Goal: Task Accomplishment & Management: Use online tool/utility

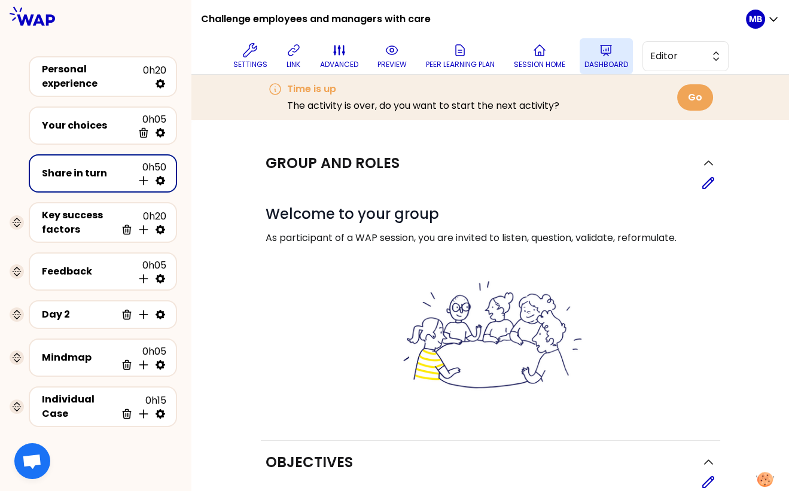
click at [594, 63] on p "Dashboard" at bounding box center [606, 65] width 44 height 10
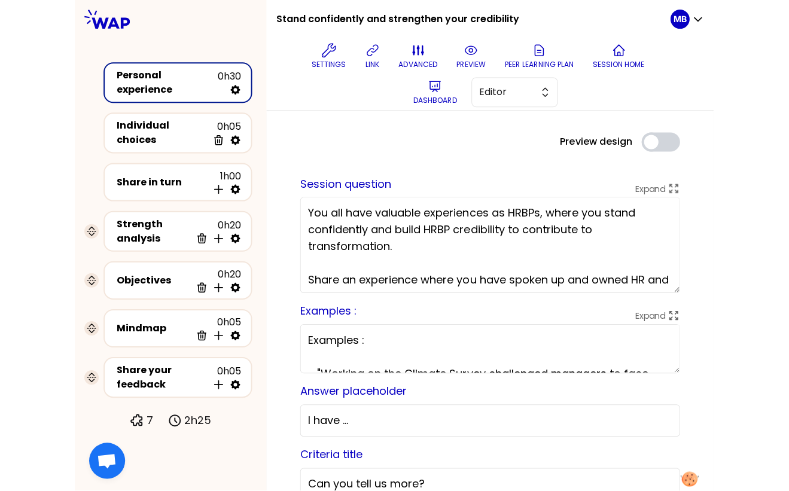
scroll to position [616, 0]
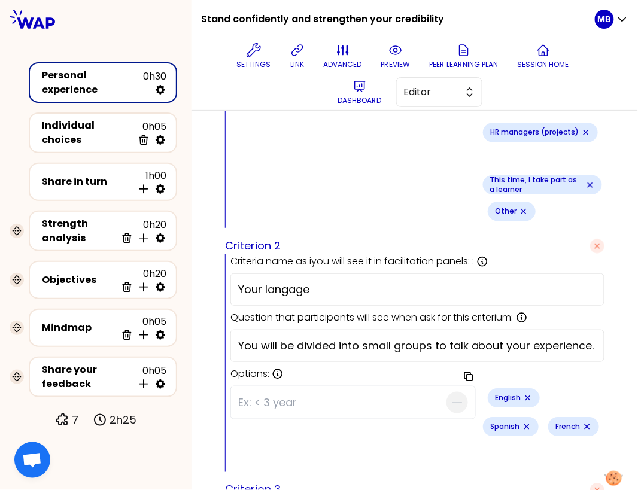
click at [332, 281] on input "Your langage" at bounding box center [417, 289] width 358 height 17
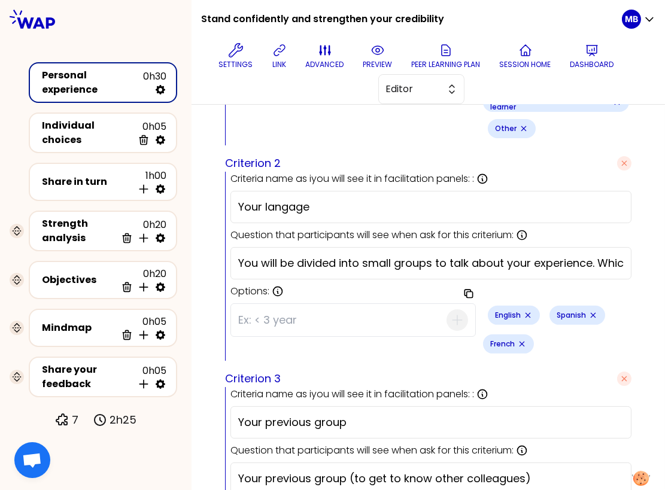
click at [392, 140] on div "Copy options Site managers (production) HR managers (projects) This time, I tak…" at bounding box center [430, 88] width 401 height 115
click at [351, 214] on input "Your langage" at bounding box center [430, 207] width 385 height 17
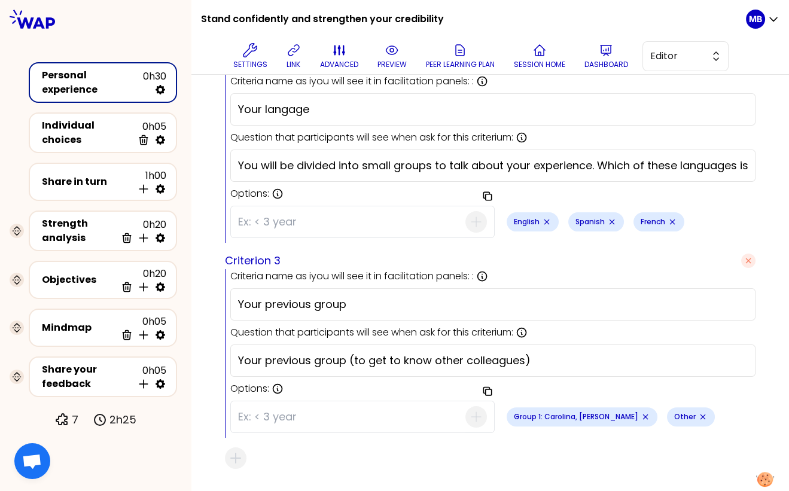
scroll to position [684, 0]
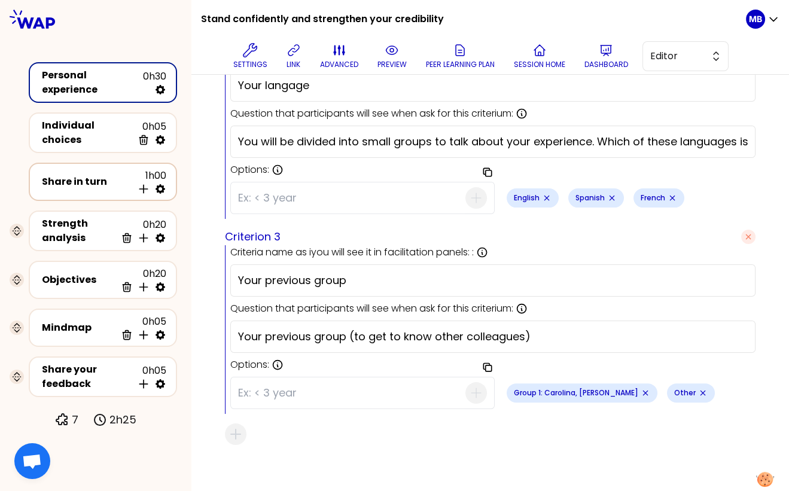
click at [162, 185] on icon at bounding box center [161, 189] width 10 height 10
select select "4"
select select "5"
select select "all"
select select "false"
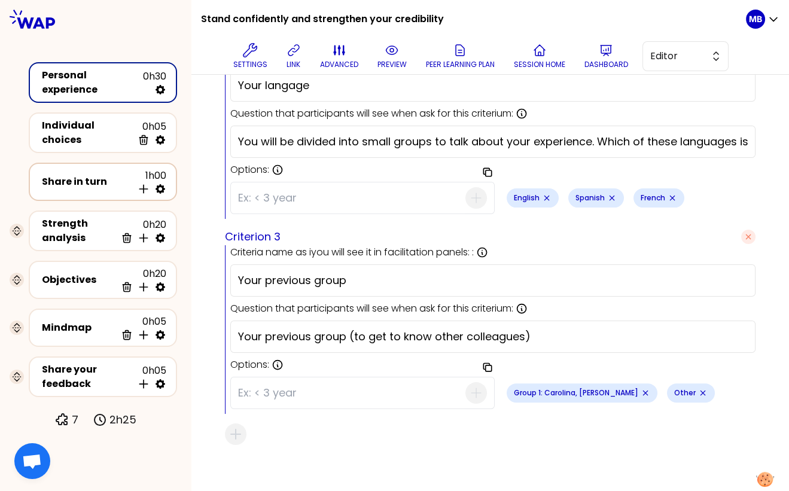
select select "Each"
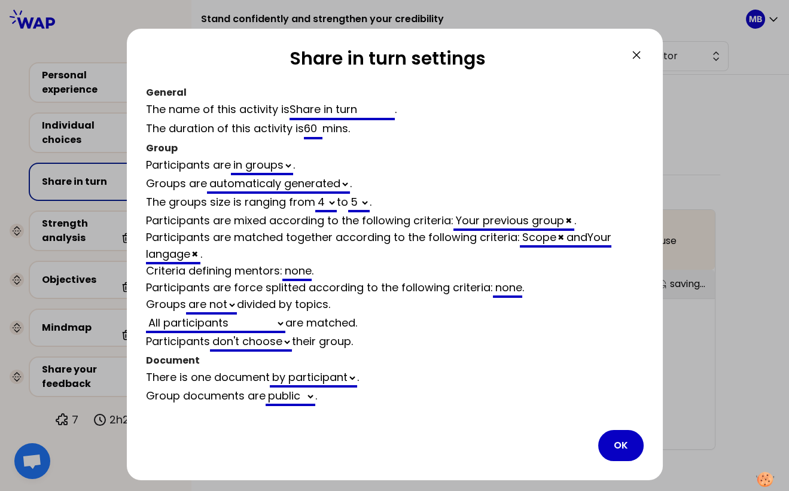
scroll to position [684, 0]
click at [309, 130] on input "60" at bounding box center [313, 129] width 19 height 19
type input "0"
select select "4"
select select "5"
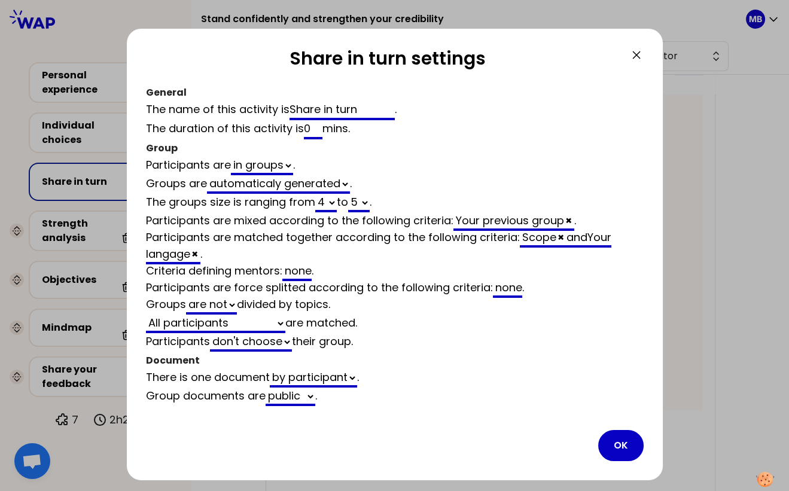
select select "all"
select select "false"
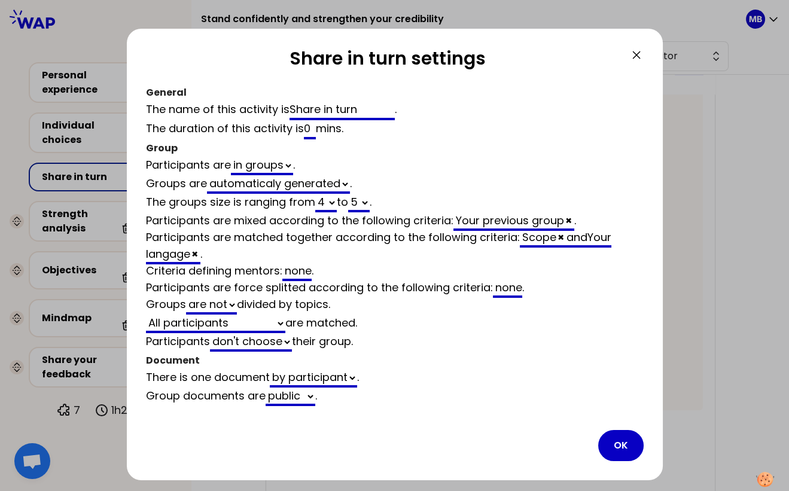
type input "50"
select select "4"
select select "5"
select select "all"
select select "false"
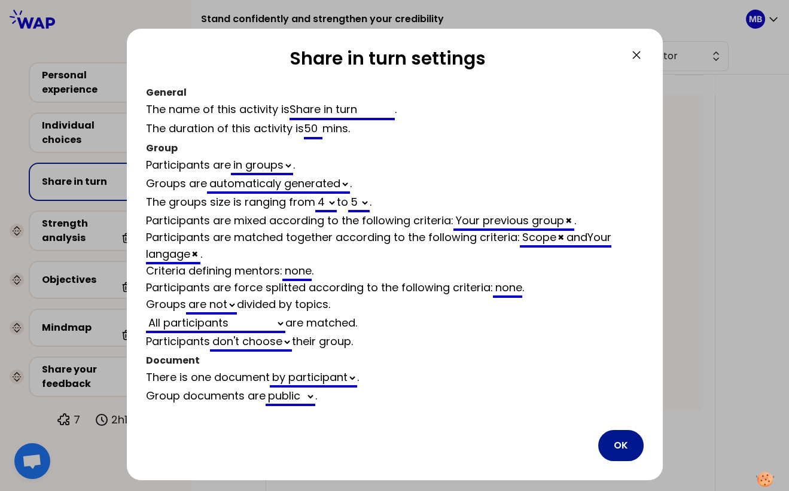
type input "50"
click at [612, 441] on button "OK" at bounding box center [620, 445] width 45 height 31
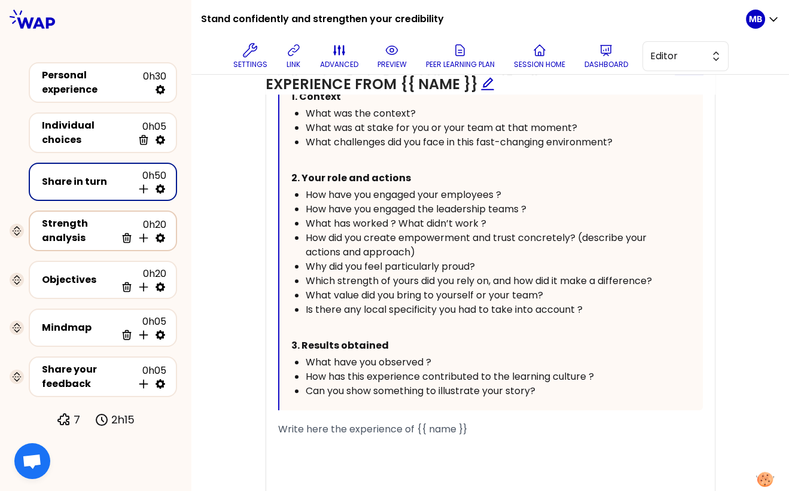
click at [159, 233] on icon at bounding box center [161, 238] width 10 height 10
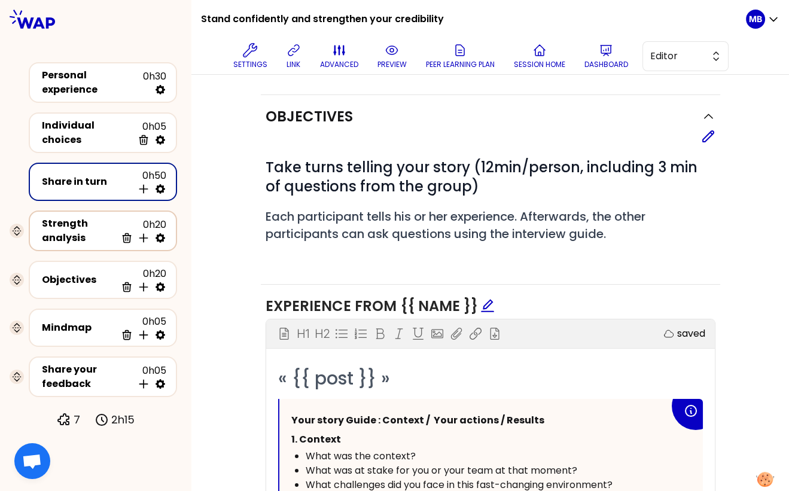
select select "same_as"
select select "false"
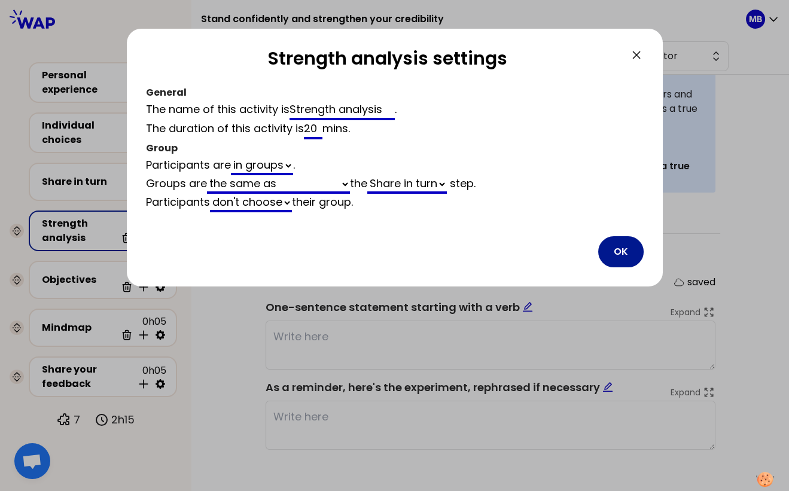
click at [609, 253] on button "OK" at bounding box center [620, 251] width 45 height 31
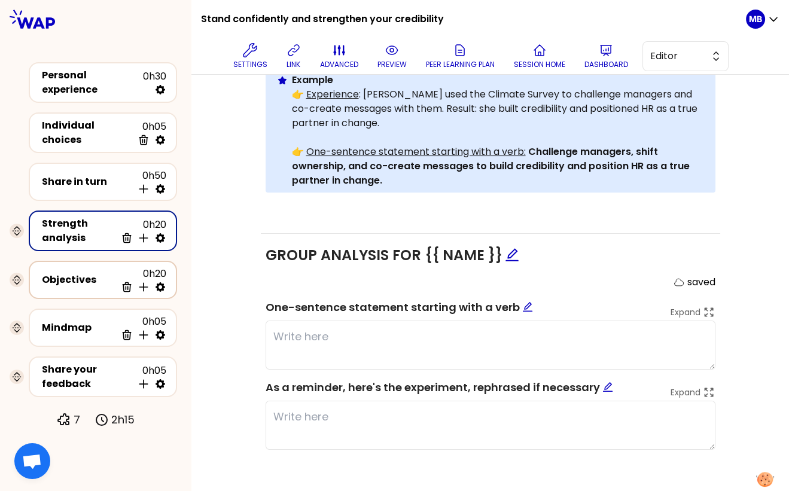
click at [166, 281] on icon at bounding box center [160, 287] width 12 height 12
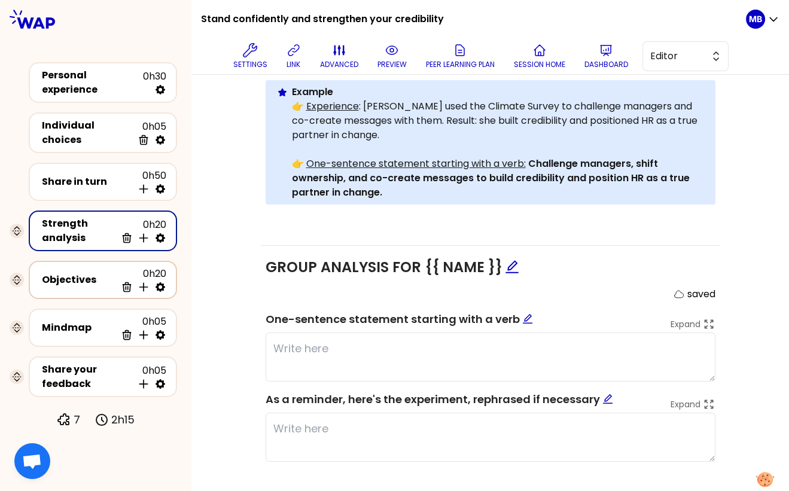
select select "same_as"
select select "false"
select select "Each"
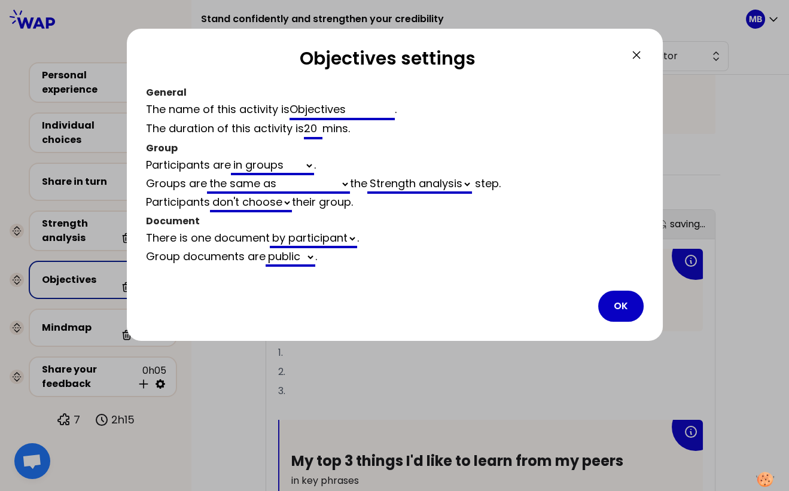
scroll to position [617, 0]
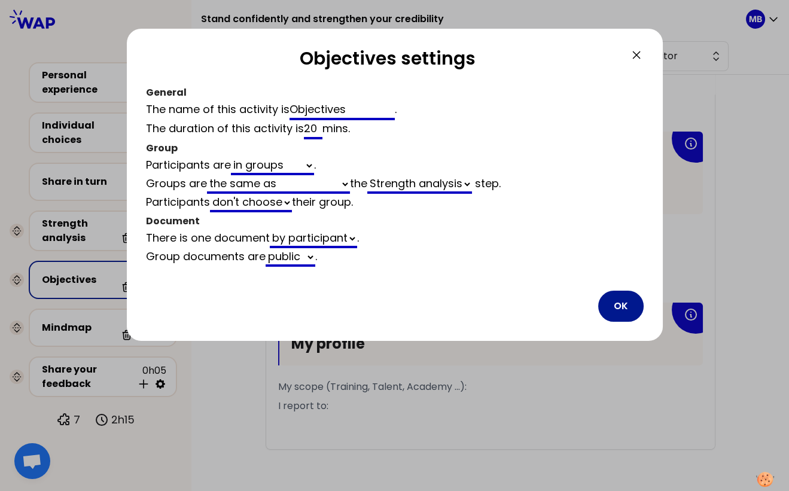
click at [628, 303] on button "OK" at bounding box center [620, 306] width 45 height 31
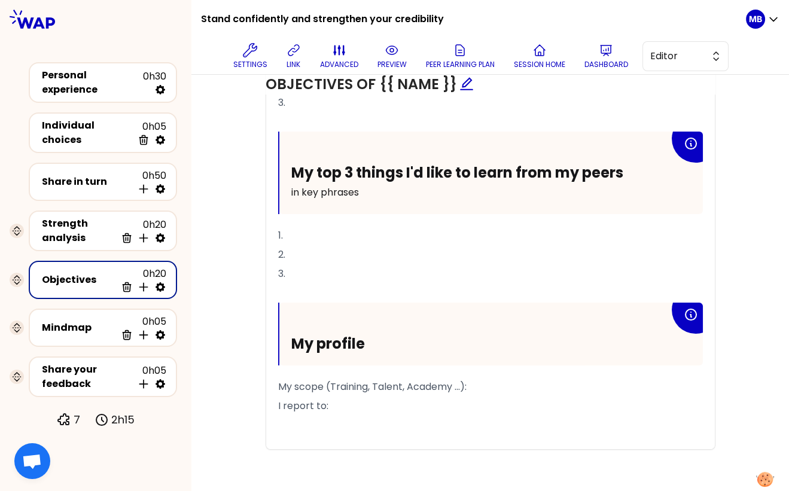
drag, startPoint x: 349, startPoint y: 401, endPoint x: 275, endPoint y: 297, distance: 127.8
click at [275, 297] on div "My top 3 priority objectives for this year in key phrases 1. 2. 3. ﻿ My top 3 t…" at bounding box center [490, 205] width 449 height 489
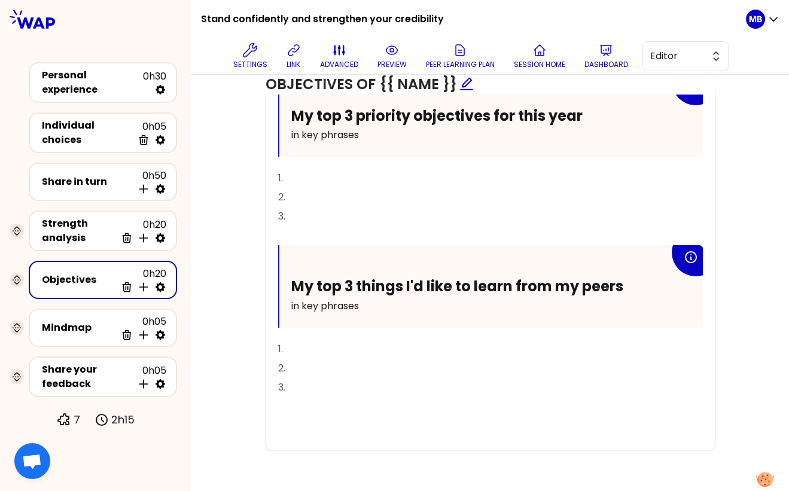
click at [317, 384] on p "3." at bounding box center [490, 387] width 425 height 19
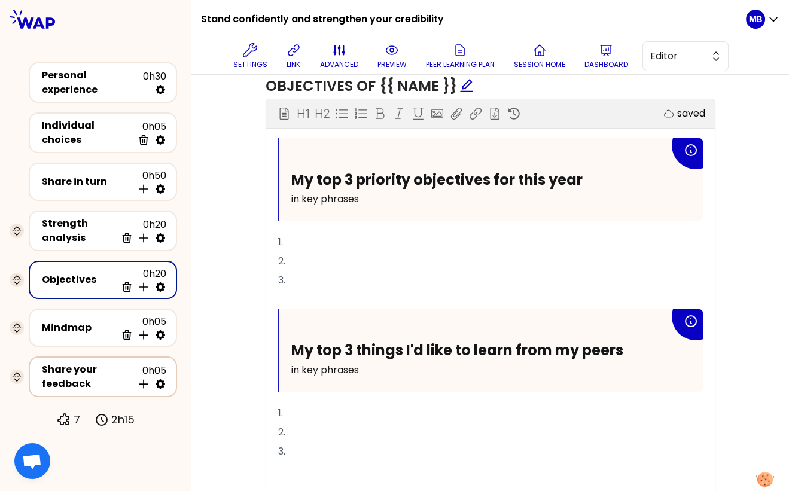
click at [103, 363] on div "Share your feedback" at bounding box center [87, 377] width 91 height 29
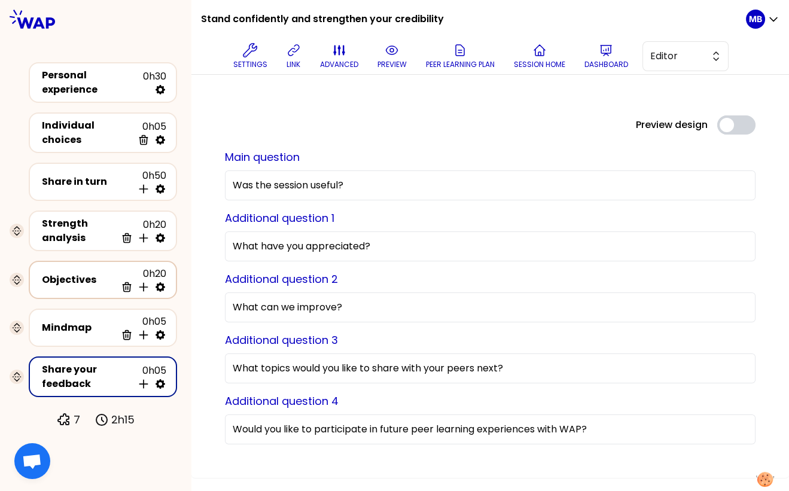
click at [95, 267] on div "Objectives 0h20 Delete Insert activity below" at bounding box center [102, 280] width 127 height 26
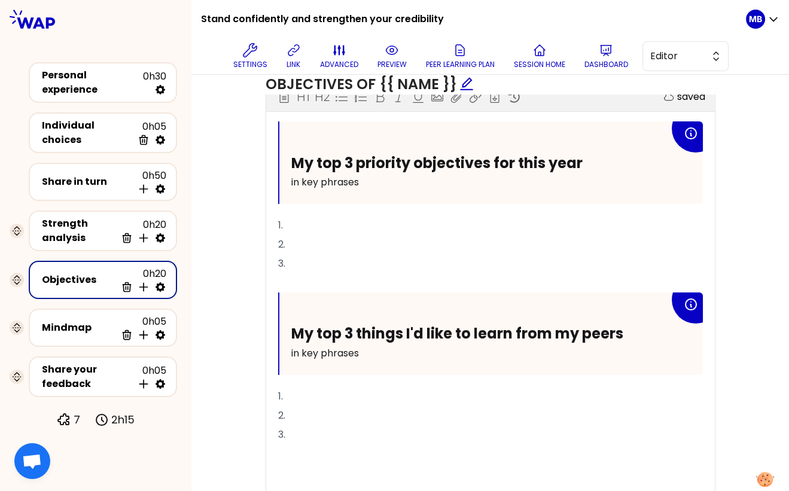
scroll to position [462, 0]
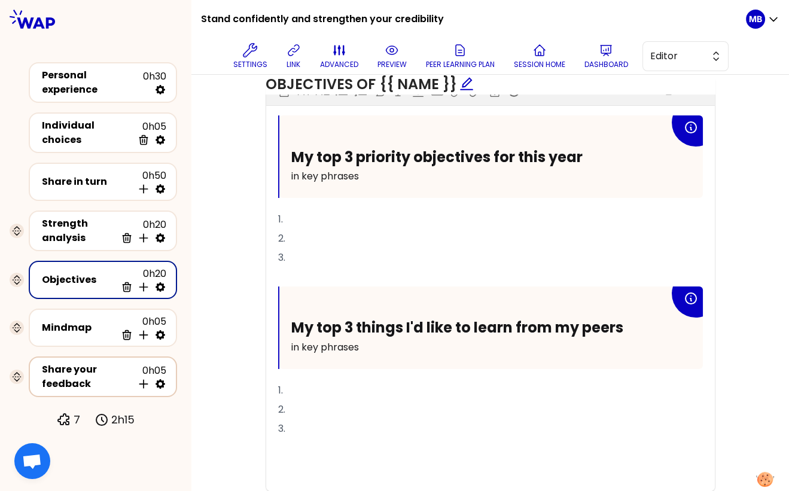
click at [74, 367] on div "Share your feedback" at bounding box center [87, 377] width 91 height 29
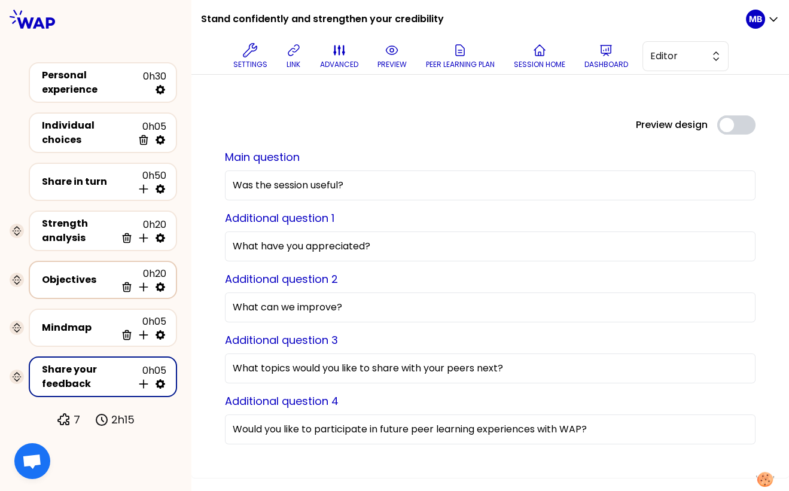
click at [83, 281] on div "Objectives 0h20 Delete Insert activity below" at bounding box center [102, 280] width 127 height 26
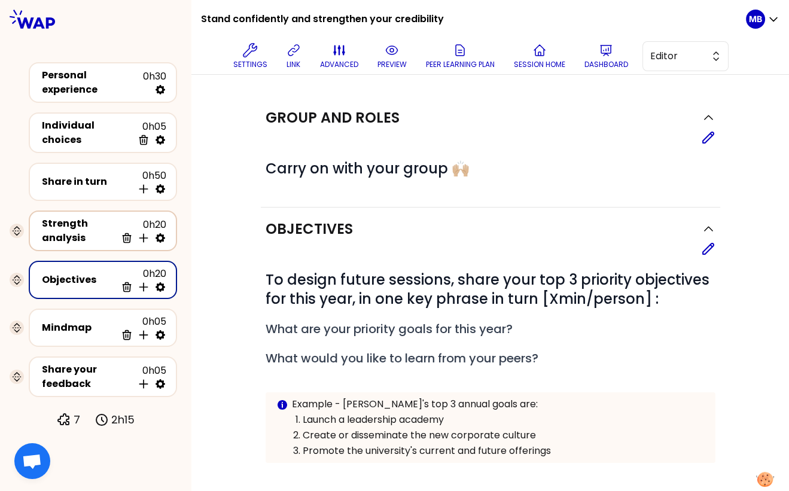
click at [92, 217] on div "Strength analysis" at bounding box center [79, 231] width 74 height 29
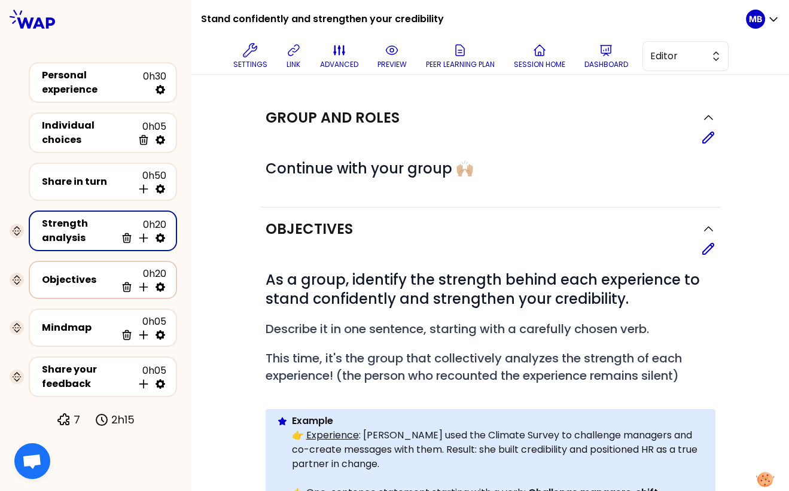
click at [70, 267] on div "Objectives 0h20 Delete Insert activity below" at bounding box center [102, 280] width 127 height 26
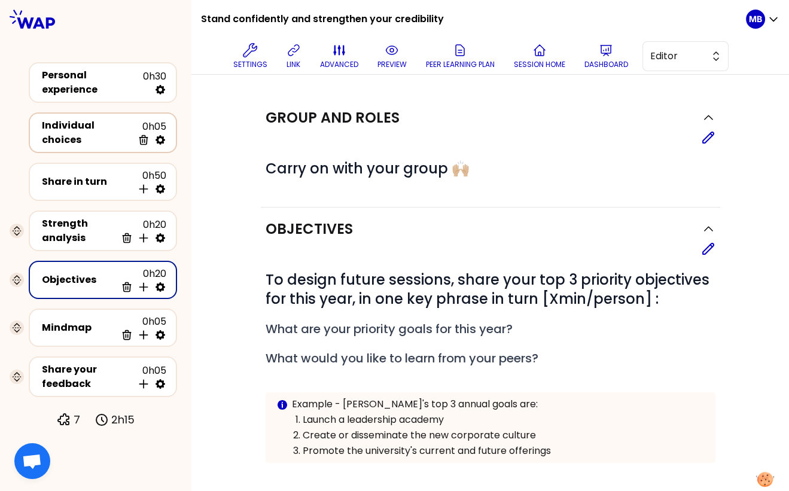
click at [100, 126] on div "Individual choices" at bounding box center [87, 132] width 91 height 29
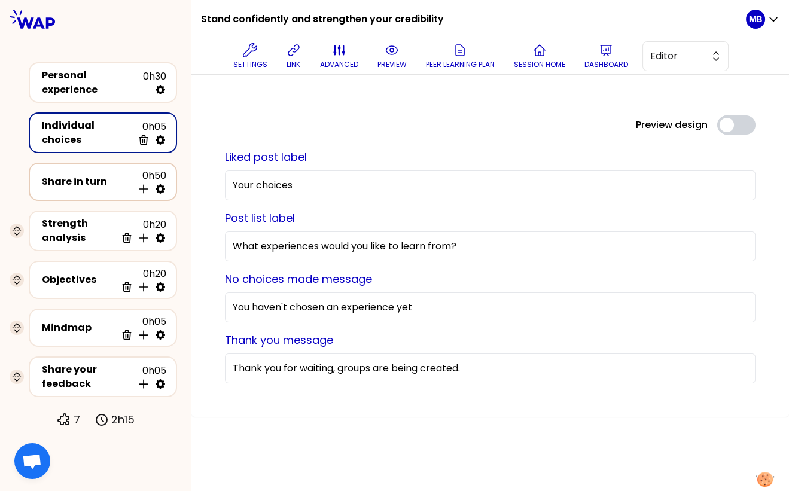
click at [164, 188] on icon at bounding box center [160, 189] width 12 height 12
select select "4"
select select "5"
select select "all"
select select "false"
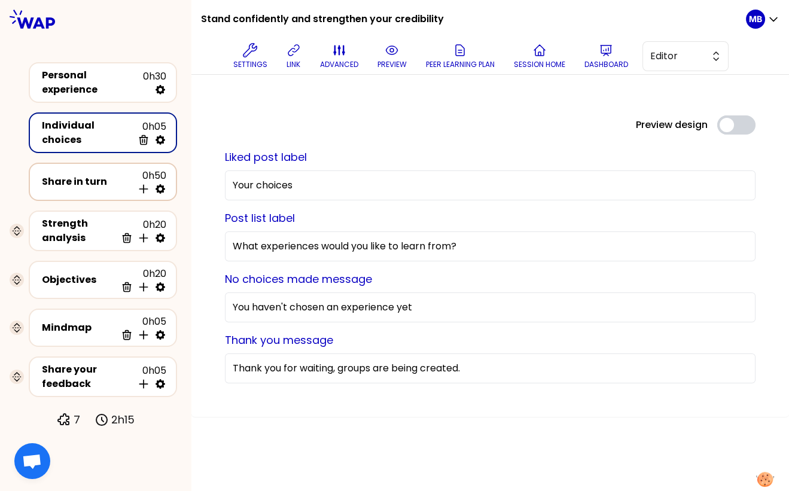
select select "Each"
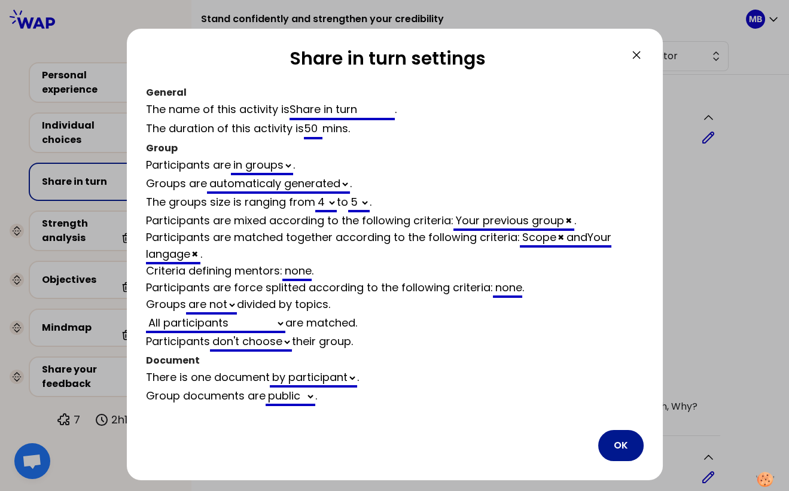
click at [613, 443] on button "OK" at bounding box center [620, 445] width 45 height 31
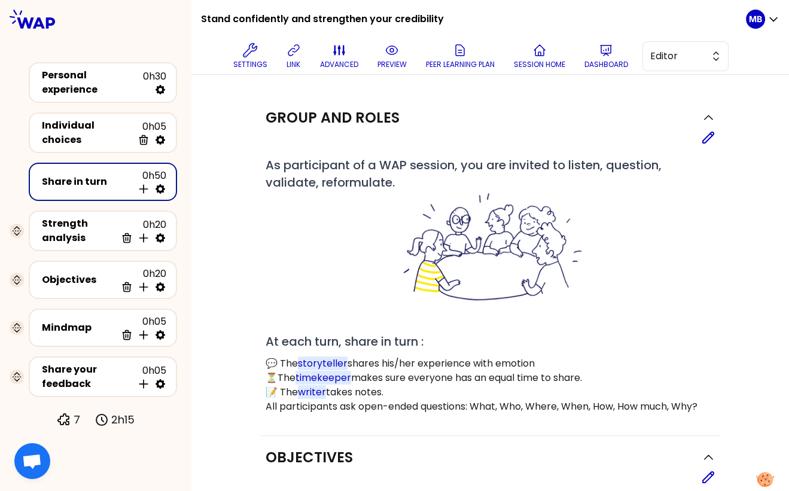
click at [385, 65] on p "preview" at bounding box center [391, 65] width 29 height 10
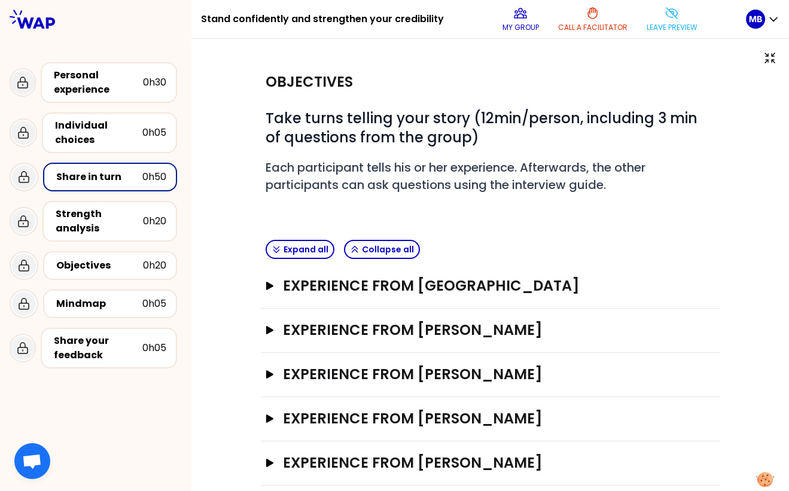
scroll to position [14, 0]
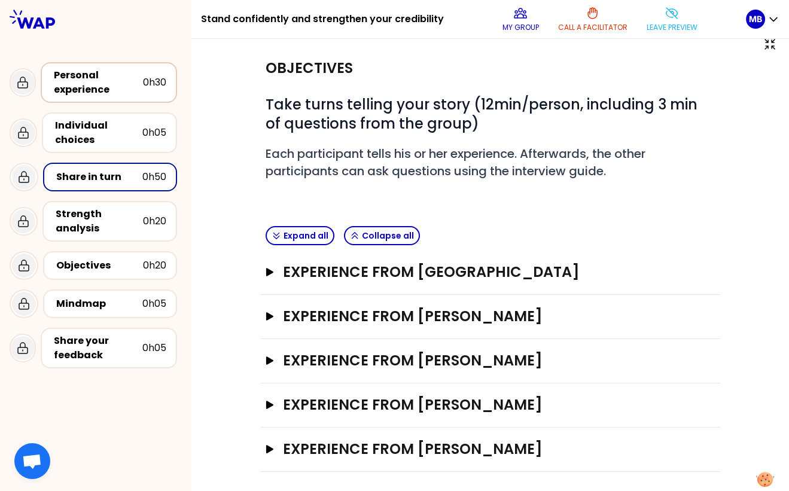
click at [69, 99] on div "Personal experience 0h30" at bounding box center [109, 82] width 136 height 41
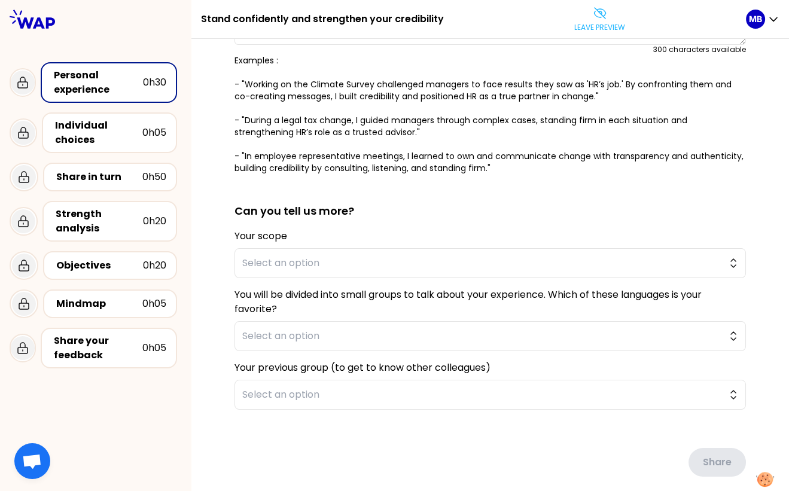
scroll to position [234, 0]
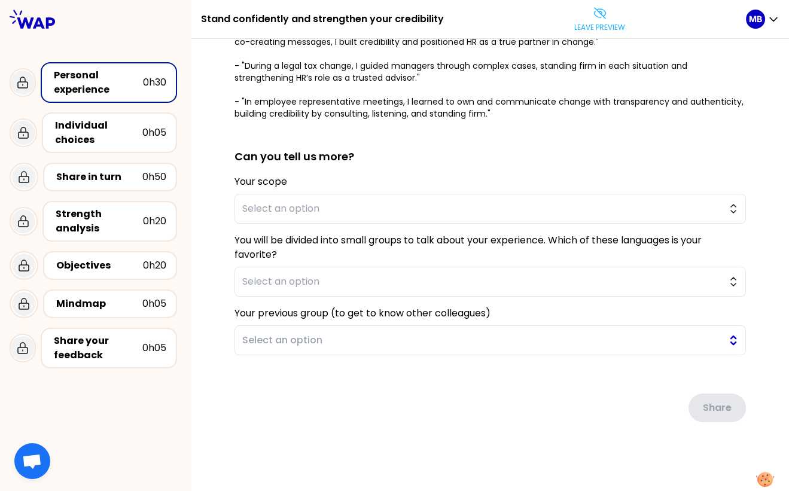
click at [344, 341] on span "Select an option" at bounding box center [481, 340] width 479 height 14
click at [313, 450] on div "saved You all have valuable experiences as HRBPs, where you stand confidently a…" at bounding box center [490, 149] width 550 height 644
click at [115, 139] on div "Individual choices" at bounding box center [98, 132] width 87 height 29
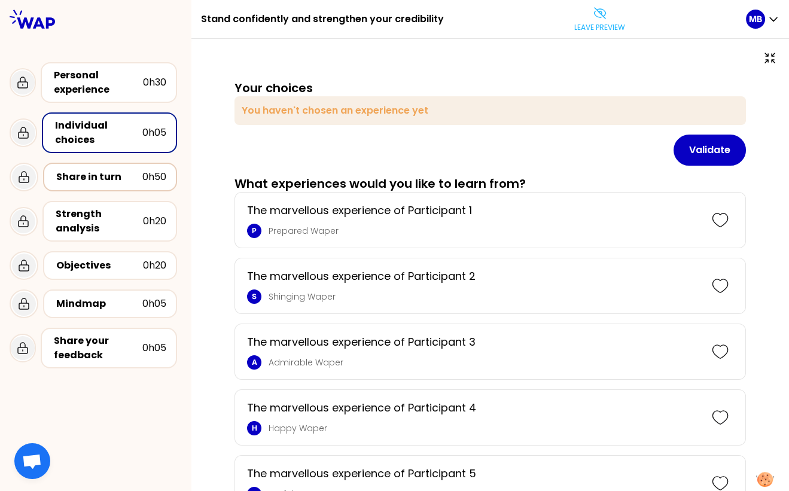
click at [97, 180] on div "Share in turn" at bounding box center [99, 177] width 86 height 14
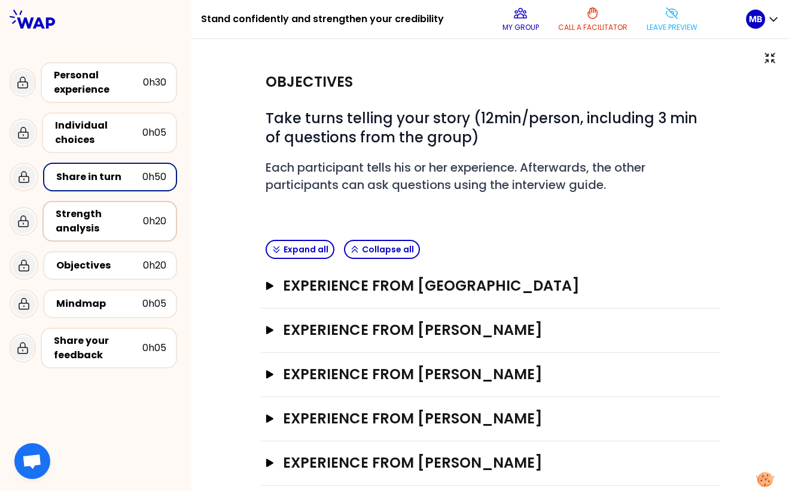
click at [109, 226] on div "Strength analysis" at bounding box center [99, 221] width 87 height 29
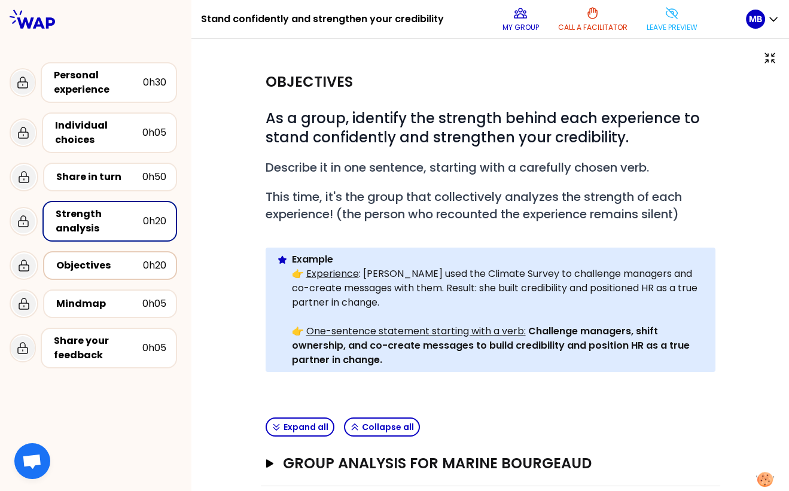
click at [94, 265] on div "Objectives" at bounding box center [99, 265] width 87 height 14
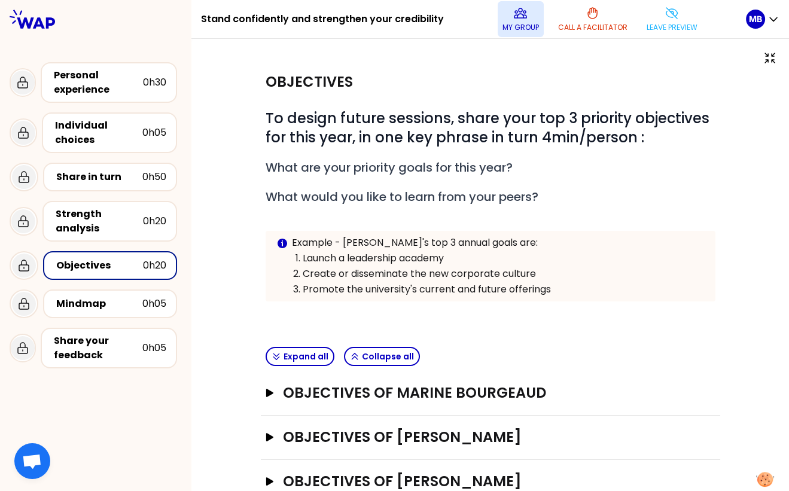
click at [503, 20] on button "My group" at bounding box center [521, 19] width 46 height 36
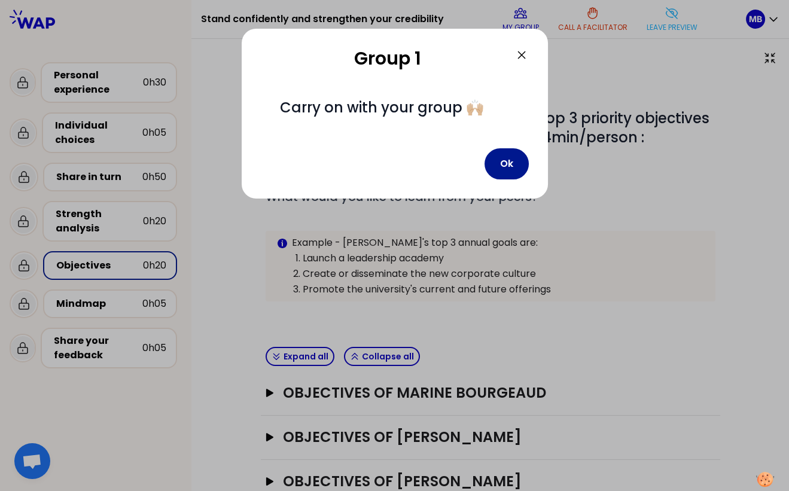
click at [505, 174] on button "Ok" at bounding box center [507, 163] width 44 height 31
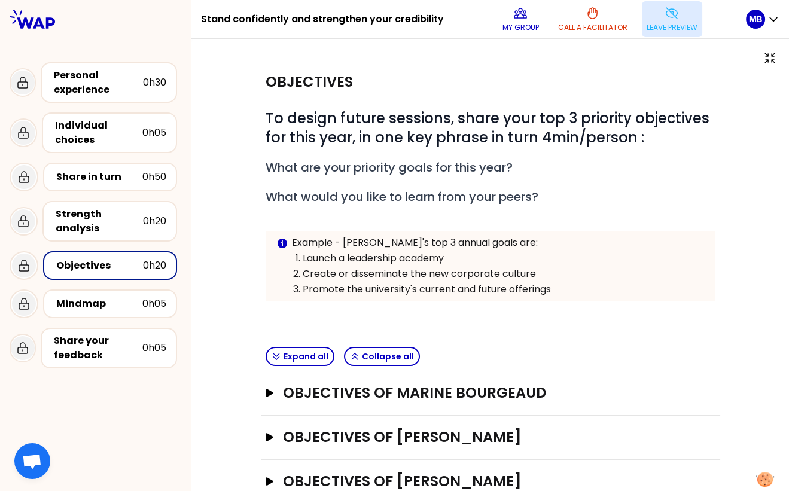
click at [637, 23] on p "Leave preview" at bounding box center [672, 28] width 51 height 10
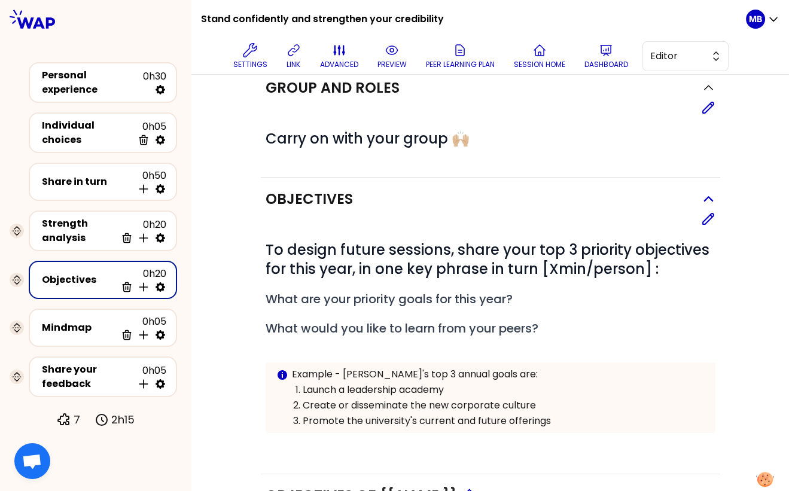
scroll to position [40, 0]
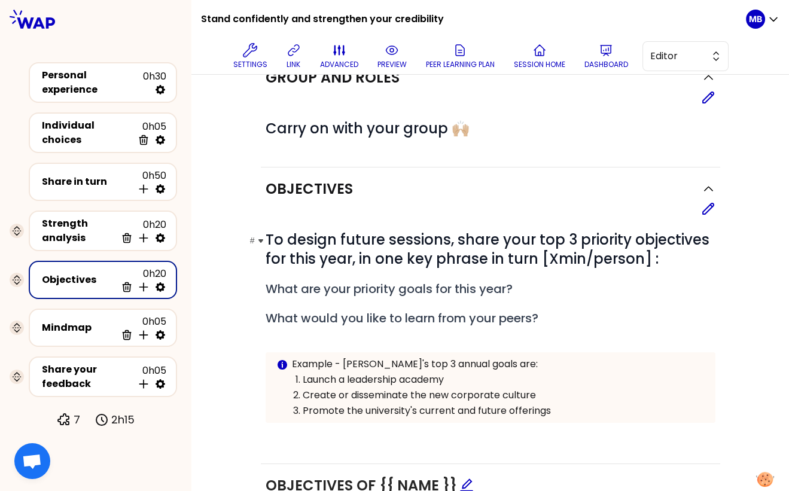
click at [454, 245] on span "To design future sessions, share your top 3 priority objectives for this year, …" at bounding box center [489, 249] width 447 height 39
click at [637, 209] on icon at bounding box center [708, 209] width 14 height 14
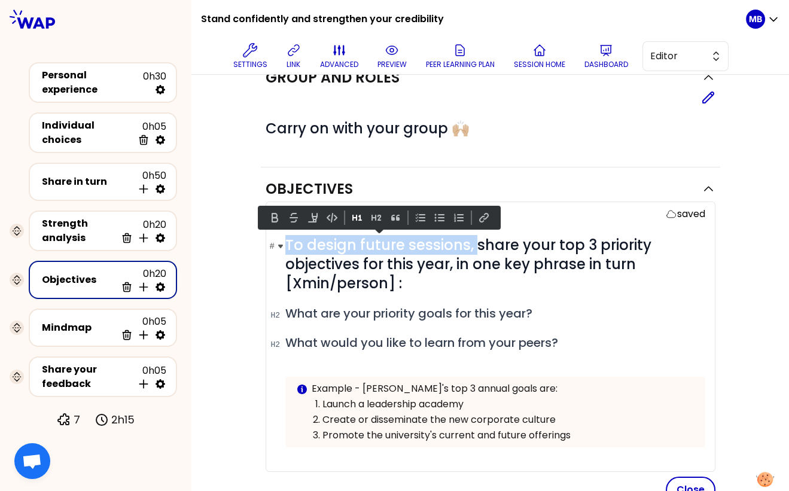
drag, startPoint x: 476, startPoint y: 243, endPoint x: 288, endPoint y: 242, distance: 187.8
click at [288, 242] on span "To design future sessions, share your top 3 priority objectives for this year, …" at bounding box center [470, 264] width 370 height 58
click at [473, 248] on span "To design future sessions, share your top 3 priority objectives for this year, …" at bounding box center [470, 264] width 370 height 58
drag, startPoint x: 516, startPoint y: 243, endPoint x: 270, endPoint y: 240, distance: 245.9
click at [285, 240] on h1 "# To design future sessions, share your top 3 priority objectives for this year…" at bounding box center [495, 264] width 420 height 57
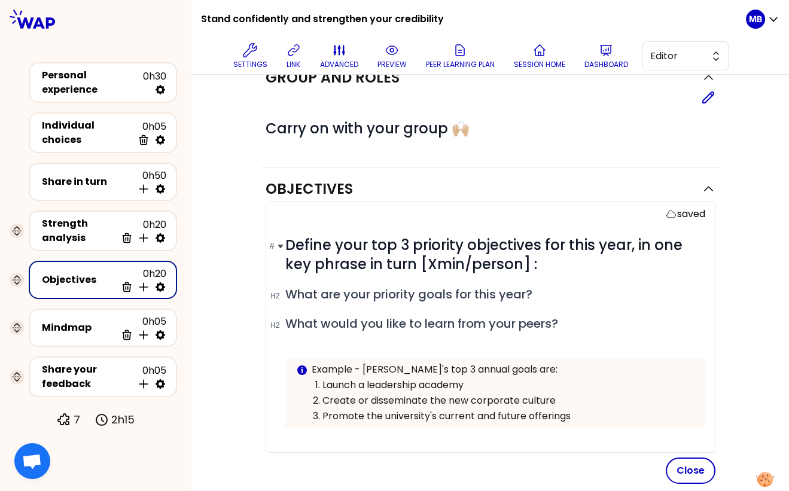
click at [575, 257] on h1 "# Define your top 3 priority objectives for this year, in one key phrase in tur…" at bounding box center [495, 255] width 420 height 38
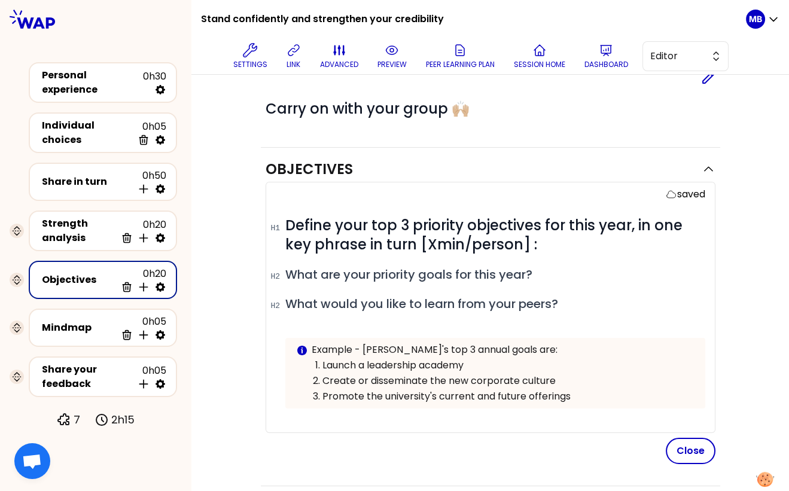
scroll to position [72, 0]
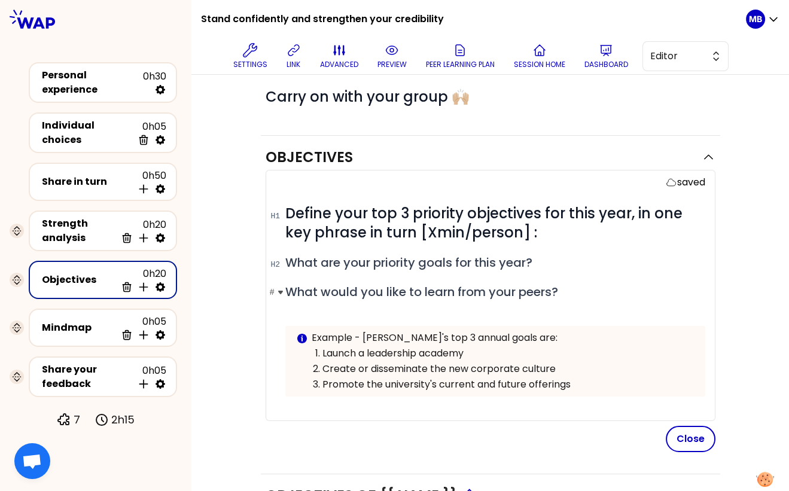
click at [579, 286] on h2 "# What would you like to learn from your peers?" at bounding box center [495, 292] width 420 height 17
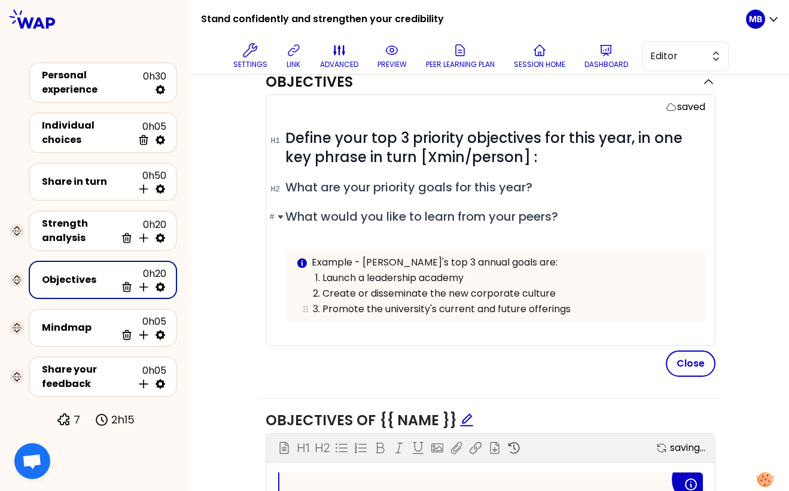
scroll to position [151, 0]
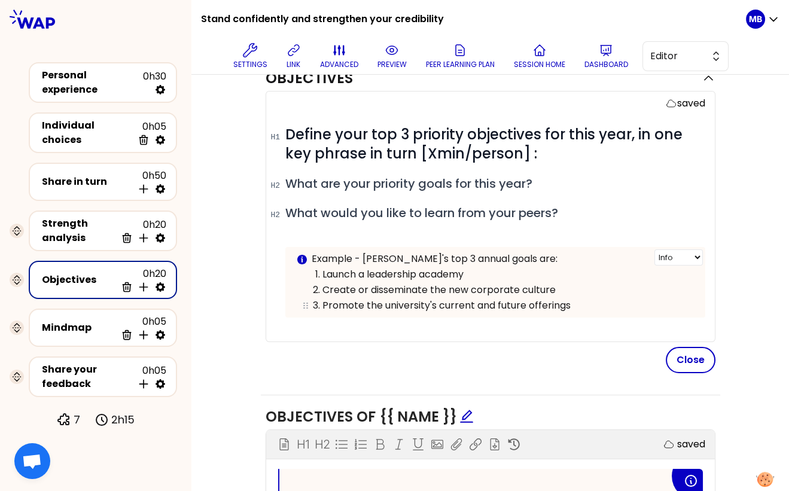
click at [578, 297] on li "Promote the university's current and future offerings" at bounding box center [508, 305] width 372 height 16
click at [580, 298] on p "Promote the university's current and future offerings" at bounding box center [508, 305] width 372 height 14
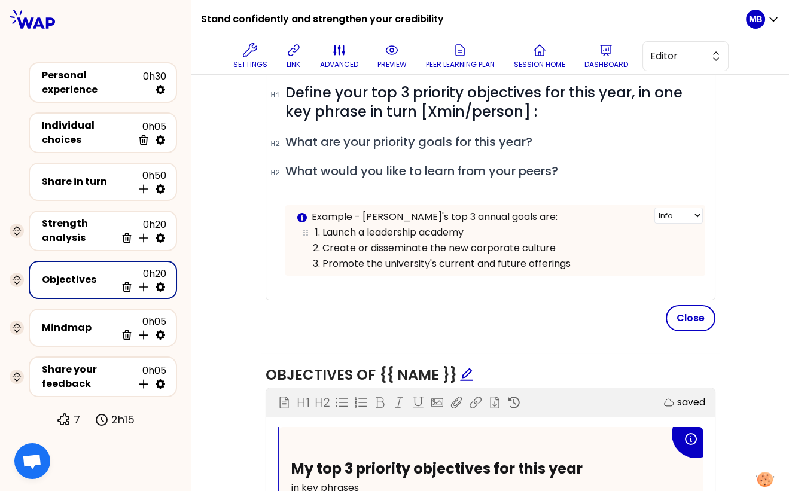
scroll to position [194, 0]
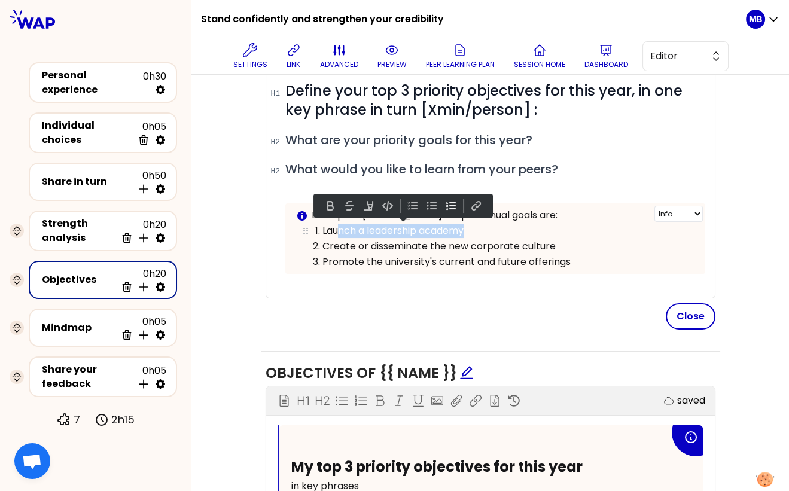
drag, startPoint x: 336, startPoint y: 227, endPoint x: 476, endPoint y: 231, distance: 140.6
click at [476, 231] on p "Launch a leadership academy" at bounding box center [508, 231] width 372 height 14
click at [496, 230] on p "Launch a leadership academy" at bounding box center [508, 231] width 372 height 14
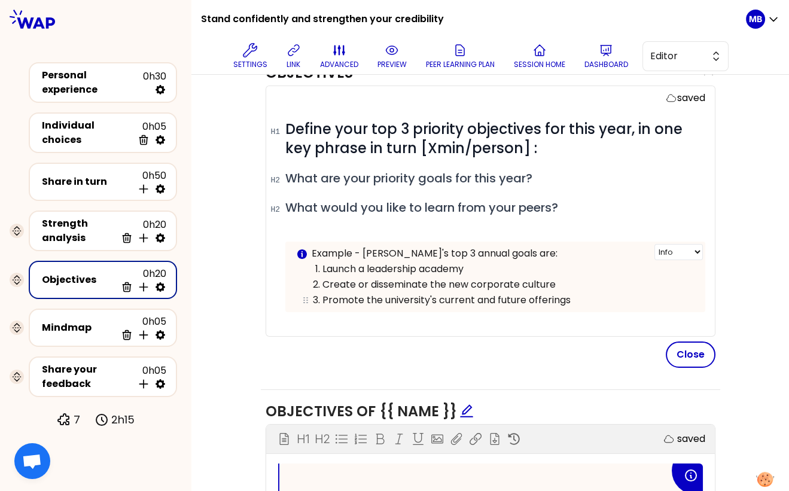
scroll to position [153, 0]
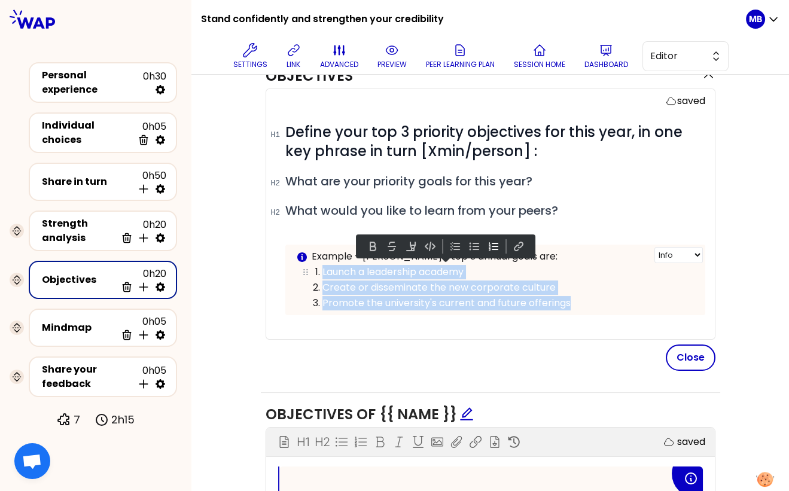
drag, startPoint x: 583, startPoint y: 300, endPoint x: 322, endPoint y: 266, distance: 263.0
click at [322, 266] on ol "Launch a leadership academy Create or disseminate the new corporate culture Pro…" at bounding box center [495, 287] width 398 height 47
click at [322, 266] on p "Launch a leadership academy" at bounding box center [508, 272] width 372 height 14
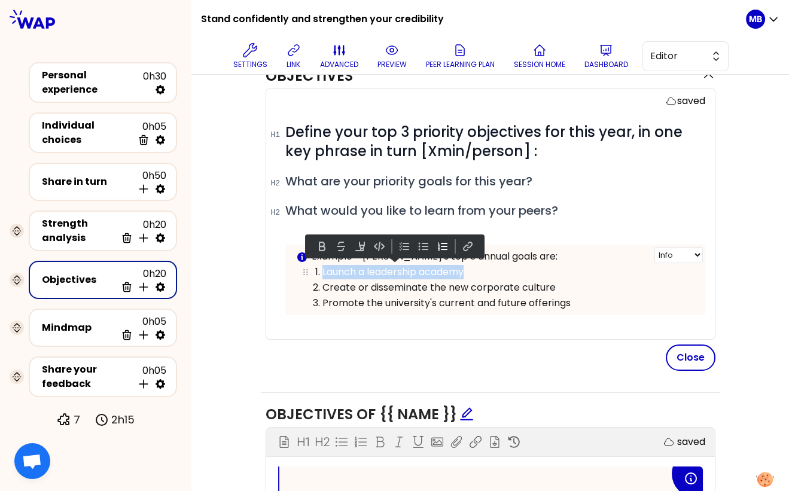
drag, startPoint x: 323, startPoint y: 266, endPoint x: 468, endPoint y: 266, distance: 145.4
click at [468, 266] on p "Launch a leadership academy" at bounding box center [508, 272] width 372 height 14
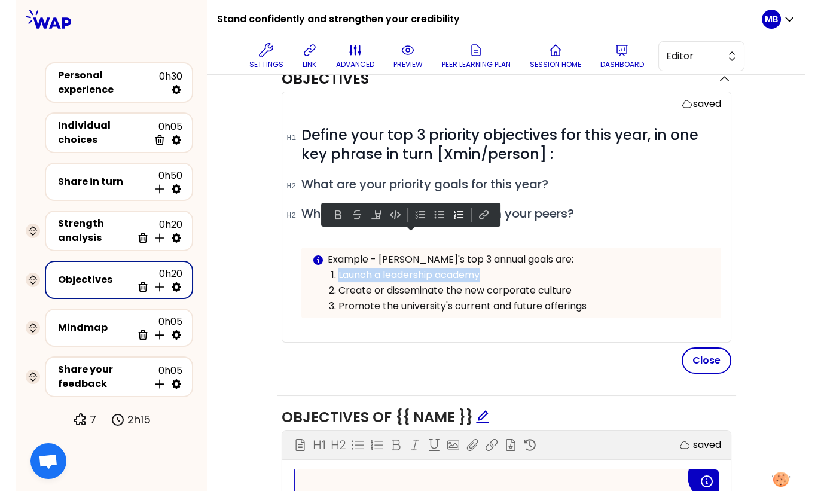
scroll to position [146, 0]
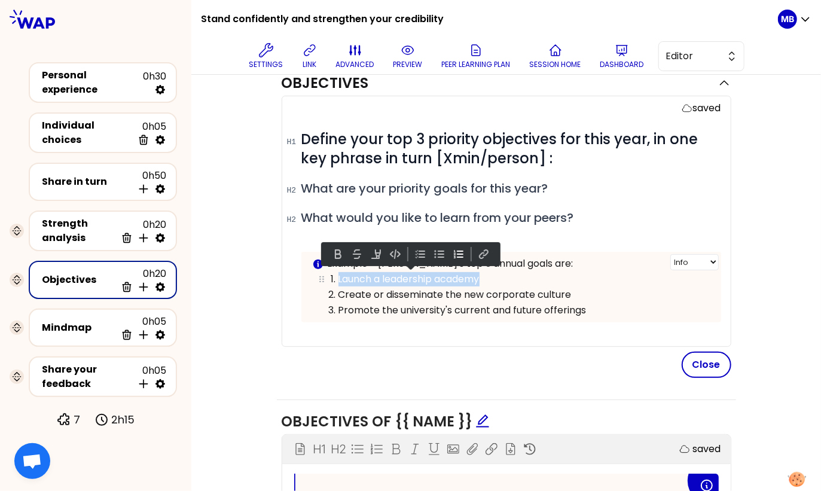
click at [496, 275] on p "Launch a leadership academy" at bounding box center [525, 279] width 372 height 14
drag, startPoint x: 494, startPoint y: 276, endPoint x: 338, endPoint y: 275, distance: 155.5
click at [339, 275] on p "Launch a leadership academy" at bounding box center [525, 279] width 372 height 14
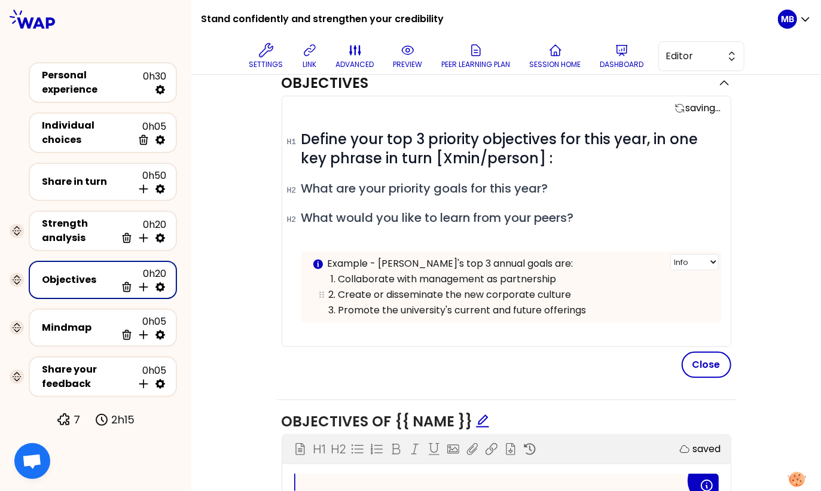
click at [578, 290] on p "Create or disseminate the new corporate culture" at bounding box center [525, 295] width 372 height 14
click at [592, 303] on p "Promote the university's current and future offerings" at bounding box center [525, 310] width 372 height 14
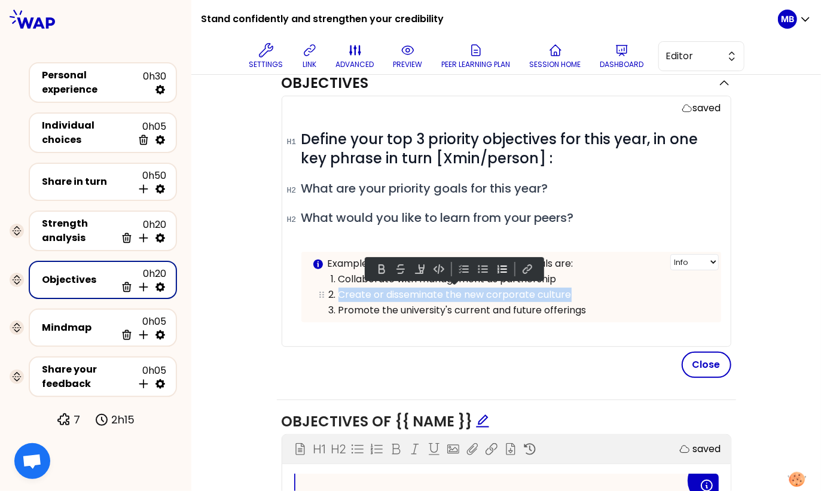
drag, startPoint x: 574, startPoint y: 291, endPoint x: 340, endPoint y: 290, distance: 234.5
click at [340, 290] on p "Create or disseminate the new corporate culture" at bounding box center [525, 295] width 372 height 14
click at [364, 290] on p "Create or disseminate the new corporate culture" at bounding box center [525, 295] width 372 height 14
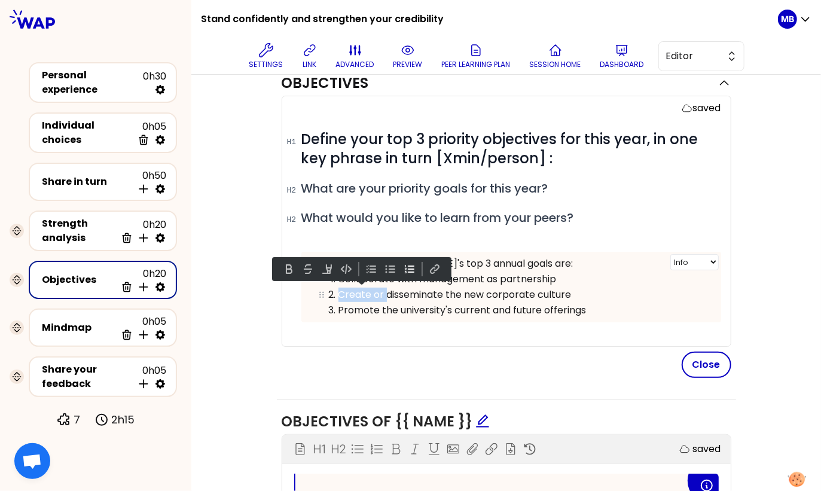
drag, startPoint x: 386, startPoint y: 293, endPoint x: 338, endPoint y: 288, distance: 48.0
click at [339, 288] on p "Create or disseminate the new corporate culture" at bounding box center [525, 295] width 372 height 14
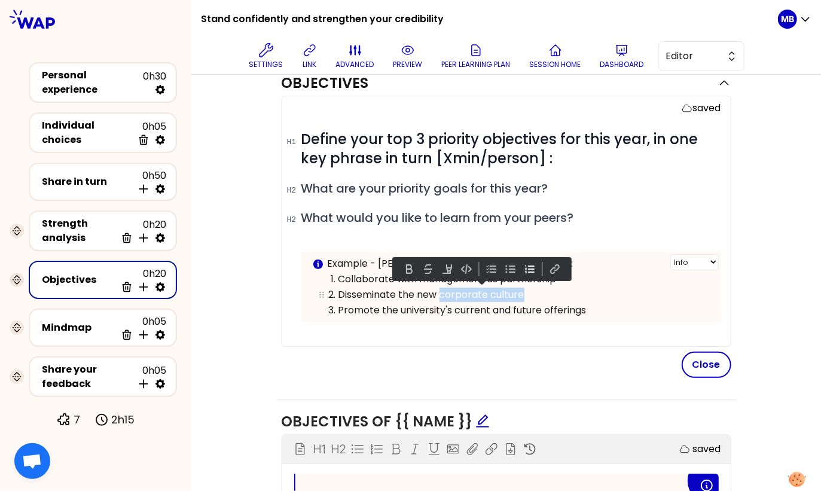
drag, startPoint x: 530, startPoint y: 291, endPoint x: 440, endPoint y: 293, distance: 89.7
click at [440, 293] on p "Disseminate the new corporate culture" at bounding box center [525, 295] width 372 height 14
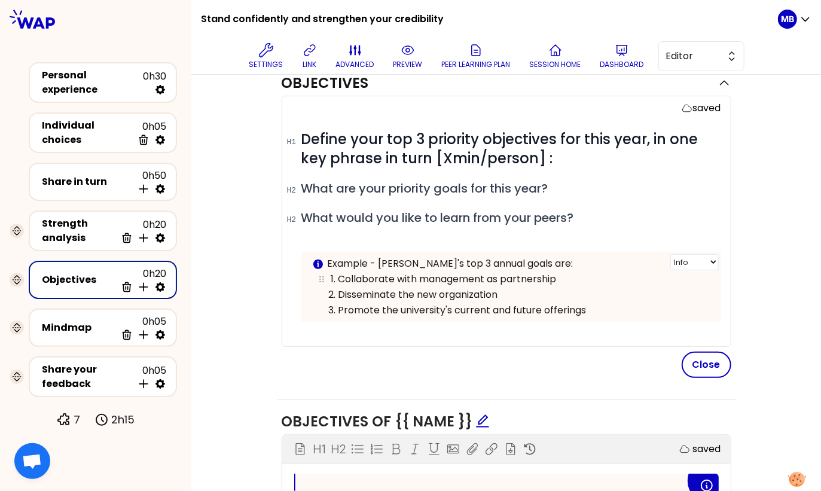
click at [565, 273] on p "Collaborate with management as partnership" at bounding box center [525, 279] width 372 height 14
click at [530, 288] on p "Disseminate the new organization" at bounding box center [525, 295] width 372 height 14
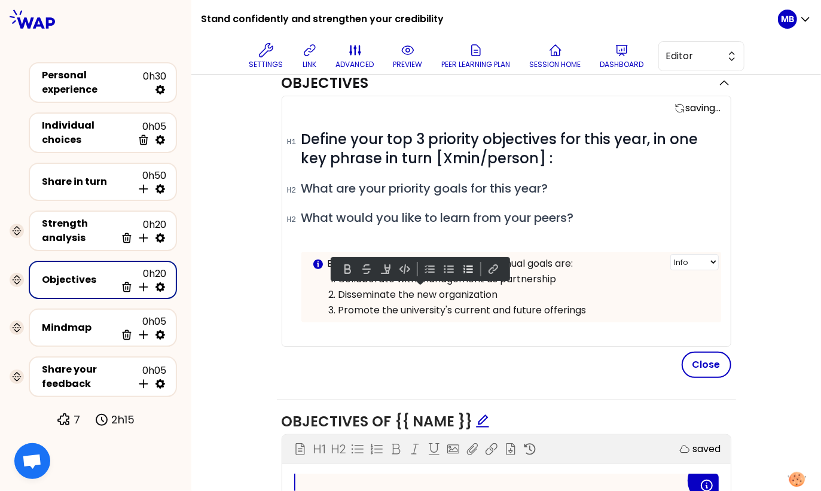
drag, startPoint x: 523, startPoint y: 288, endPoint x: 306, endPoint y: 290, distance: 217.2
click at [306, 290] on div "Info Warning Tip Example - Pauline's top 3 annual goals are: Collaborate with m…" at bounding box center [511, 287] width 420 height 71
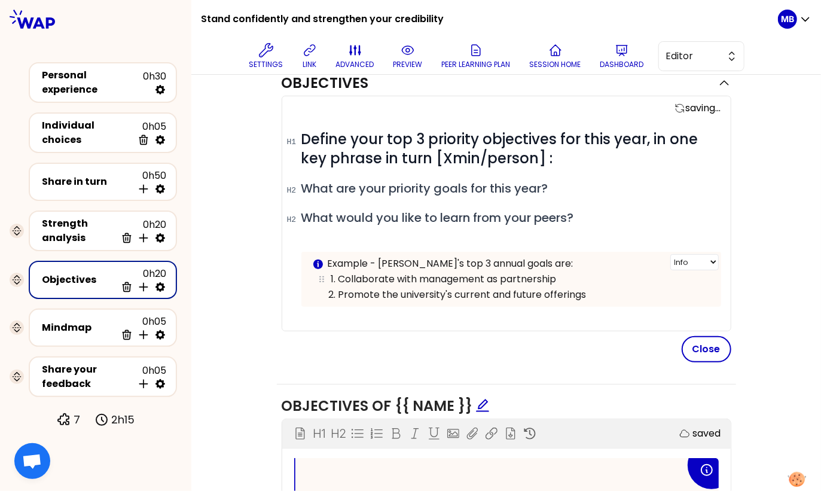
click at [339, 278] on li "Collaborate with management as partnership" at bounding box center [525, 279] width 372 height 16
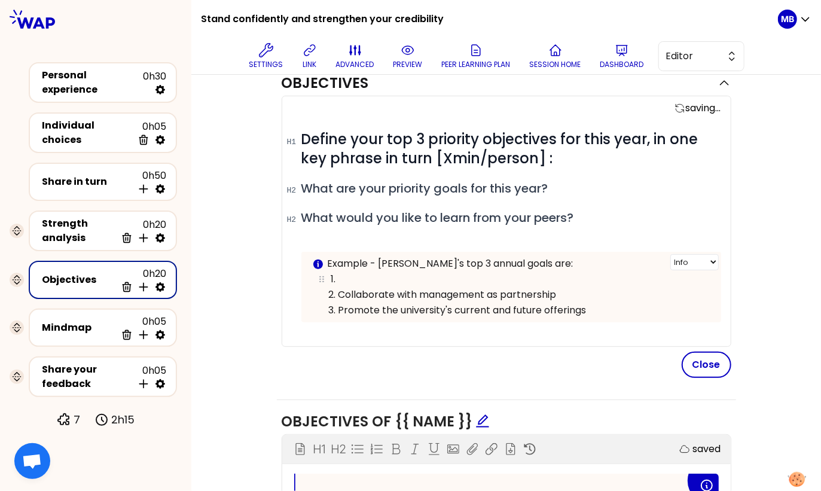
click at [348, 273] on p at bounding box center [525, 279] width 372 height 14
click at [538, 278] on p "Disseminate the new organization" at bounding box center [525, 279] width 372 height 14
click at [578, 290] on p "Collaborate with management as partnership" at bounding box center [525, 295] width 372 height 14
click at [511, 277] on p "Disseminate the new organization" at bounding box center [525, 279] width 372 height 14
click at [579, 290] on p "Collaborate with management as partnership" at bounding box center [525, 295] width 372 height 14
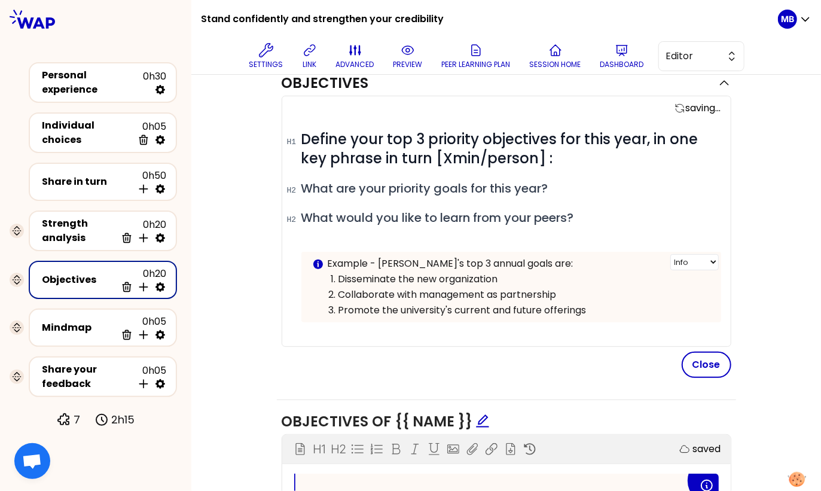
click at [609, 310] on p "Promote the university's current and future offerings" at bounding box center [525, 310] width 372 height 14
click at [564, 292] on p "Collaborate with management as partnership" at bounding box center [525, 295] width 372 height 14
click at [605, 310] on p "Promote the university's current and future offerings" at bounding box center [525, 310] width 372 height 14
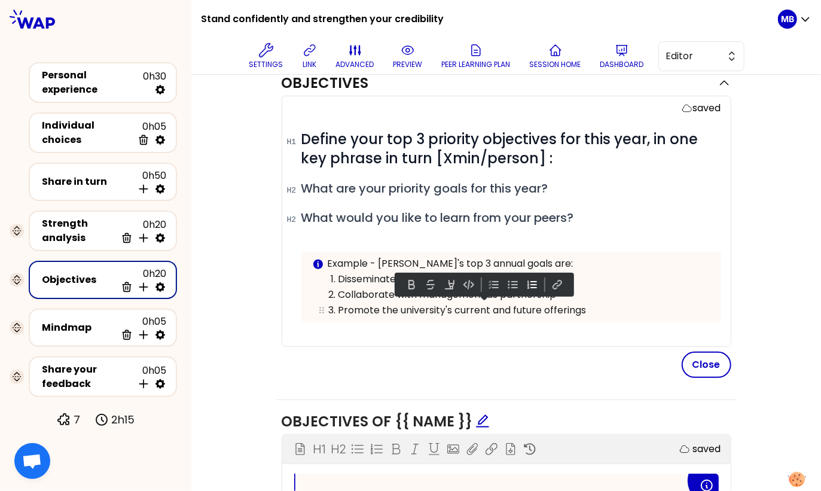
drag, startPoint x: 605, startPoint y: 310, endPoint x: 381, endPoint y: 324, distance: 224.7
click at [381, 310] on p "Promote the university's current and future offerings" at bounding box center [525, 310] width 372 height 14
click at [381, 340] on div "saved # Define your top 3 priority objectives for this year, in one key phrase …" at bounding box center [507, 221] width 450 height 251
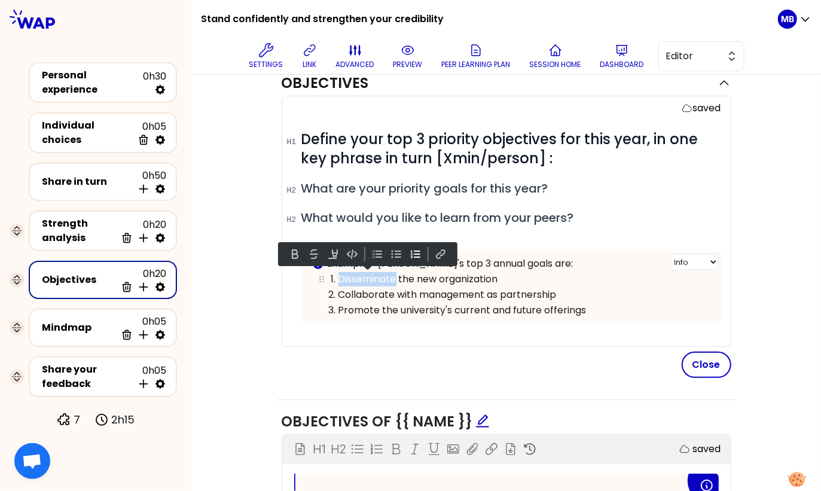
drag, startPoint x: 393, startPoint y: 278, endPoint x: 339, endPoint y: 278, distance: 54.4
click at [339, 278] on p "Disseminate the new organization" at bounding box center [525, 279] width 372 height 14
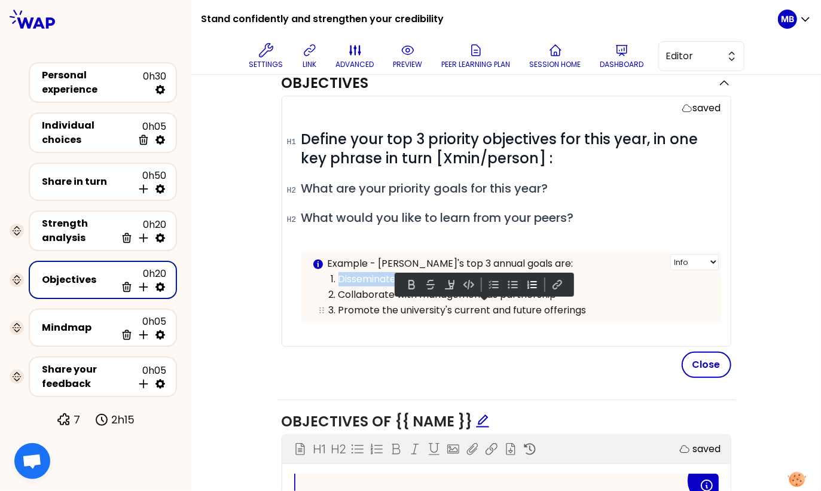
drag, startPoint x: 382, startPoint y: 307, endPoint x: 591, endPoint y: 307, distance: 209.4
click at [591, 307] on p "Promote the university's current and future offerings" at bounding box center [525, 310] width 372 height 14
click at [403, 347] on div "saved # Define your top 3 priority objectives for this year, in one key phrase …" at bounding box center [507, 237] width 450 height 282
drag, startPoint x: 595, startPoint y: 307, endPoint x: 339, endPoint y: 309, distance: 256.0
click at [339, 309] on p "Promote the university's current and future offerings" at bounding box center [525, 310] width 372 height 14
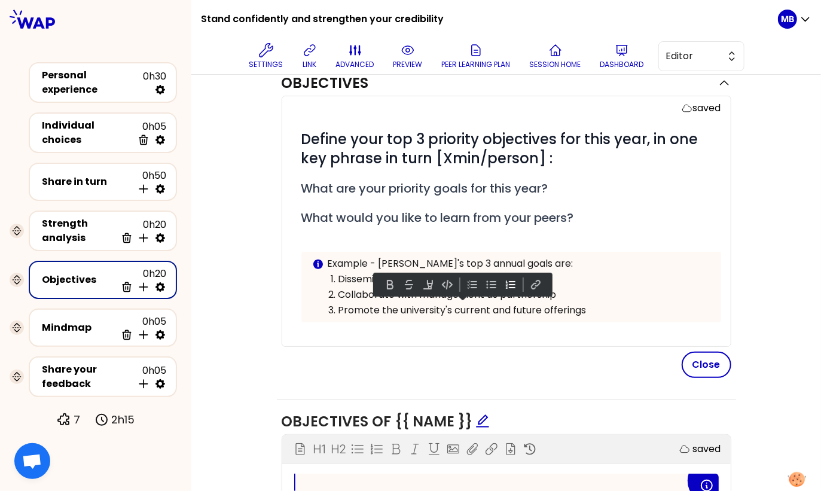
click at [346, 346] on div "saved # Define your top 3 priority objectives for this year, in one key phrase …" at bounding box center [507, 237] width 450 height 282
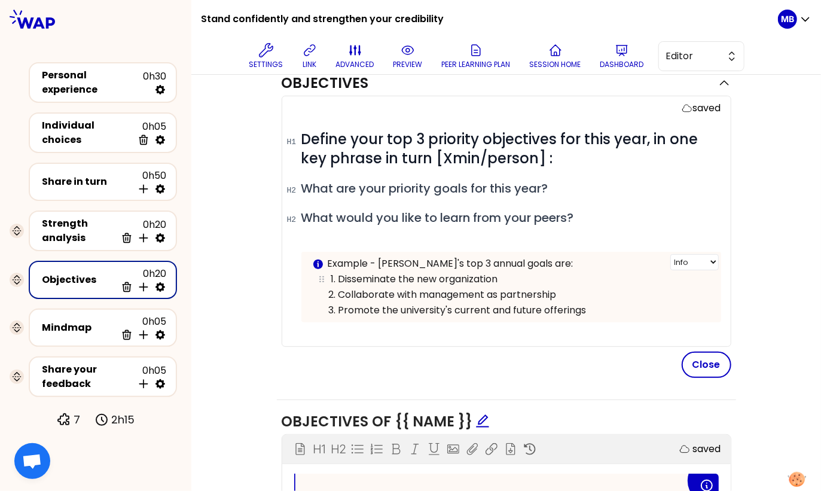
click at [339, 275] on p "Disseminate the new organization" at bounding box center [525, 279] width 372 height 14
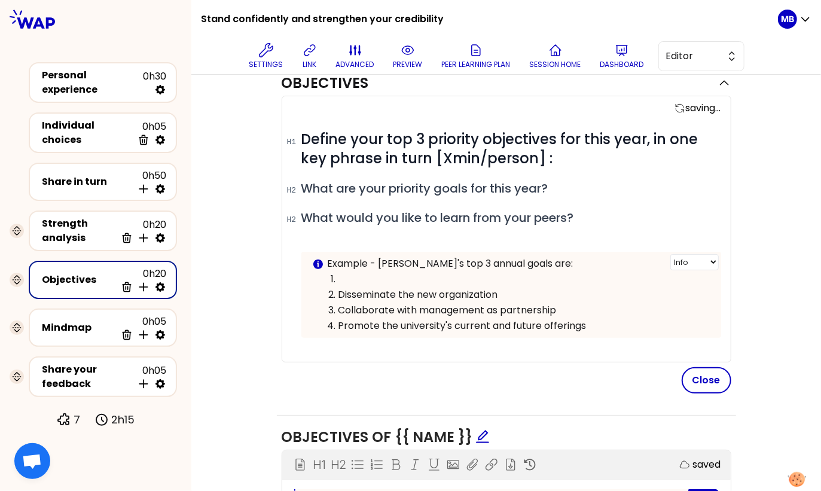
click at [349, 274] on p at bounding box center [525, 279] width 372 height 14
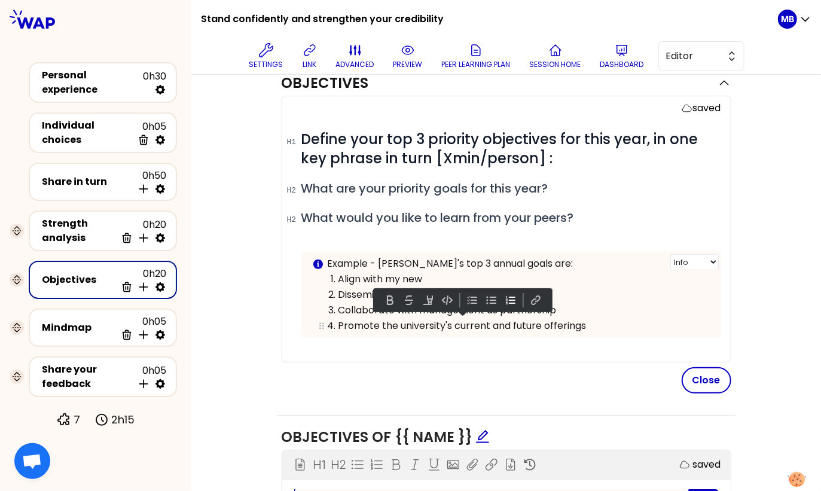
drag, startPoint x: 589, startPoint y: 324, endPoint x: 318, endPoint y: 324, distance: 270.4
click at [339, 324] on li "Promote the university's current and future offerings" at bounding box center [525, 326] width 372 height 16
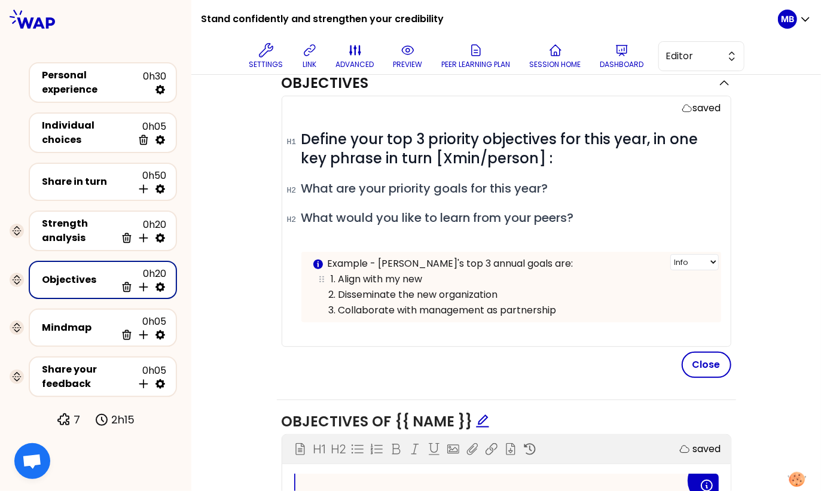
click at [438, 275] on p "Align with my new" at bounding box center [525, 279] width 372 height 14
click at [513, 288] on p "Disseminate the new organization" at bounding box center [525, 295] width 372 height 14
click at [576, 306] on p "Collaborate with management as partnership" at bounding box center [525, 310] width 372 height 14
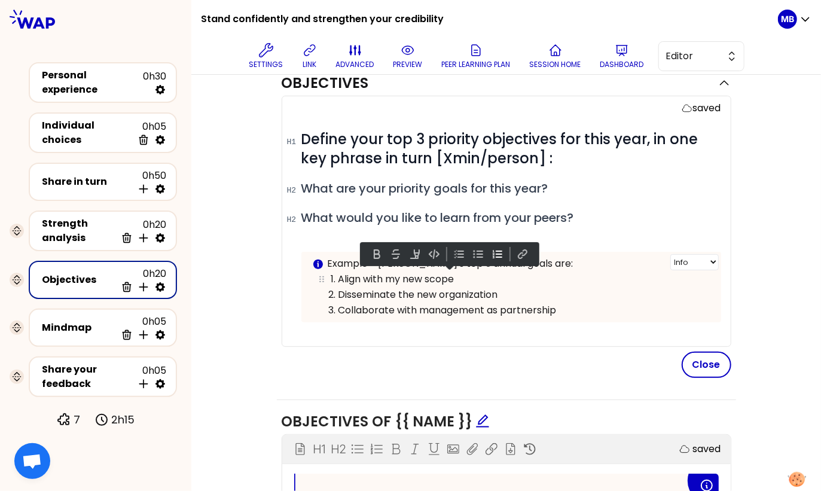
drag, startPoint x: 565, startPoint y: 306, endPoint x: 332, endPoint y: 276, distance: 235.3
click at [332, 276] on ol "Align with my new scope Disseminate the new organization Collaborate with manag…" at bounding box center [511, 294] width 398 height 47
copy ol "Align with my new scope Disseminate the new organization Collaborate with manag…"
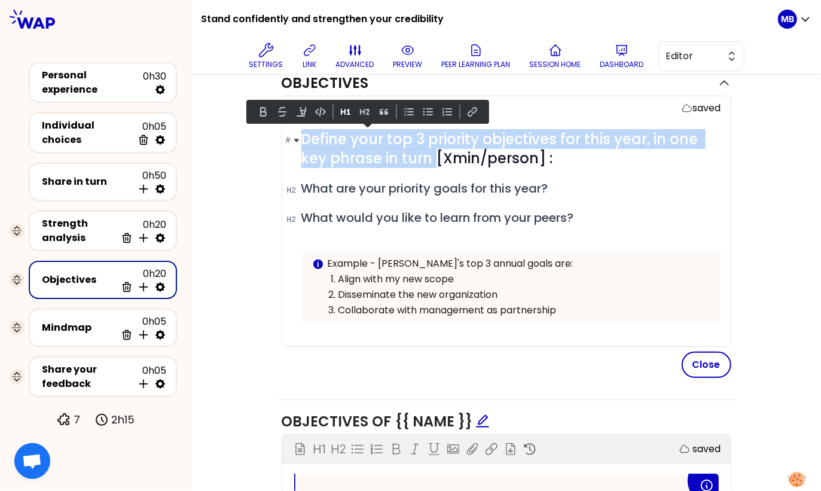
drag, startPoint x: 302, startPoint y: 140, endPoint x: 433, endPoint y: 157, distance: 132.1
click at [433, 157] on span "Define your top 3 priority objectives for this year, in one key phrase in turn …" at bounding box center [501, 148] width 401 height 39
copy span "Define your top 3 priority objectives for this year, in one key phrase in turn"
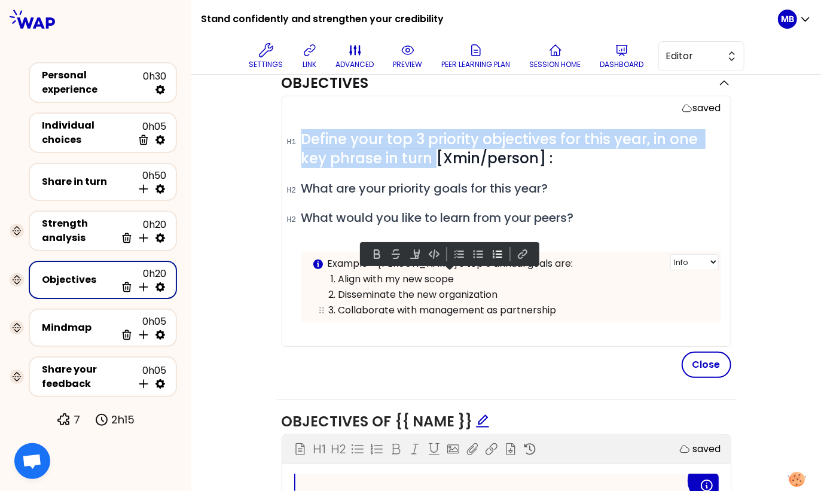
drag, startPoint x: 341, startPoint y: 276, endPoint x: 587, endPoint y: 306, distance: 248.3
click at [587, 306] on ol "Align with my new scope Disseminate the new organization Collaborate with manag…" at bounding box center [511, 294] width 398 height 47
copy ol "Align with my new scope Disseminate the new organization Collaborate with manag…"
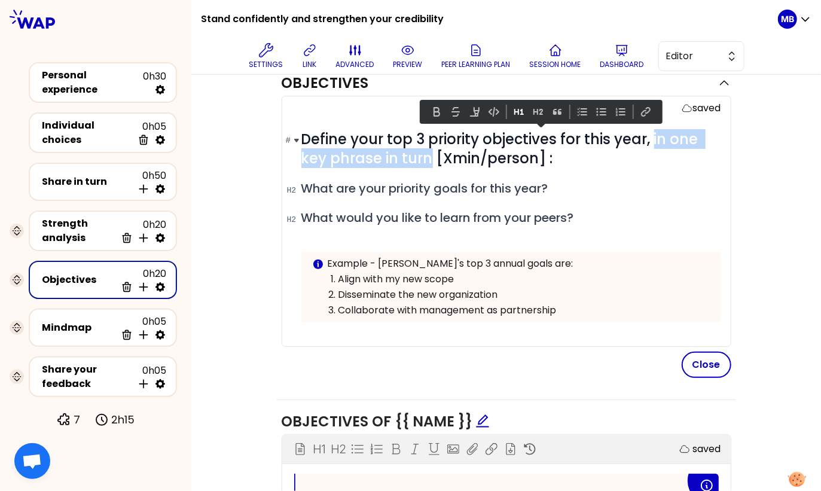
drag, startPoint x: 653, startPoint y: 140, endPoint x: 430, endPoint y: 158, distance: 223.8
click at [430, 158] on span "Define your top 3 priority objectives for this year, in one key phrase in turn …" at bounding box center [501, 148] width 401 height 39
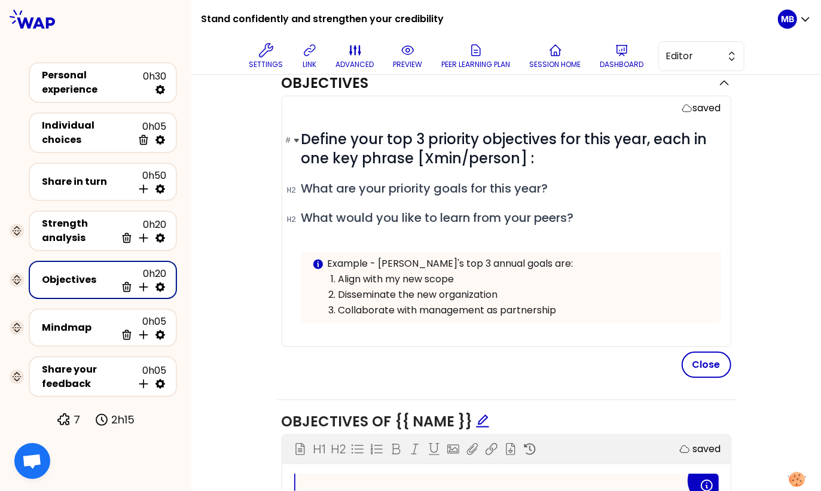
click at [351, 139] on span "Define your top 3 priority objectives for this year, each in one key phrase [Xm…" at bounding box center [506, 148] width 410 height 39
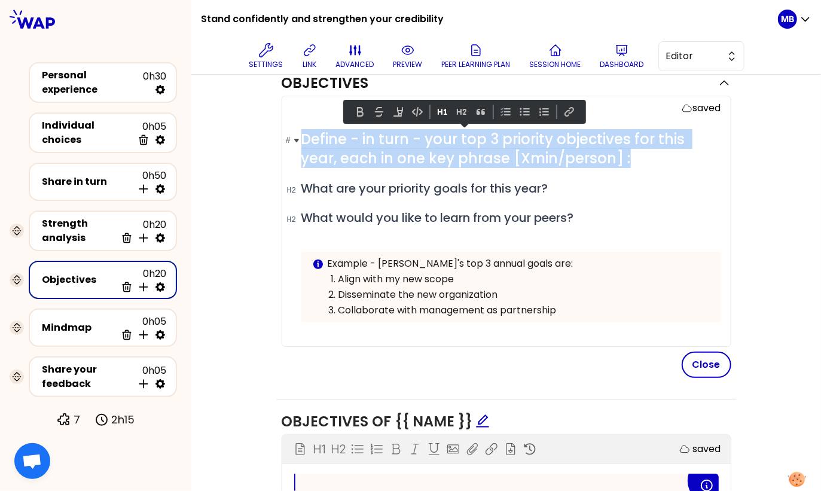
drag, startPoint x: 638, startPoint y: 155, endPoint x: 302, endPoint y: 143, distance: 336.4
click at [302, 143] on h1 "# Define - in turn - your top 3 priority objectives for this year, each in one …" at bounding box center [511, 149] width 420 height 38
copy span "Define - in turn - your top 3 priority objectives for this year, each in one ke…"
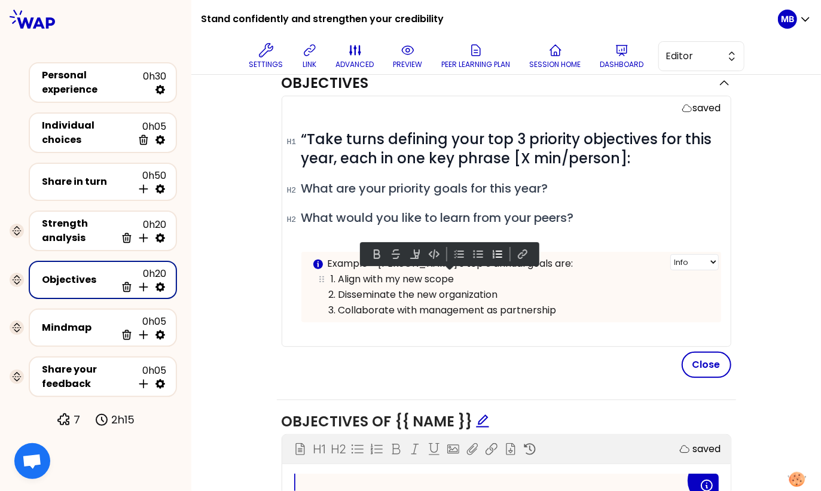
drag, startPoint x: 564, startPoint y: 309, endPoint x: 340, endPoint y: 278, distance: 226.0
click at [340, 278] on ol "Align with my new scope Disseminate the new organization Collaborate with manag…" at bounding box center [511, 294] width 398 height 47
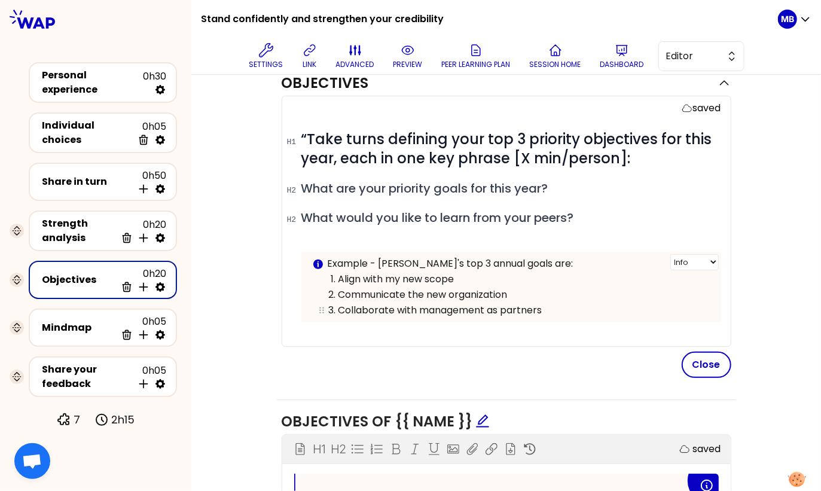
click at [341, 306] on p "Collaborate with management as partners" at bounding box center [525, 310] width 372 height 14
click at [407, 362] on div "Close" at bounding box center [507, 365] width 450 height 26
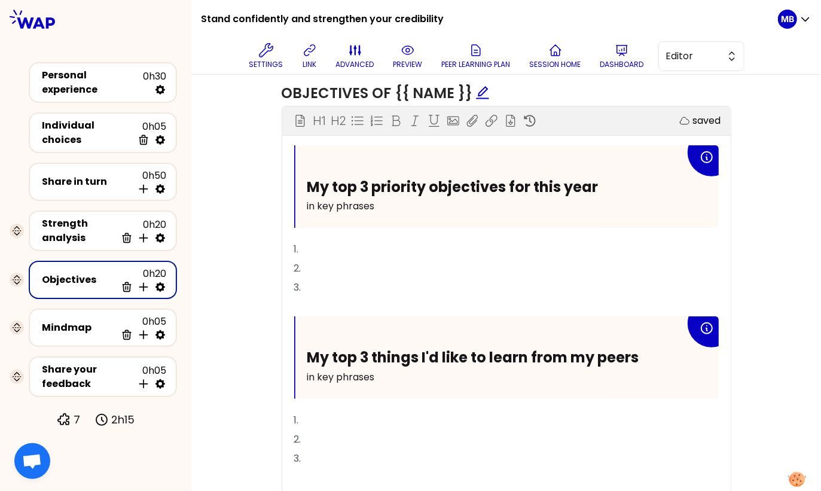
scroll to position [477, 0]
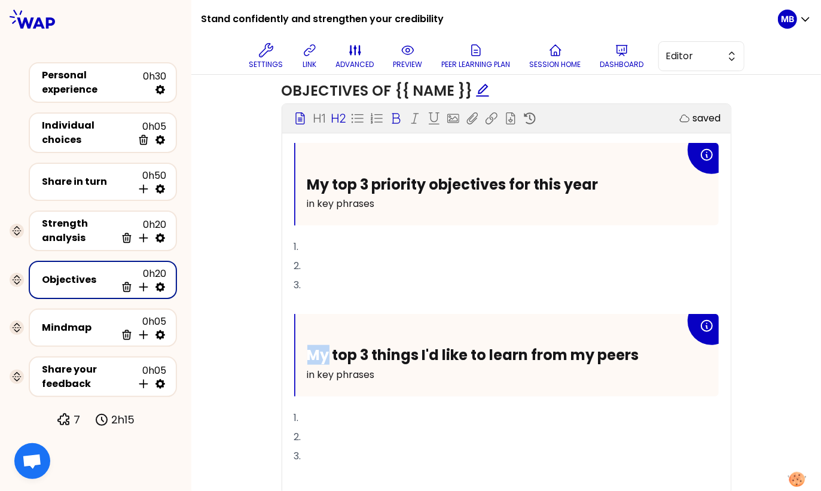
drag, startPoint x: 327, startPoint y: 352, endPoint x: 294, endPoint y: 352, distance: 32.9
click at [296, 352] on div "My top 3 things I'd like to learn from my peers in key phrases" at bounding box center [508, 355] width 424 height 83
click at [342, 428] on p "2." at bounding box center [506, 437] width 425 height 19
click at [338, 447] on p "3." at bounding box center [506, 456] width 425 height 19
click at [233, 351] on div "Objectives saved # “Take turns defining your top 3 priority objectives for this…" at bounding box center [506, 136] width 582 height 810
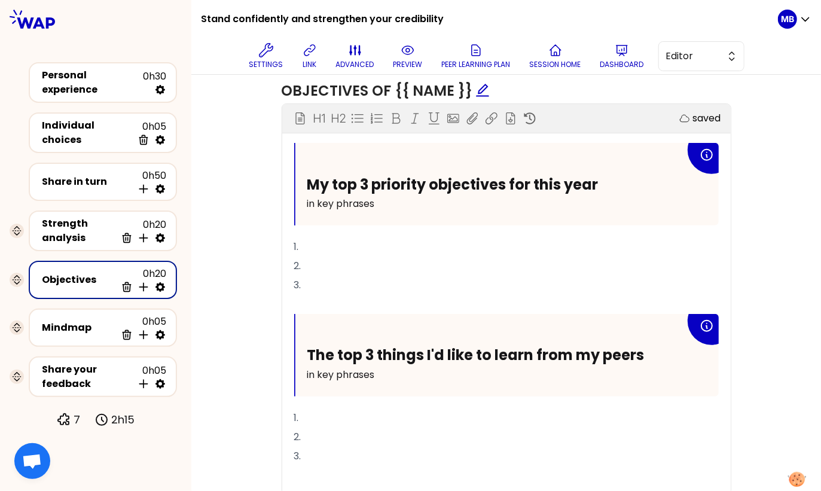
click at [162, 281] on icon at bounding box center [160, 287] width 12 height 12
select select "same_as"
select select "false"
select select "Each"
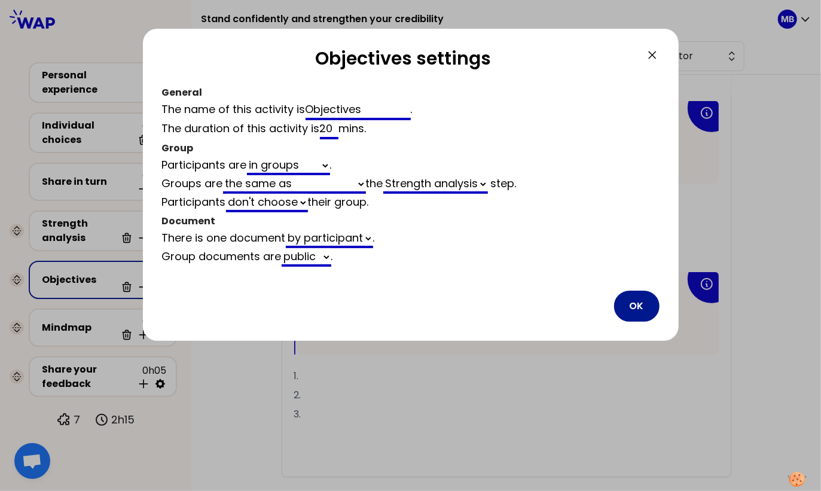
click at [632, 306] on button "OK" at bounding box center [636, 306] width 45 height 31
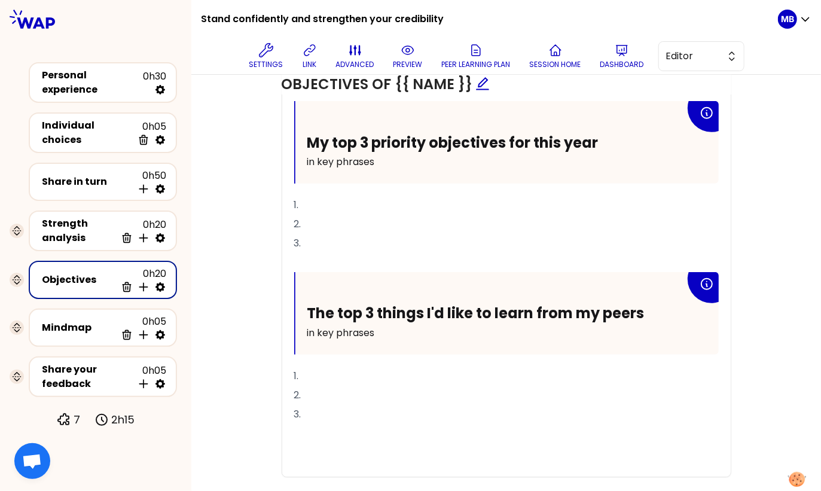
click at [226, 182] on div "Objectives Edit # “Take turns defining your top 3 priority objectives for this …" at bounding box center [506, 115] width 582 height 768
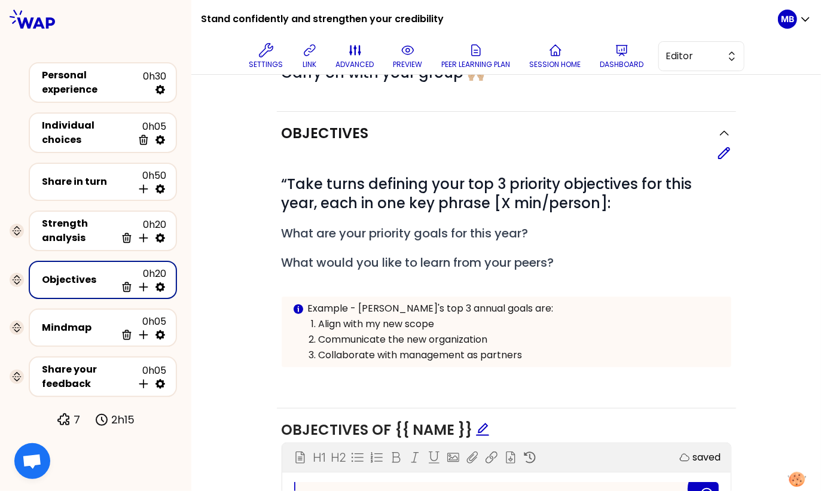
scroll to position [0, 0]
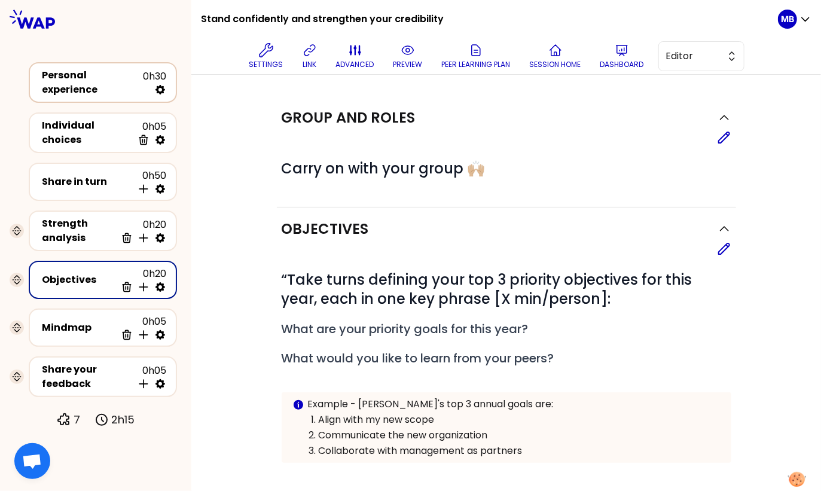
click at [94, 78] on div "Personal experience" at bounding box center [92, 82] width 101 height 29
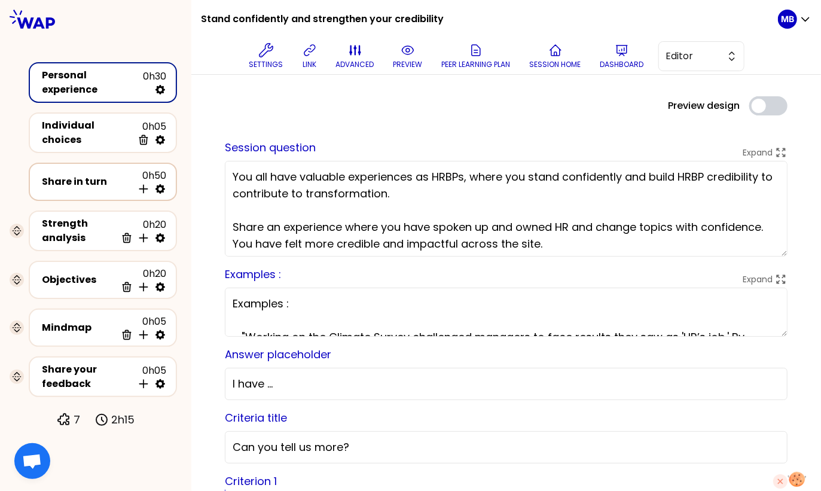
click at [63, 175] on div "Share in turn" at bounding box center [87, 182] width 91 height 14
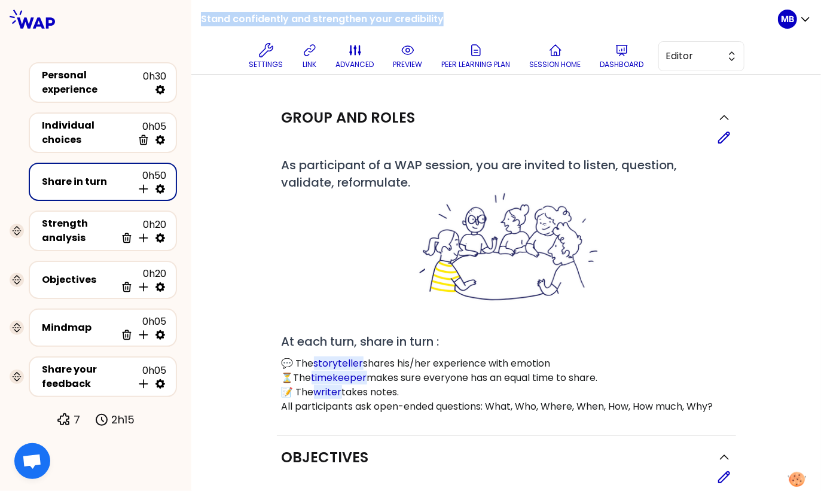
drag, startPoint x: 199, startPoint y: 15, endPoint x: 450, endPoint y: 15, distance: 251.2
click at [450, 15] on div "Stand confidently and strengthen your credibility Settings link advanced previe…" at bounding box center [506, 37] width 630 height 75
copy h1 "Stand confidently and strengthen your credibility"
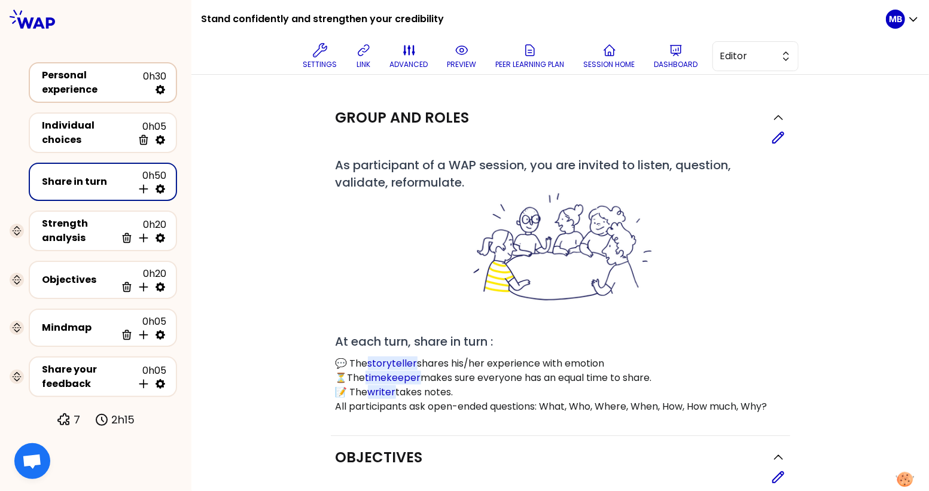
click at [85, 82] on div "Personal experience" at bounding box center [92, 82] width 101 height 29
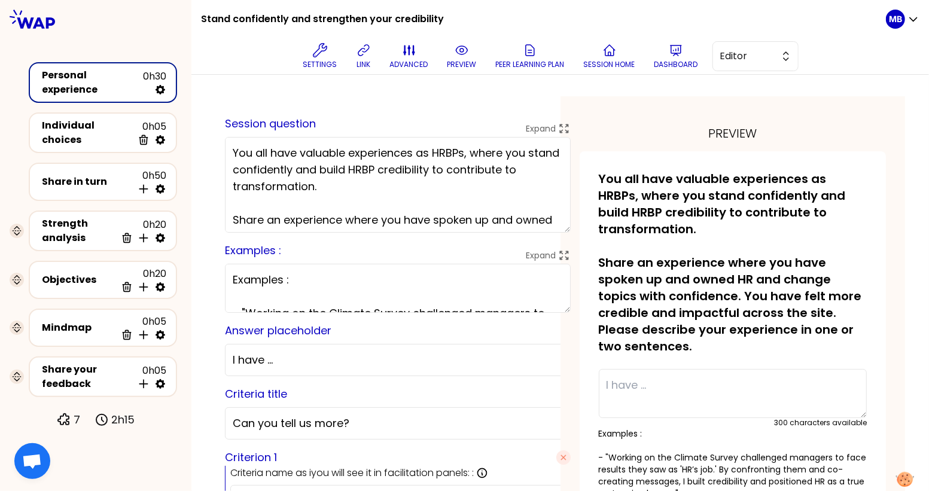
click at [337, 169] on textarea "You all have valuable experiences as HRBPs, where you stand confidently and bui…" at bounding box center [398, 185] width 346 height 96
click at [78, 169] on div "Share in turn 0h50 Insert activity below" at bounding box center [102, 182] width 127 height 26
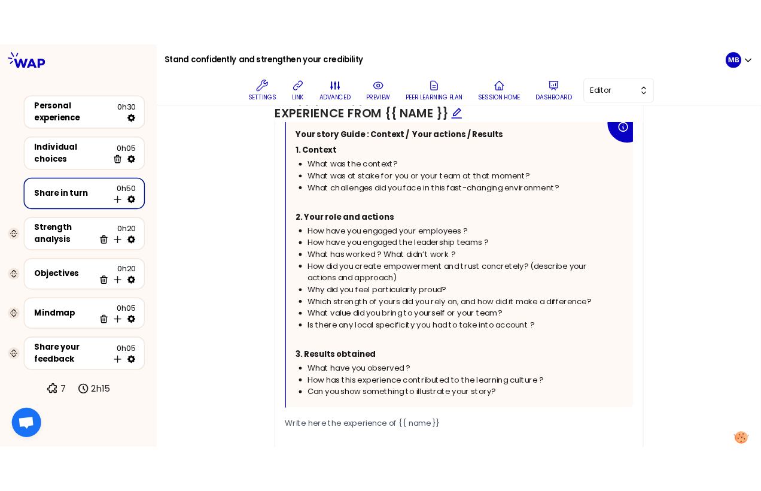
scroll to position [656, 0]
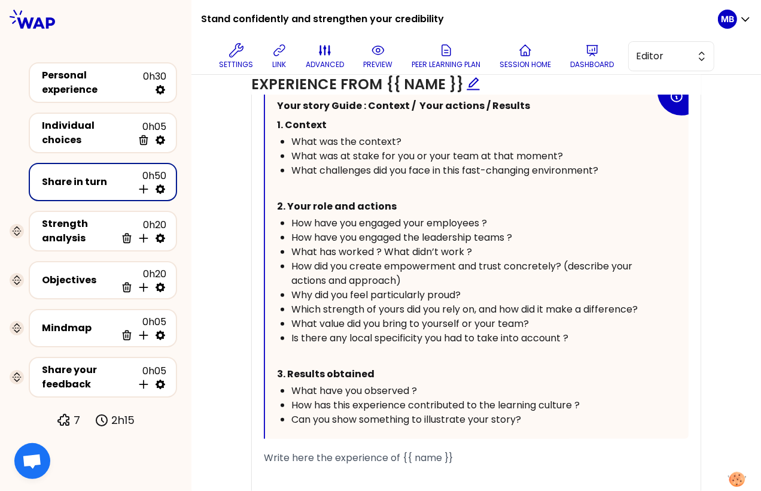
drag, startPoint x: 287, startPoint y: 118, endPoint x: 544, endPoint y: 425, distance: 400.8
click at [544, 425] on div "Your story Guide : Context / Your actions / Results 1. Context What was the con…" at bounding box center [477, 261] width 424 height 354
copy div "Context What was the context? What was at stake for you or your team at that mo…"
click at [344, 182] on p "﻿" at bounding box center [466, 187] width 378 height 19
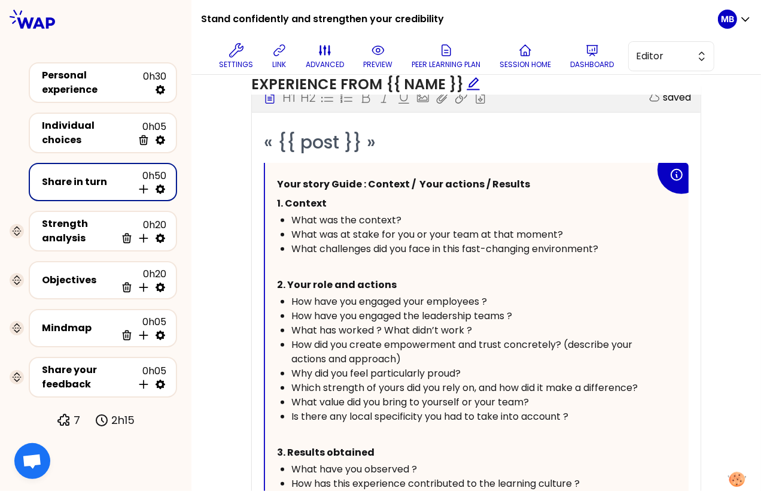
scroll to position [578, 0]
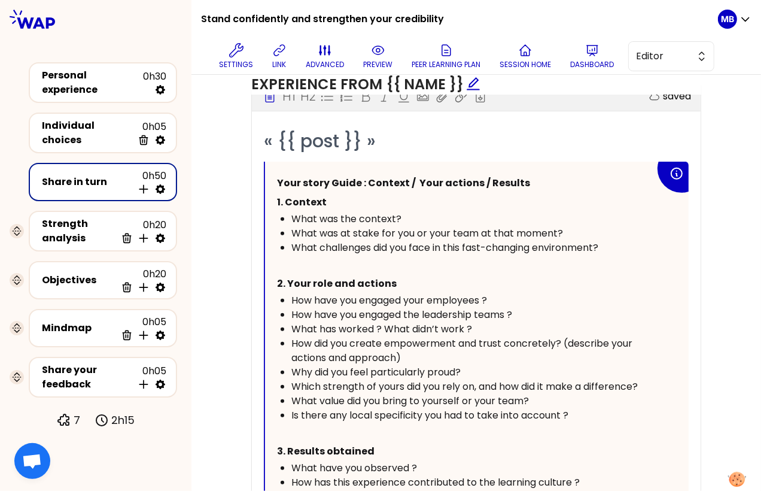
click at [399, 255] on p "﻿" at bounding box center [466, 264] width 378 height 19
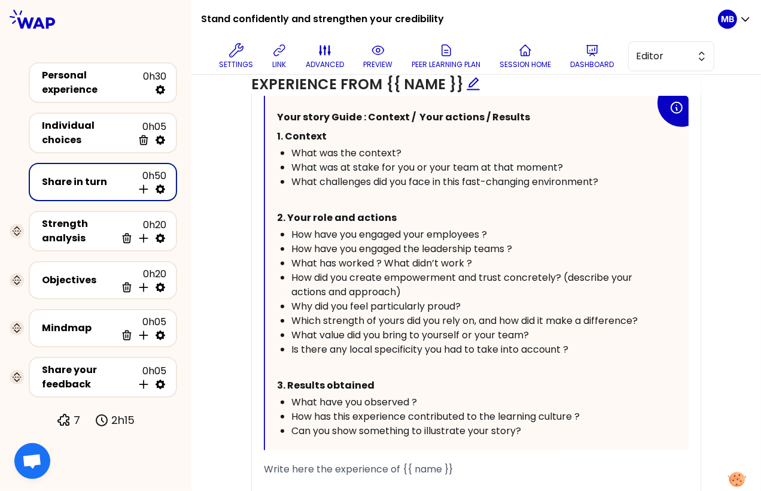
scroll to position [650, 0]
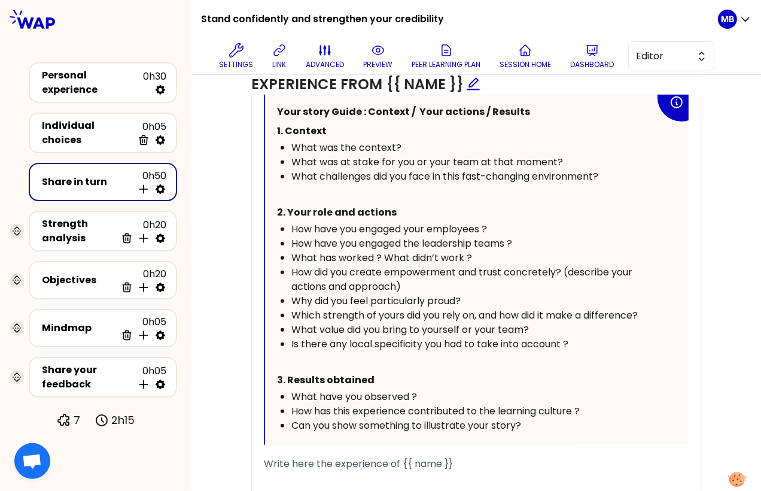
click at [409, 144] on div "What was the context?" at bounding box center [473, 148] width 364 height 14
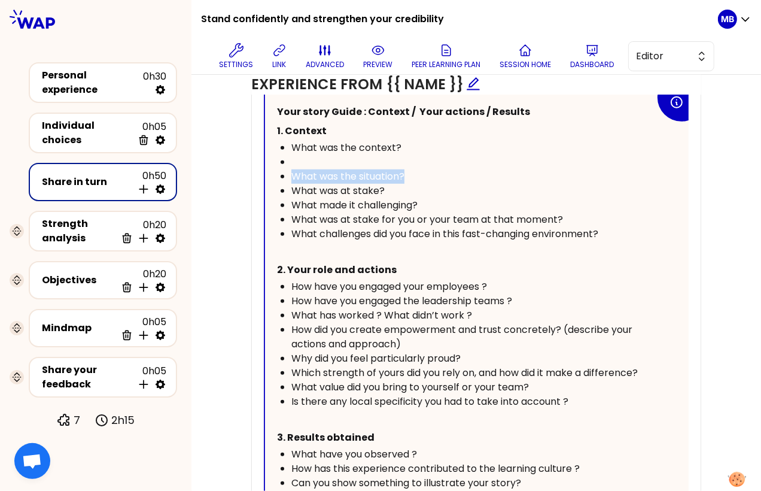
drag, startPoint x: 434, startPoint y: 171, endPoint x: 282, endPoint y: 171, distance: 151.9
click at [291, 171] on li "What was the situation?" at bounding box center [473, 176] width 364 height 14
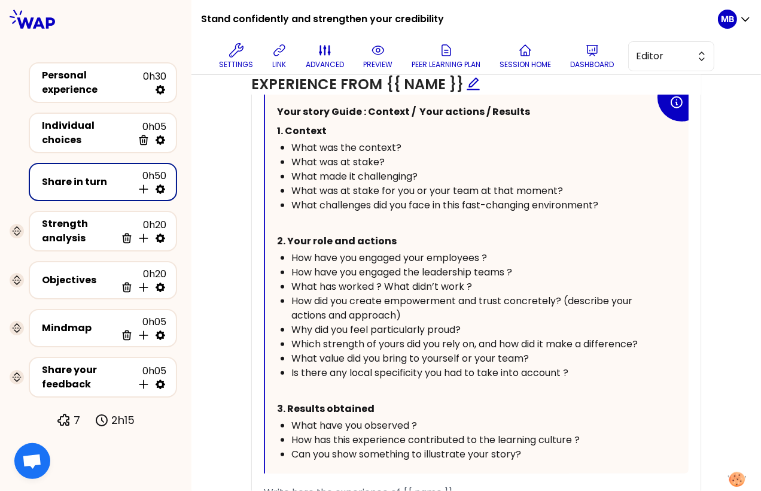
click at [401, 157] on div "What was at stake?" at bounding box center [473, 162] width 364 height 14
click at [379, 159] on span "What was at stake" at bounding box center [335, 162] width 88 height 14
click at [402, 156] on div "What was at stake" at bounding box center [473, 162] width 364 height 14
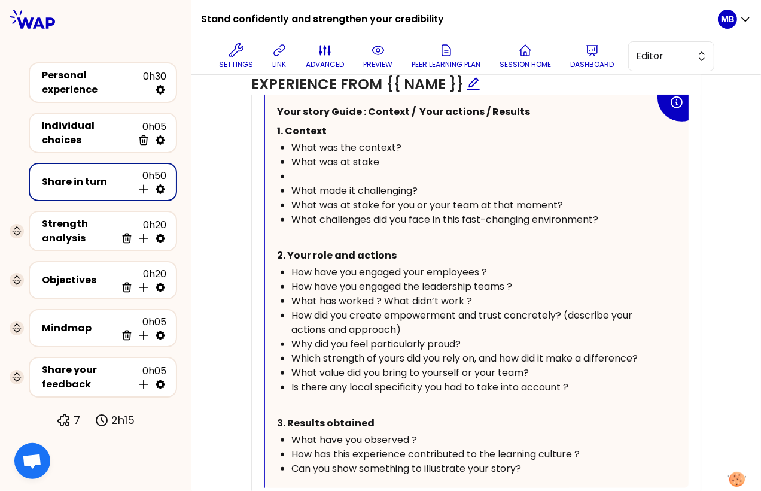
click at [297, 172] on div "﻿" at bounding box center [473, 176] width 364 height 14
click at [403, 160] on div "What was at stake" at bounding box center [473, 162] width 364 height 14
click at [419, 156] on span "What was at stake for you, your HR credibility" at bounding box center [397, 162] width 212 height 14
click at [527, 157] on div "What was at stake for you/ your HR credibility" at bounding box center [473, 162] width 364 height 14
click at [441, 184] on div "What made it challenging?" at bounding box center [473, 191] width 364 height 14
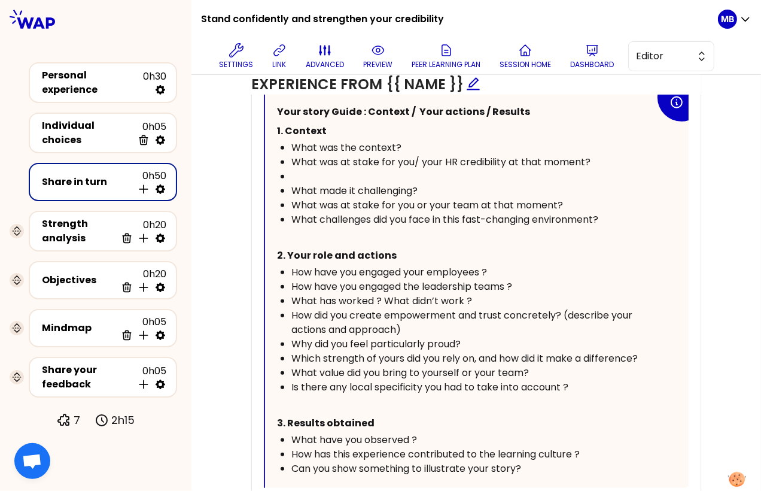
click at [314, 173] on div "﻿" at bounding box center [473, 176] width 364 height 14
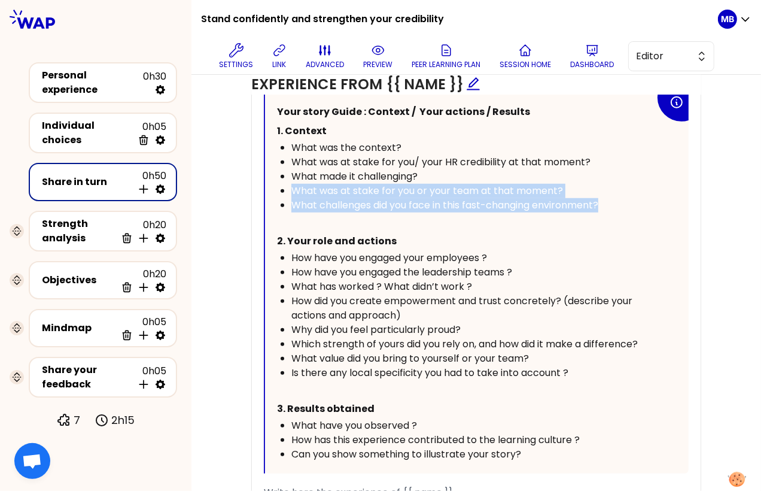
drag, startPoint x: 642, startPoint y: 208, endPoint x: 276, endPoint y: 185, distance: 366.8
click at [277, 185] on ul "What was the context? What was at stake for you/ your HR credibility at that mo…" at bounding box center [466, 177] width 378 height 72
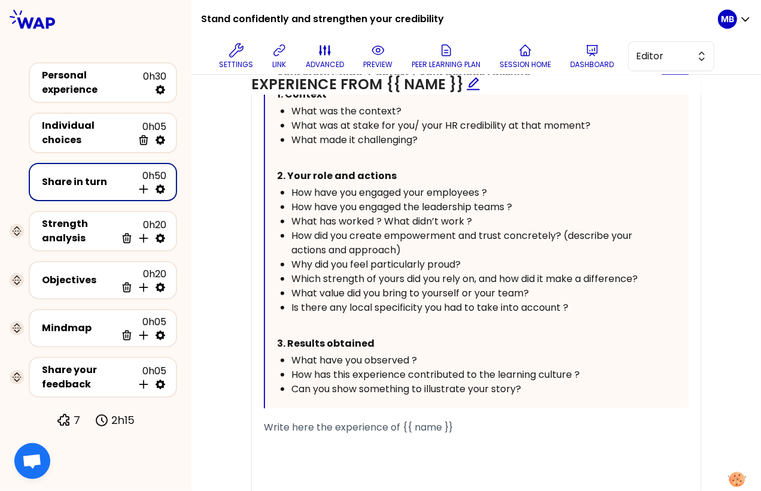
scroll to position [700, 0]
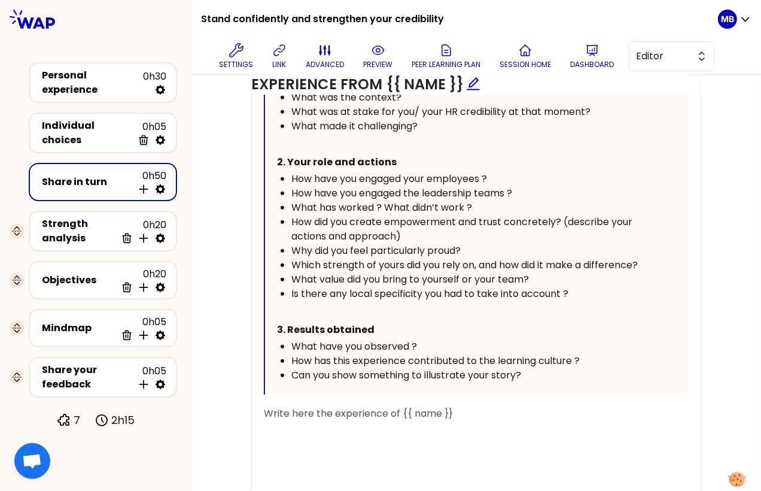
click at [487, 173] on span "How have you engaged your employees ?" at bounding box center [389, 179] width 196 height 14
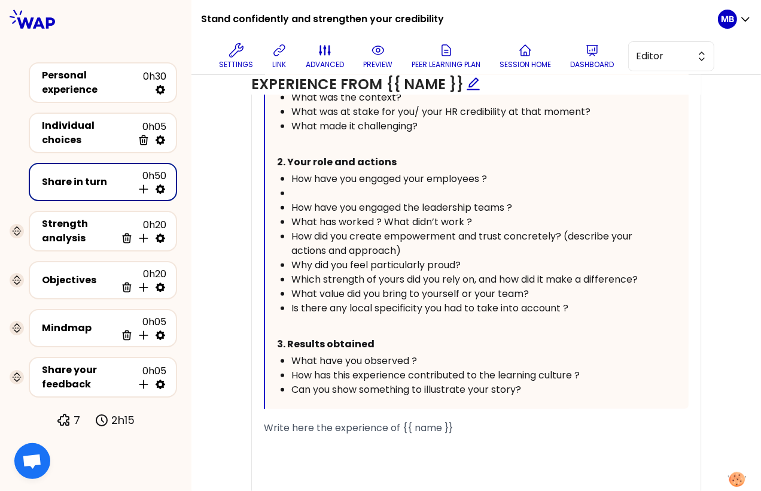
click at [337, 191] on div "﻿" at bounding box center [473, 193] width 364 height 14
click at [287, 172] on ul "How have you engaged your employees ? ﻿ How have you engaged the leadership tea…" at bounding box center [466, 244] width 378 height 144
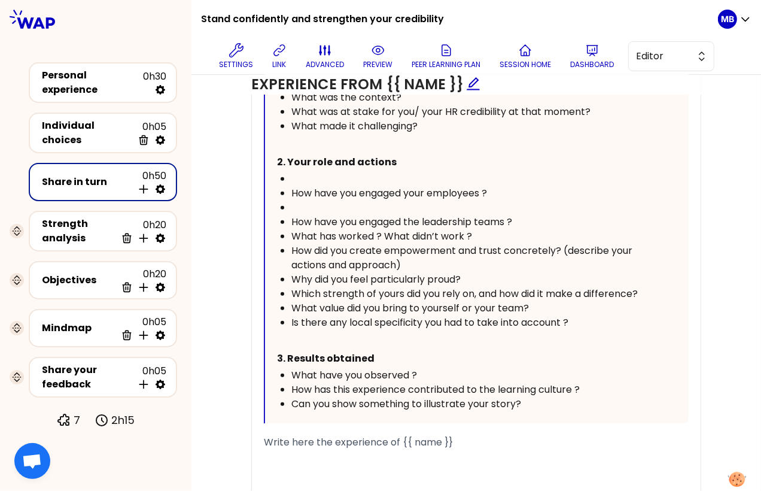
click at [300, 172] on div "﻿" at bounding box center [473, 179] width 364 height 14
click at [301, 200] on div "﻿" at bounding box center [473, 207] width 364 height 14
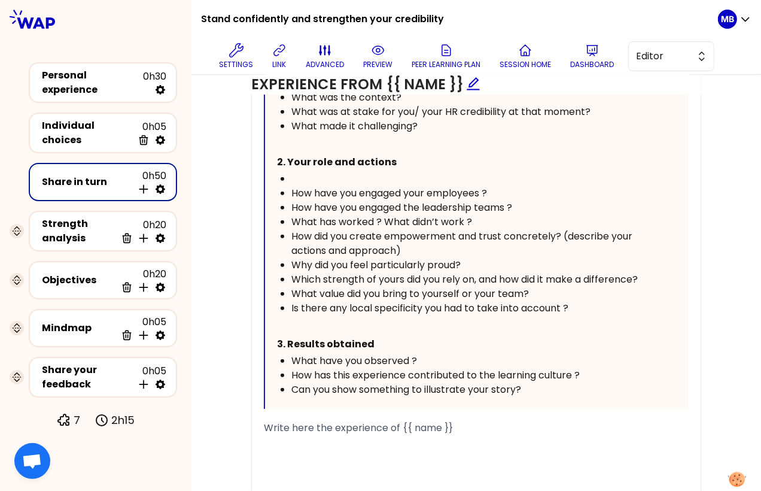
click at [298, 178] on div "﻿" at bounding box center [473, 179] width 364 height 14
click at [510, 187] on div "How have you engaged your employees ?" at bounding box center [473, 193] width 364 height 14
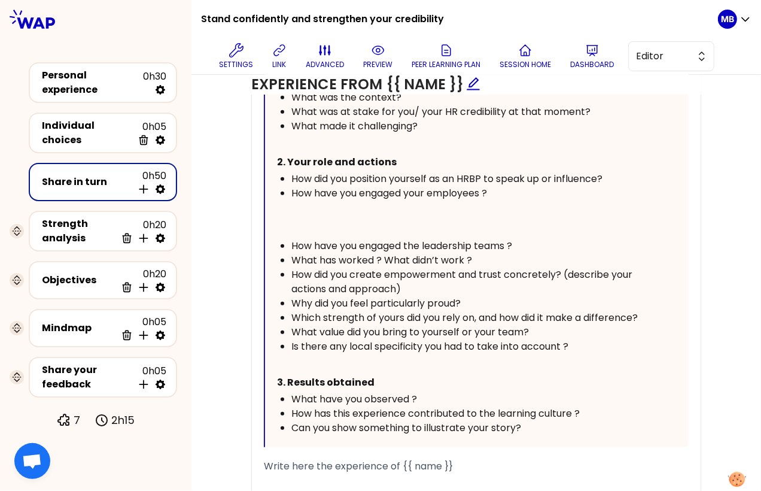
click at [321, 195] on span "How have you engaged your employees ?" at bounding box center [389, 193] width 196 height 14
click at [309, 211] on p "﻿" at bounding box center [466, 209] width 378 height 19
click at [277, 208] on span "What did you do to show confidence and credibility?" at bounding box center [399, 210] width 245 height 14
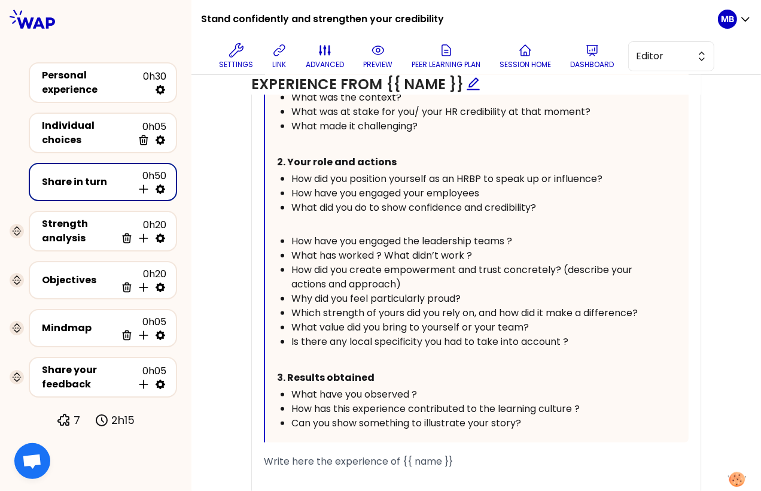
drag, startPoint x: 522, startPoint y: 188, endPoint x: 251, endPoint y: 190, distance: 270.4
click at [252, 190] on div "« {{ post }} » Your story Guide : Context / Your actions / Results 1. Context W…" at bounding box center [476, 288] width 449 height 561
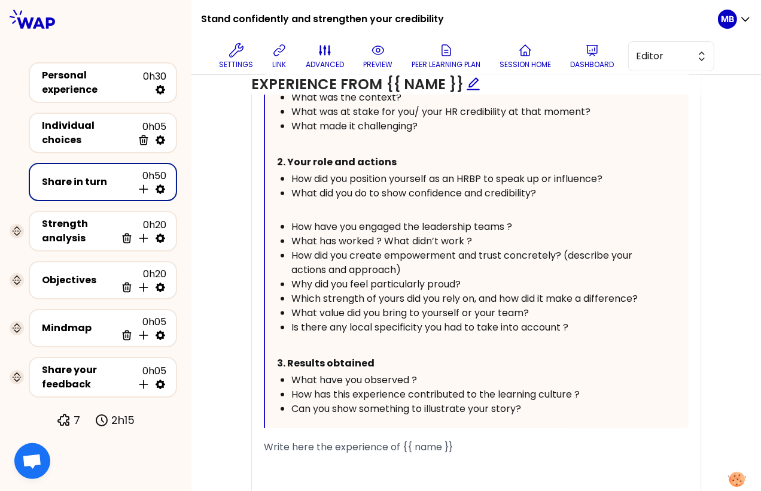
click at [340, 208] on p "﻿" at bounding box center [466, 209] width 378 height 19
click at [555, 190] on div "What did you do to show confidence and credibility?" at bounding box center [473, 193] width 364 height 14
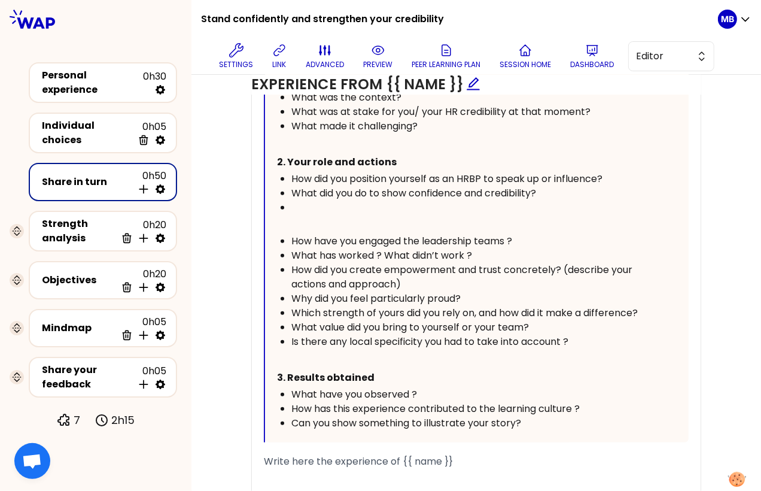
click at [299, 226] on p "﻿" at bounding box center [466, 224] width 378 height 19
click at [276, 219] on div "Your story Guide : Context / Your actions / Results 1. Context What was the con…" at bounding box center [477, 241] width 424 height 402
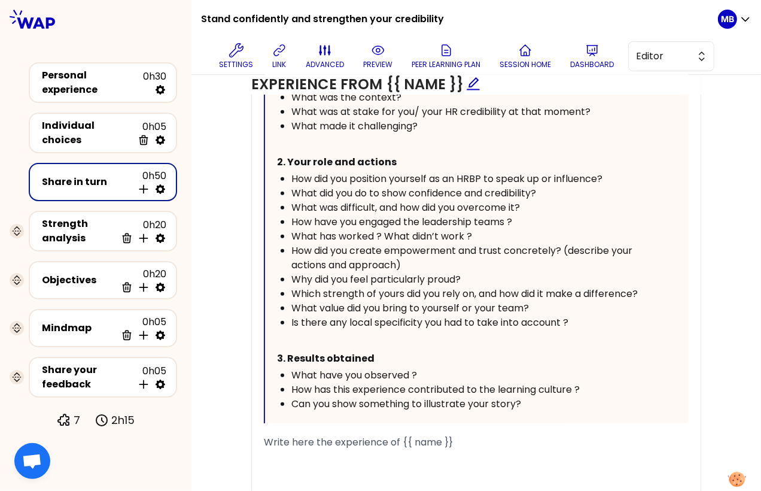
click at [543, 203] on div "What was difficult, and how did you overcome it?" at bounding box center [473, 207] width 364 height 14
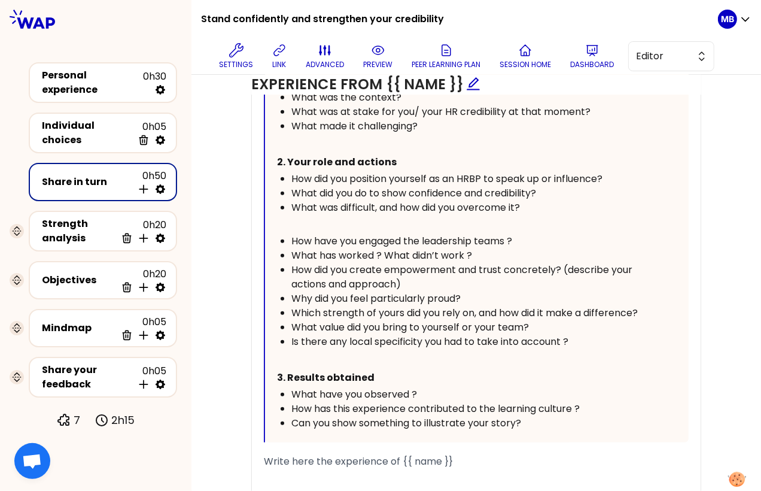
drag, startPoint x: 497, startPoint y: 255, endPoint x: 255, endPoint y: 240, distance: 242.7
click at [255, 240] on div "« {{ post }} » Your story Guide : Context / Your actions / Results 1. Context W…" at bounding box center [476, 288] width 449 height 561
drag, startPoint x: 471, startPoint y: 251, endPoint x: 225, endPoint y: 246, distance: 245.9
click at [225, 246] on div "Objectives Edit # Take turns telling your story (12min/person, including 3 min …" at bounding box center [476, 163] width 522 height 855
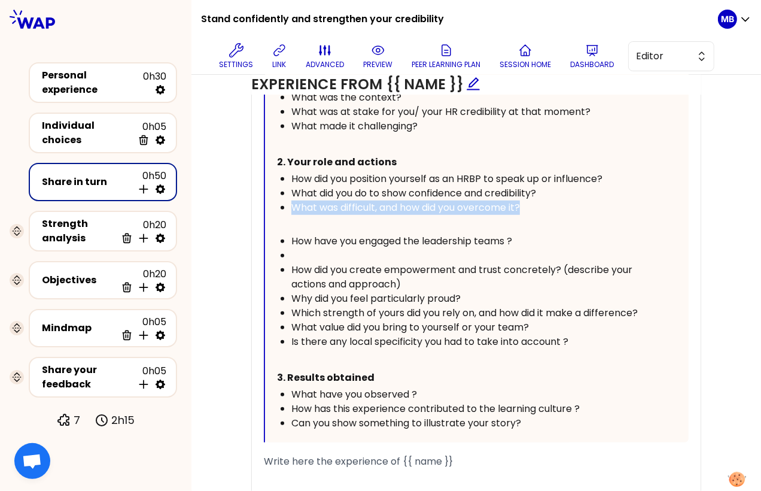
drag, startPoint x: 528, startPoint y: 202, endPoint x: 239, endPoint y: 198, distance: 289.0
click at [239, 198] on div "Objectives Edit # Take turns telling your story (12min/person, including 3 min …" at bounding box center [476, 163] width 522 height 855
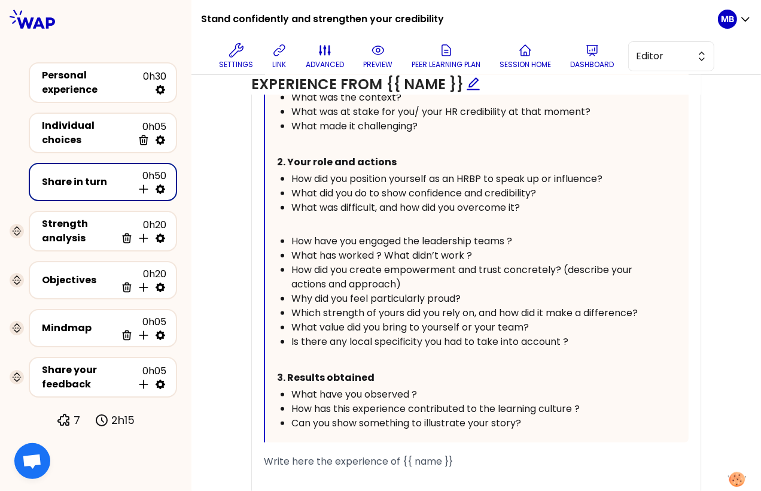
click at [520, 248] on div "What has worked ? What didn’t work ?" at bounding box center [473, 255] width 364 height 14
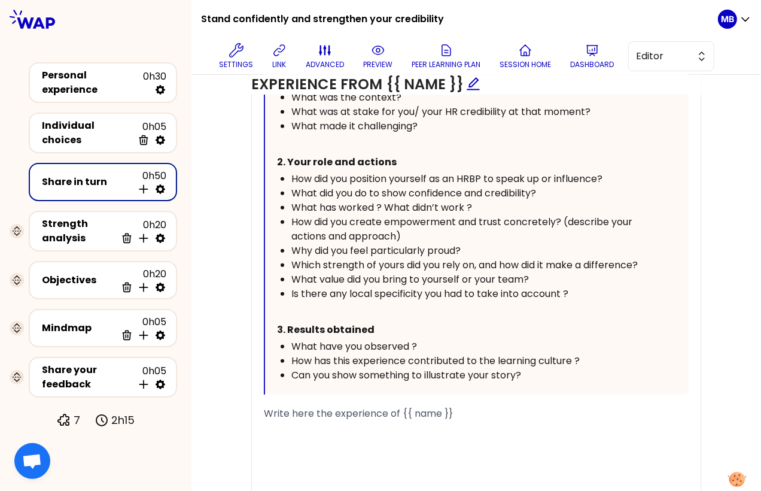
click at [494, 205] on div "What has worked ? What didn’t work ?" at bounding box center [473, 207] width 364 height 14
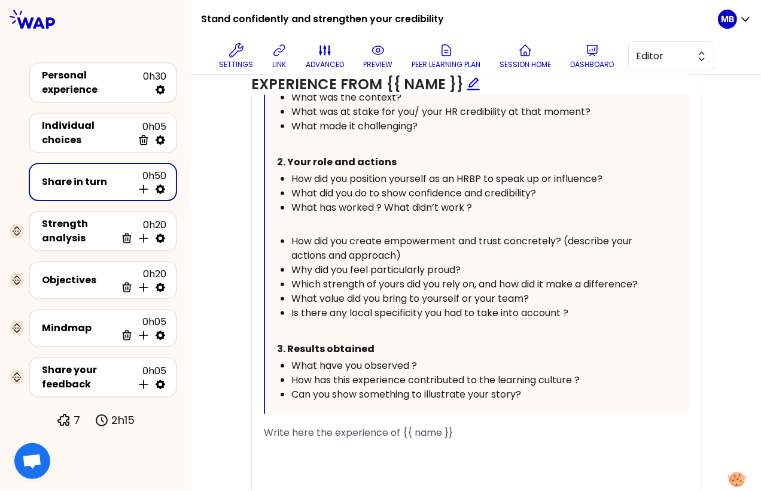
click at [498, 200] on div "What has worked ? What didn’t work ?" at bounding box center [473, 207] width 364 height 14
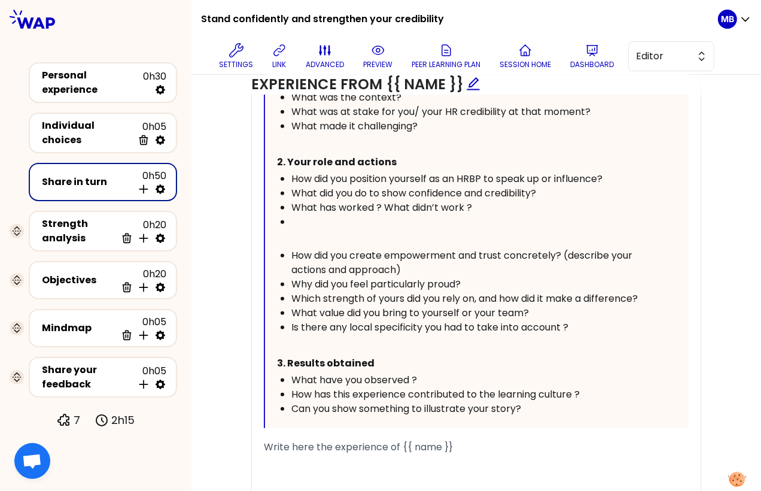
click at [306, 236] on p "﻿" at bounding box center [466, 238] width 378 height 19
click at [277, 233] on span "Why did you feel particularly proud in this situation?" at bounding box center [397, 238] width 241 height 14
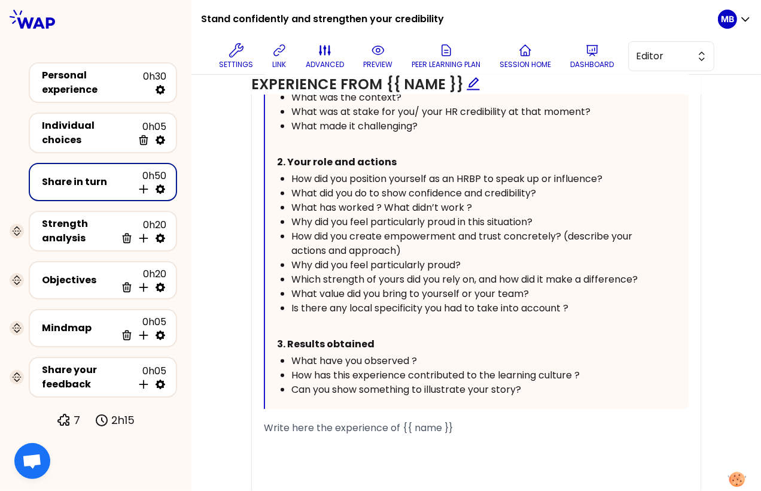
click at [545, 219] on div "Why did you feel particularly proud in this situation?" at bounding box center [473, 222] width 364 height 14
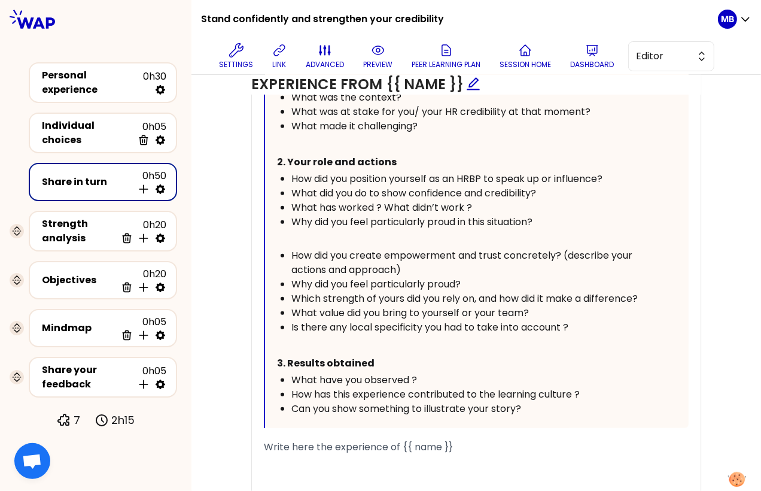
click at [308, 179] on span "How did you position yourself as an HRBP to speak up or influence?" at bounding box center [446, 179] width 311 height 14
click at [308, 186] on span "What did you do to show confidence and credibility?" at bounding box center [413, 193] width 245 height 14
click at [309, 203] on span "What has worked ? What didn’t work ?" at bounding box center [381, 207] width 181 height 14
click at [311, 221] on span "Why did you feel particularly proud in this situation?" at bounding box center [411, 222] width 241 height 14
click at [509, 215] on span "Why did you feel particularly proud in this situation?" at bounding box center [411, 222] width 241 height 14
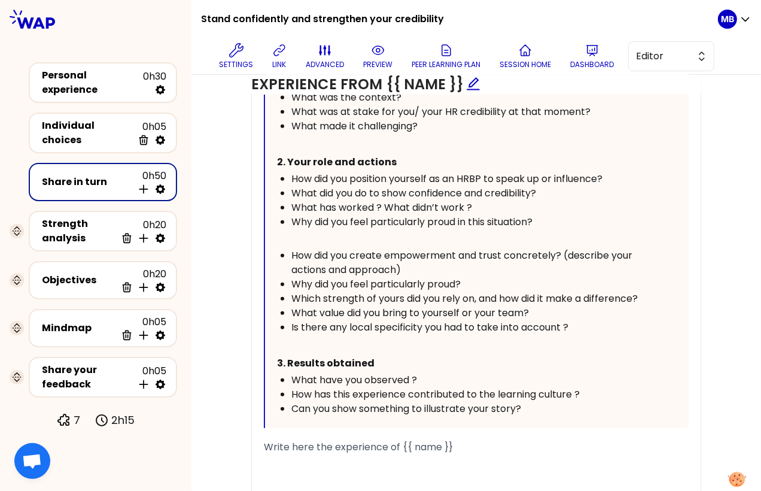
click at [552, 188] on div "What did you do to show confidence and credibility?" at bounding box center [473, 193] width 364 height 14
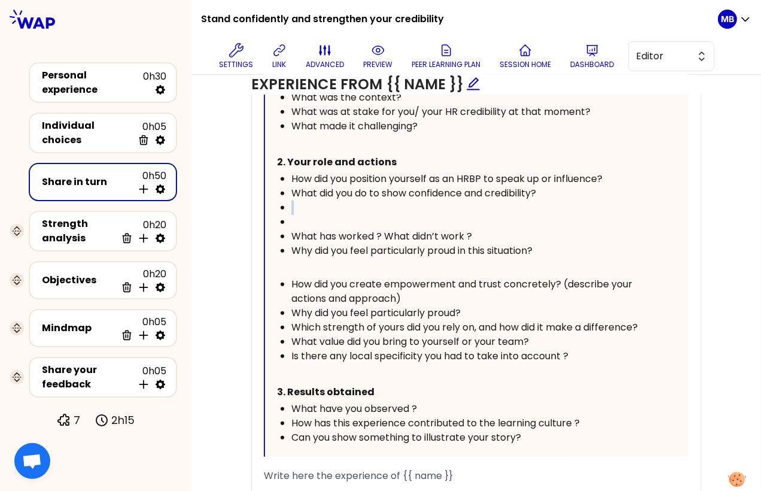
click at [295, 212] on ul "How did you position yourself as an HRBP to speak up or influence? What did you…" at bounding box center [466, 215] width 378 height 86
click at [297, 220] on div "﻿" at bounding box center [473, 222] width 364 height 14
click at [291, 259] on p "﻿" at bounding box center [466, 267] width 378 height 19
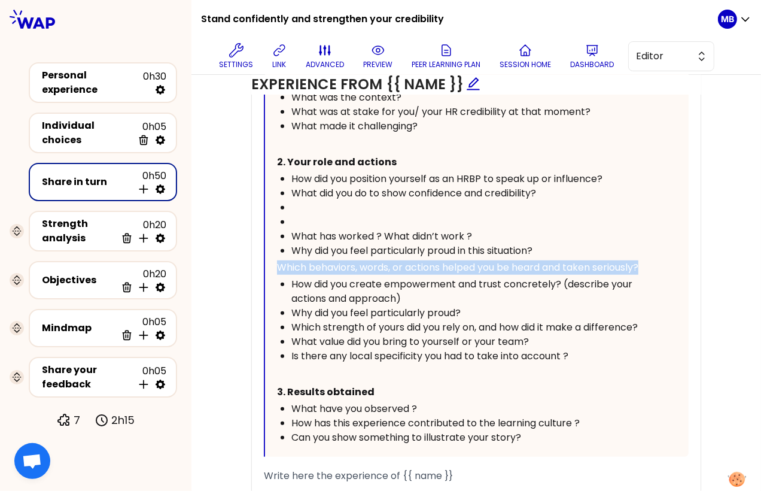
drag, startPoint x: 652, startPoint y: 264, endPoint x: 265, endPoint y: 263, distance: 387.0
click at [265, 263] on div "Your story Guide : Context / Your actions / Results 1. Context What was the con…" at bounding box center [477, 248] width 424 height 416
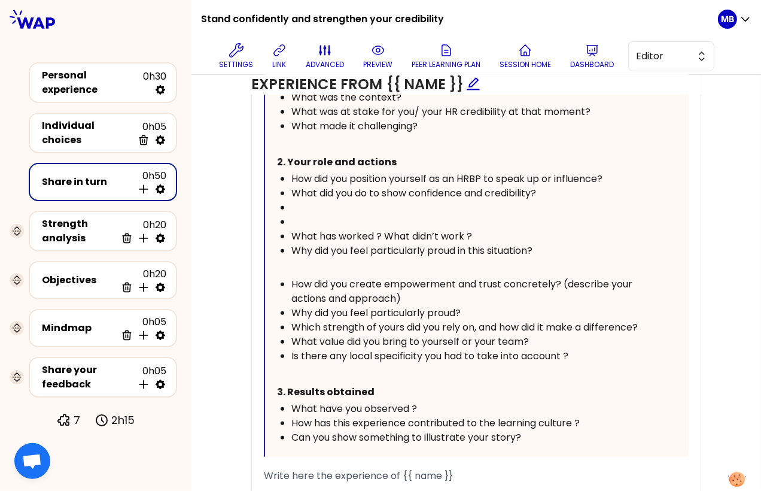
click at [300, 206] on div "﻿" at bounding box center [473, 207] width 364 height 14
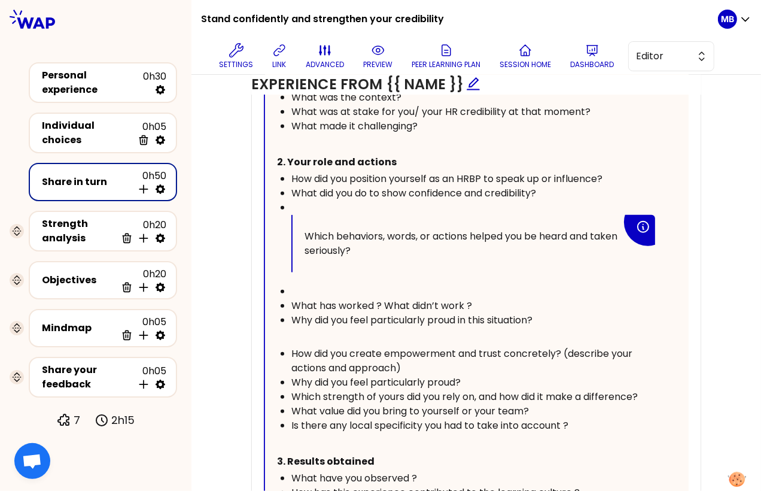
click at [300, 230] on div "Which behaviors, words, or actions helped you be heard and taken seriously?" at bounding box center [474, 243] width 363 height 57
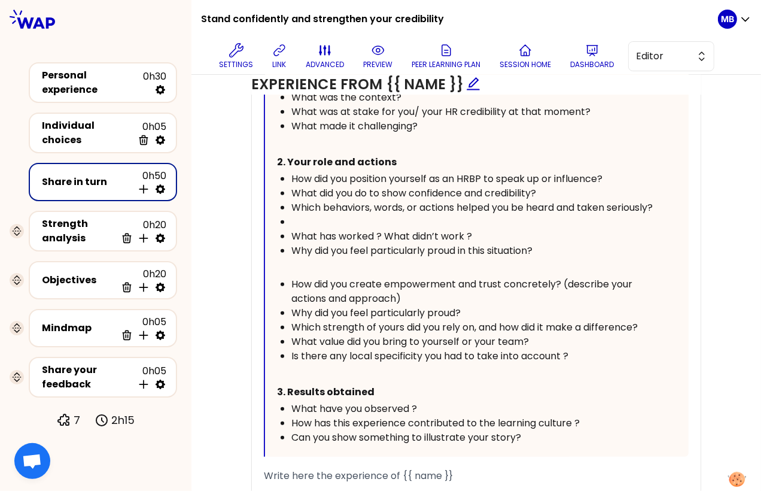
click at [326, 229] on div "﻿" at bounding box center [473, 222] width 364 height 14
drag, startPoint x: 561, startPoint y: 205, endPoint x: 565, endPoint y: 212, distance: 8.3
click at [565, 212] on div "Which behaviors, words, or actions helped you be heard and taken seriously?" at bounding box center [473, 207] width 364 height 14
click at [312, 215] on div "﻿" at bounding box center [473, 222] width 364 height 14
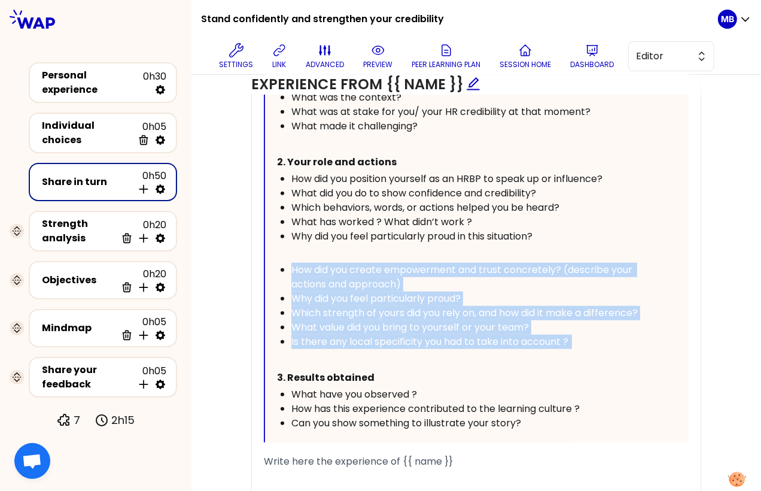
drag, startPoint x: 602, startPoint y: 348, endPoint x: 269, endPoint y: 263, distance: 343.7
click at [269, 263] on div "Your story Guide : Context / Your actions / Results 1. Context What was the con…" at bounding box center [477, 241] width 424 height 402
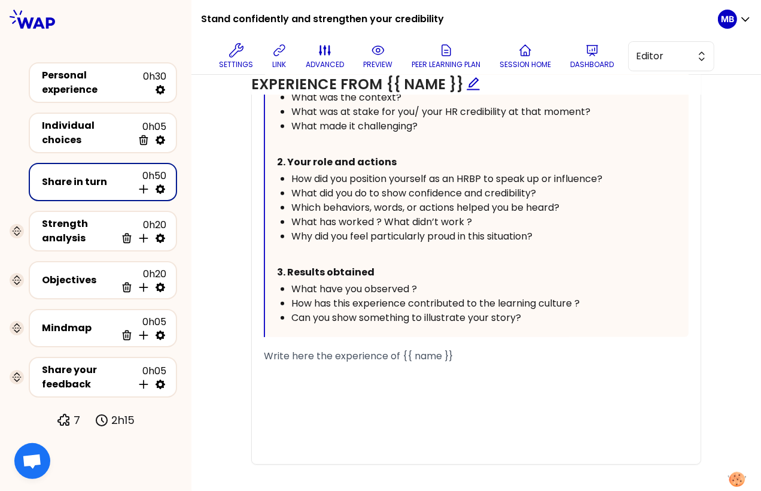
click at [517, 220] on div "What has worked ? What didn’t work ?" at bounding box center [473, 222] width 364 height 14
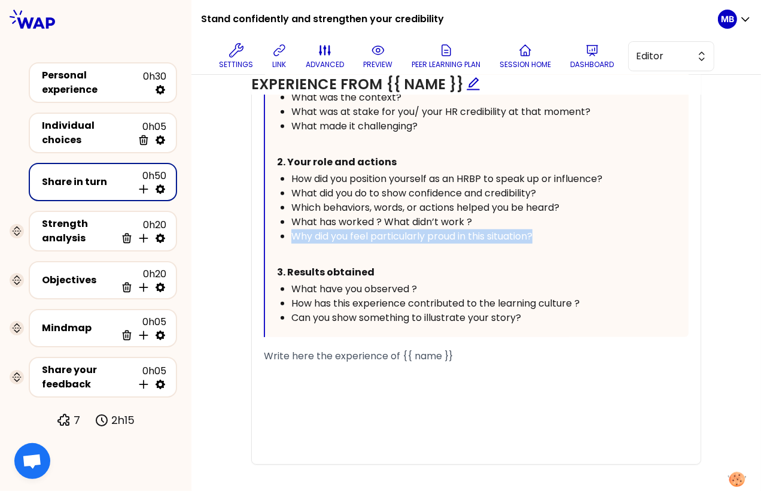
drag, startPoint x: 548, startPoint y: 230, endPoint x: 275, endPoint y: 230, distance: 273.4
click at [275, 230] on div "Your story Guide : Context / Your actions / Results 1. Context What was the con…" at bounding box center [477, 188] width 424 height 297
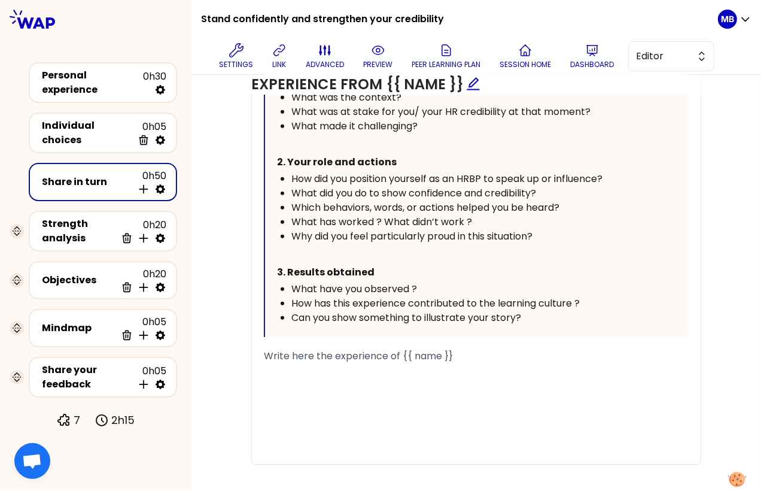
click at [561, 189] on div "What did you do to show confidence and credibility?" at bounding box center [473, 193] width 364 height 14
drag, startPoint x: 565, startPoint y: 203, endPoint x: 513, endPoint y: 203, distance: 52.0
click at [513, 203] on span "Which behaviors, words, or actions helped you be heard?" at bounding box center [425, 207] width 268 height 14
drag, startPoint x: 541, startPoint y: 189, endPoint x: 491, endPoint y: 197, distance: 50.9
click at [491, 197] on ul "How did you position yourself as an HRBP to speak up or influence? What did you…" at bounding box center [466, 208] width 378 height 72
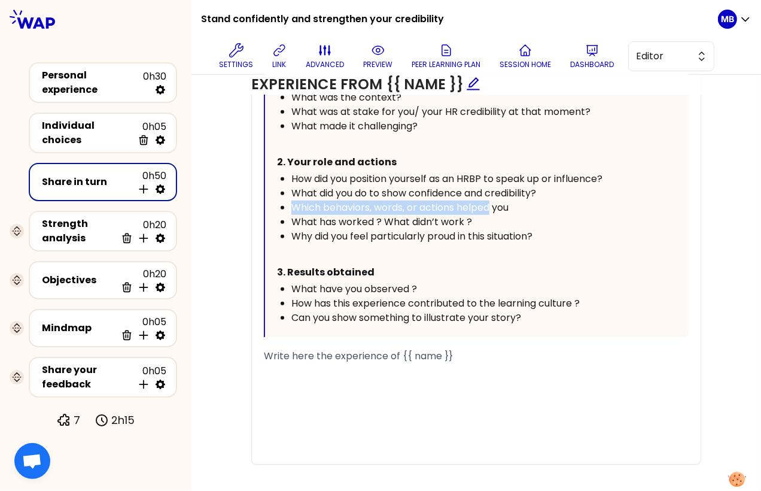
click at [491, 200] on span "Which behaviors, words, or actions helped you" at bounding box center [399, 207] width 217 height 14
drag, startPoint x: 547, startPoint y: 190, endPoint x: 491, endPoint y: 190, distance: 56.8
click at [491, 190] on div "What did you do to show confidence and credibility?" at bounding box center [473, 193] width 364 height 14
click at [513, 221] on div "What has worked ? What didn’t work ?" at bounding box center [473, 222] width 364 height 14
click at [418, 282] on div "What have you observed ?" at bounding box center [473, 289] width 364 height 14
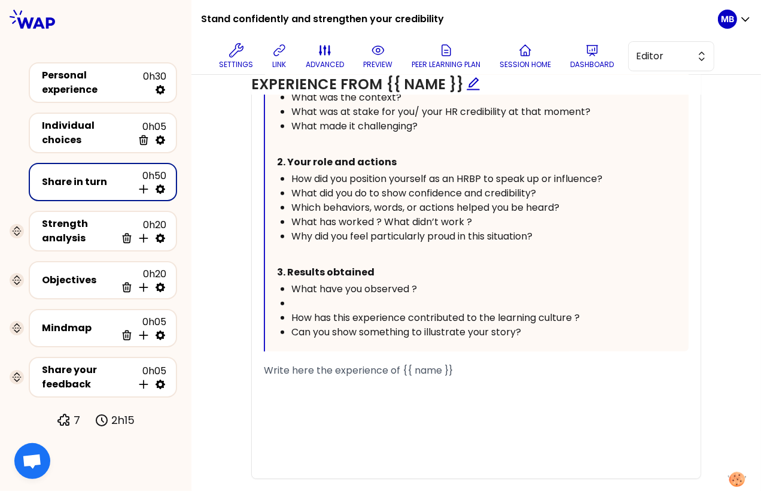
click at [332, 296] on div "﻿" at bounding box center [473, 303] width 364 height 14
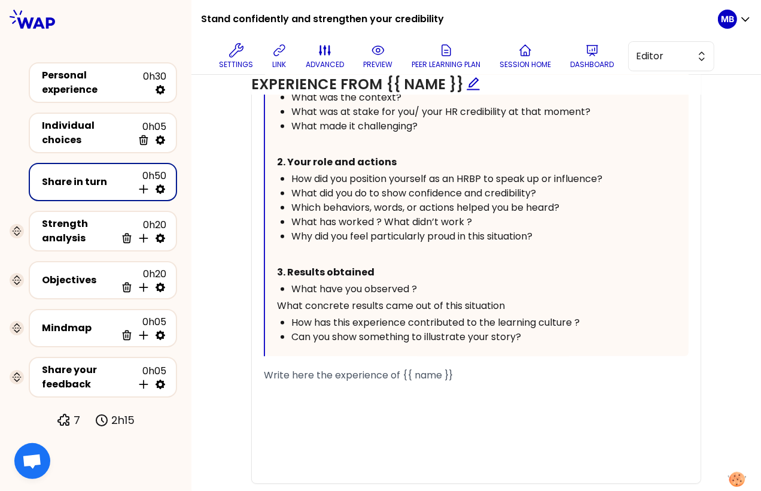
click at [278, 300] on span "What concrete results came out of this situation" at bounding box center [391, 305] width 228 height 14
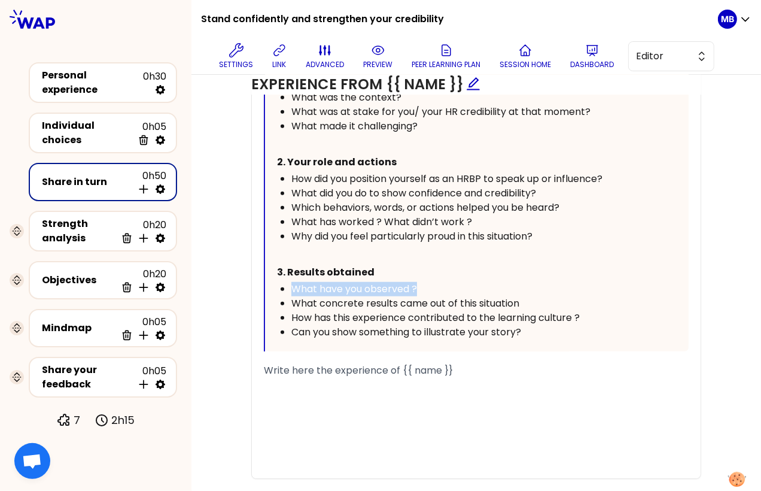
drag, startPoint x: 433, startPoint y: 282, endPoint x: 273, endPoint y: 282, distance: 160.3
click at [273, 282] on div "Your story Guide : Context / Your actions / Results 1. Context What was the con…" at bounding box center [477, 195] width 424 height 311
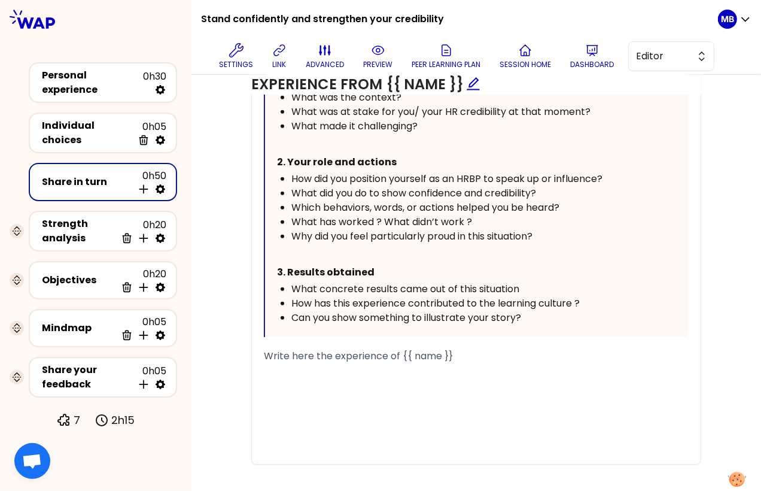
click at [524, 287] on div "What concrete results came out of this situation" at bounding box center [473, 289] width 364 height 14
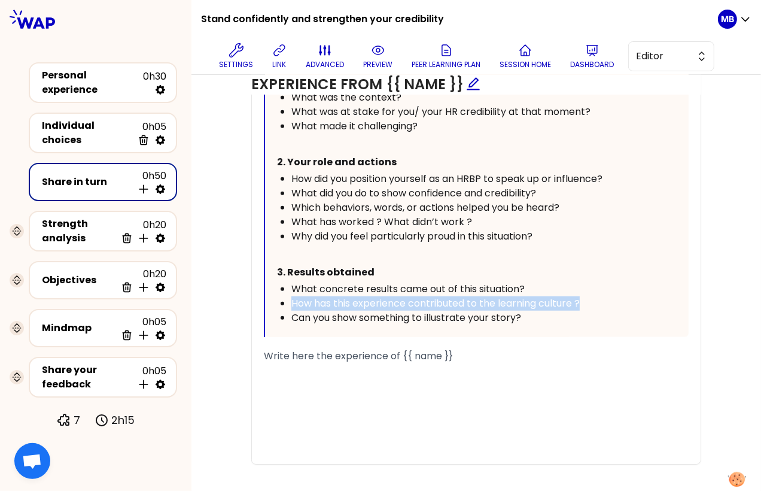
drag, startPoint x: 590, startPoint y: 298, endPoint x: 263, endPoint y: 298, distance: 327.8
click at [263, 298] on div "« {{ post }} » Your story Guide : Context / Your actions / Results 1. Context W…" at bounding box center [476, 236] width 449 height 456
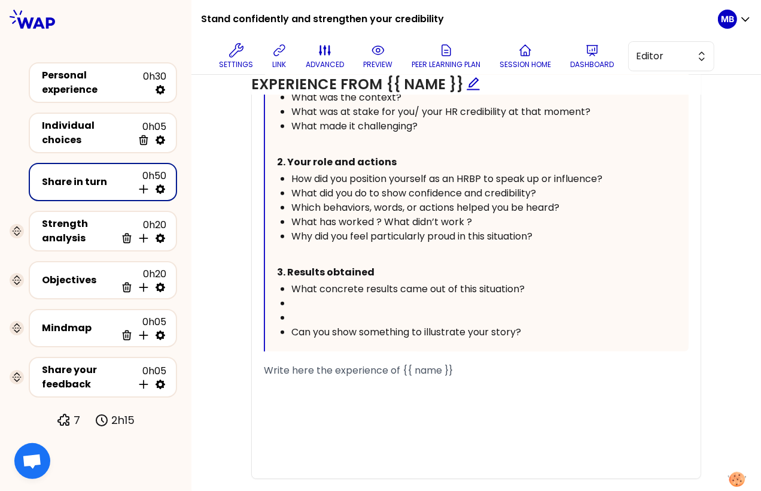
click at [300, 311] on div "﻿" at bounding box center [473, 317] width 364 height 14
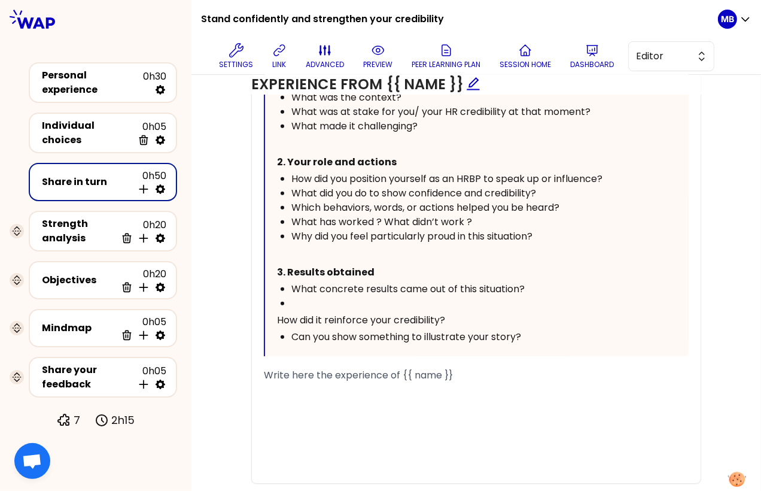
click at [270, 321] on div "Your story Guide : Context / Your actions / Results 1. Context What was the con…" at bounding box center [477, 198] width 424 height 316
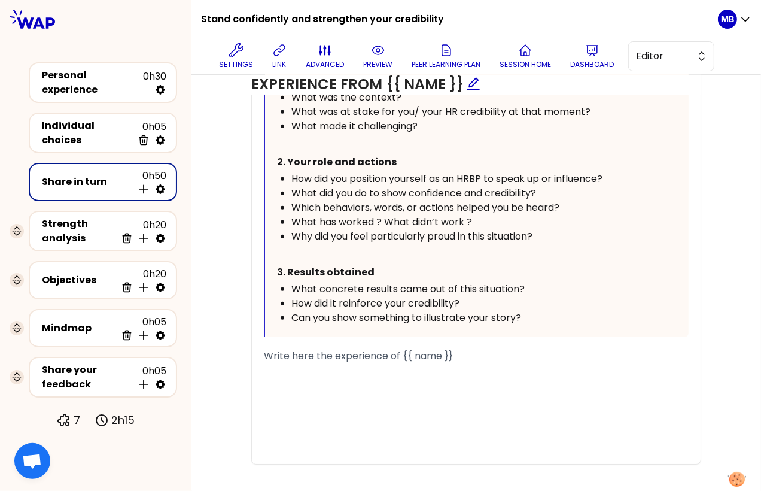
click at [328, 316] on span "Can you show something to illustrate your story?" at bounding box center [406, 317] width 230 height 14
click at [477, 303] on div "How did it reinforce your credibility?" at bounding box center [473, 303] width 364 height 14
click at [531, 277] on p "3. Results obtained" at bounding box center [466, 272] width 378 height 19
click at [529, 287] on div "What concrete results came out of this situation?" at bounding box center [473, 289] width 364 height 14
click at [492, 296] on div "How did it reinforce your credibility?" at bounding box center [473, 303] width 364 height 14
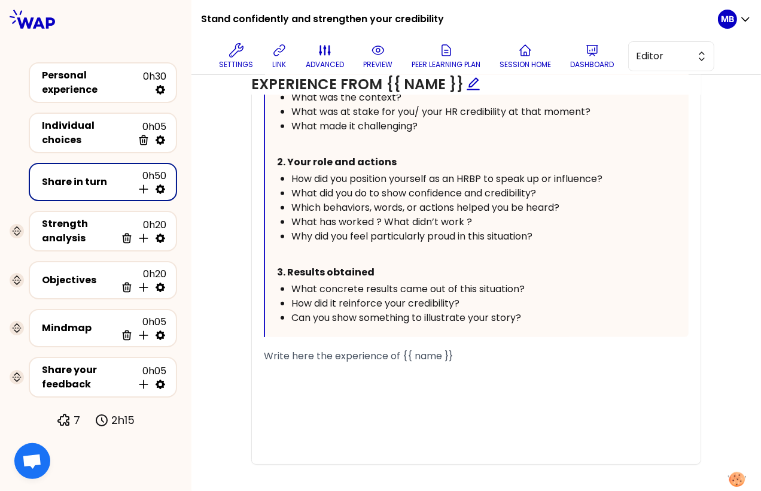
click at [540, 304] on div "How did it reinforce your credibility?" at bounding box center [473, 303] width 364 height 14
click at [535, 319] on div "Can you show something to illustrate your story?" at bounding box center [473, 317] width 364 height 14
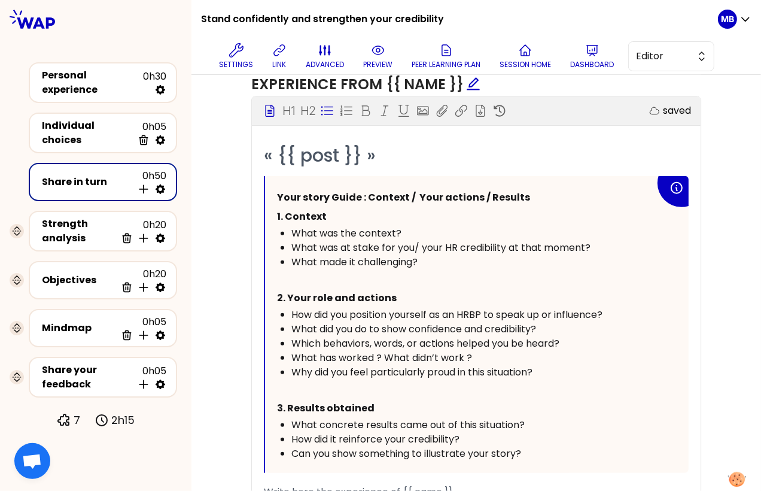
scroll to position [677, 0]
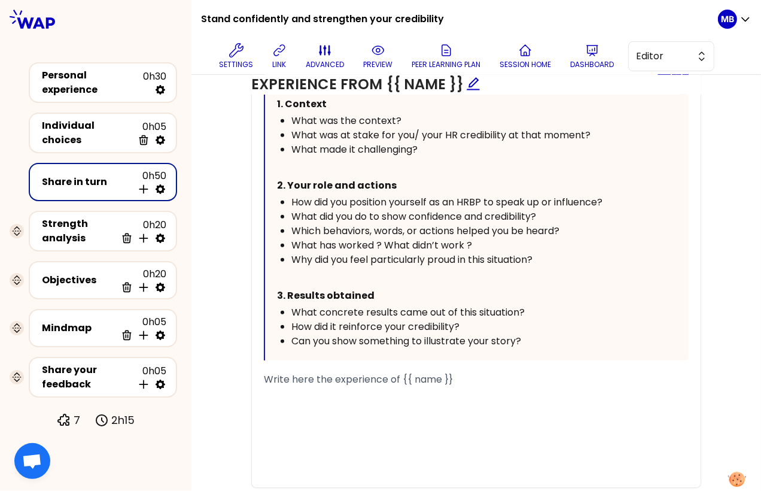
click at [299, 388] on div "﻿" at bounding box center [476, 393] width 425 height 14
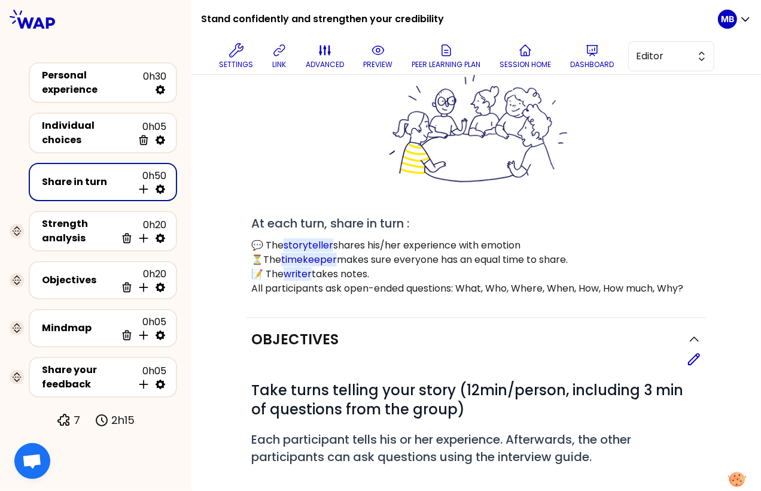
scroll to position [0, 0]
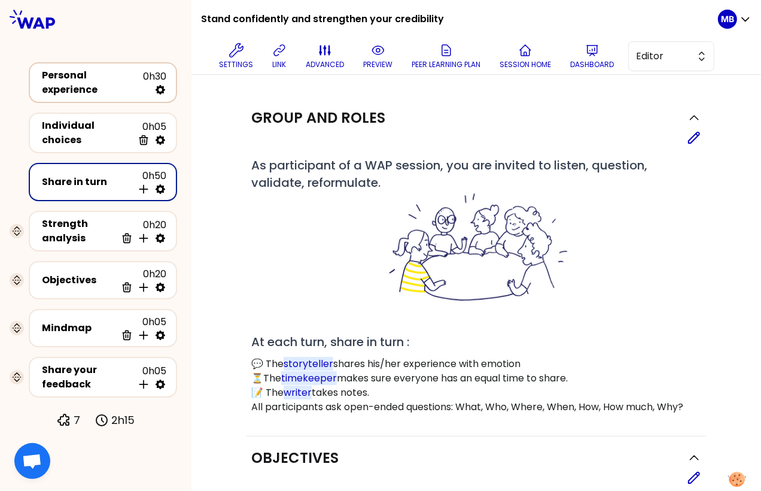
click at [62, 80] on div "Personal experience" at bounding box center [92, 82] width 101 height 29
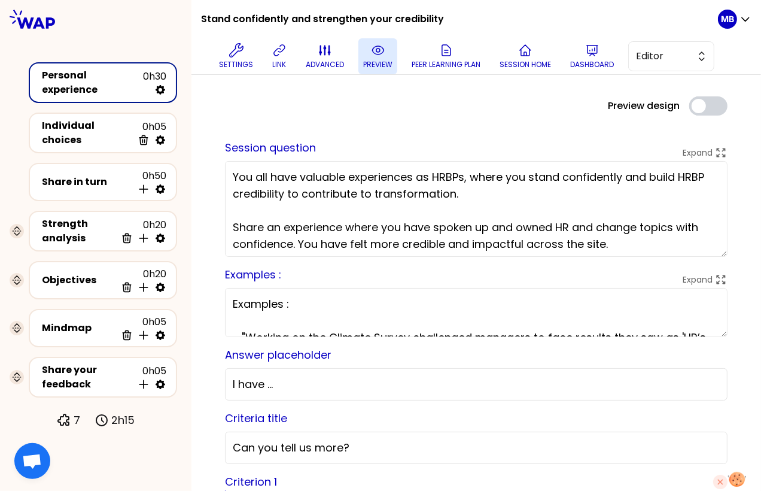
click at [363, 66] on p "preview" at bounding box center [377, 65] width 29 height 10
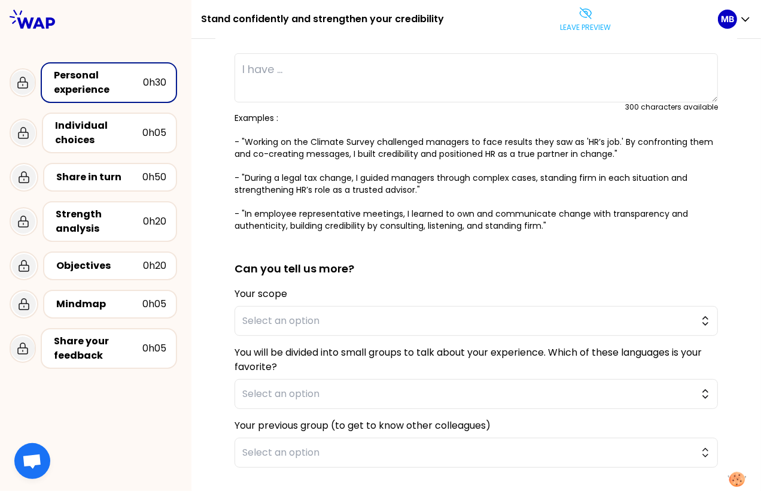
scroll to position [251, 0]
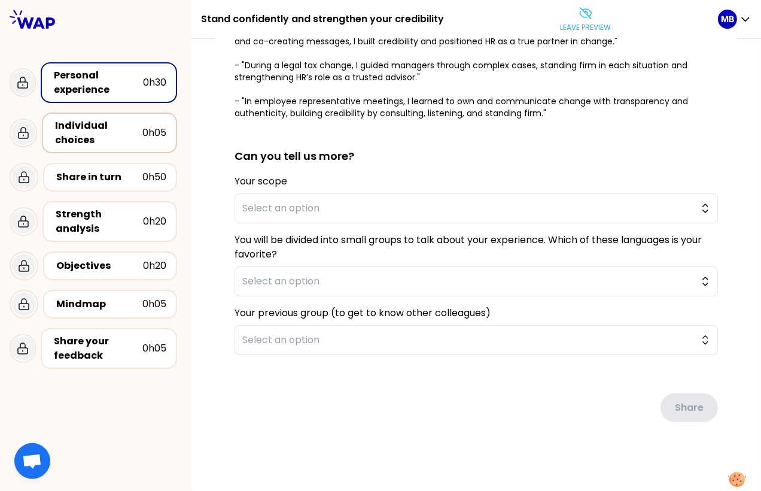
click at [100, 130] on div "Individual choices" at bounding box center [98, 132] width 87 height 29
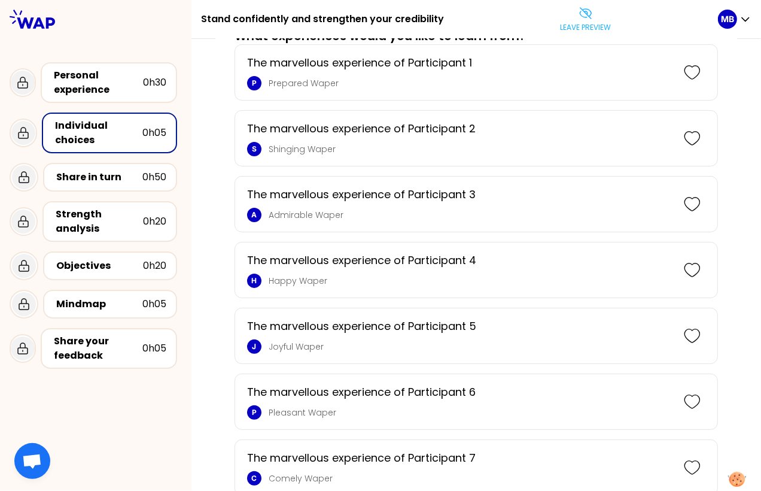
scroll to position [226, 0]
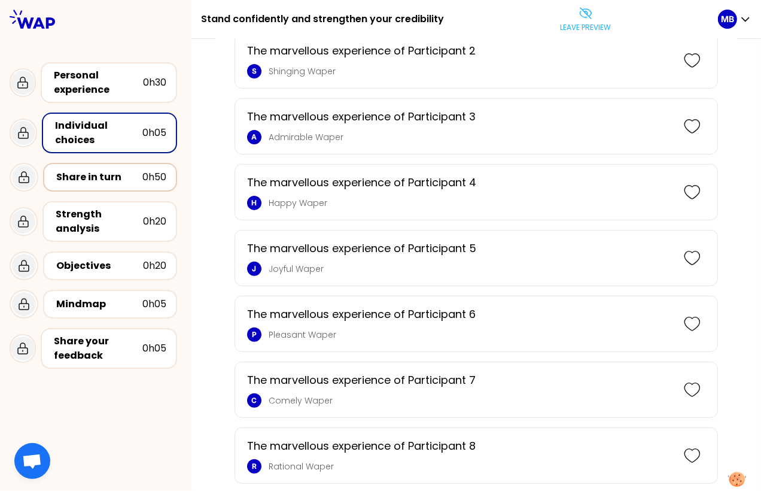
click at [112, 178] on div "Share in turn" at bounding box center [99, 177] width 86 height 14
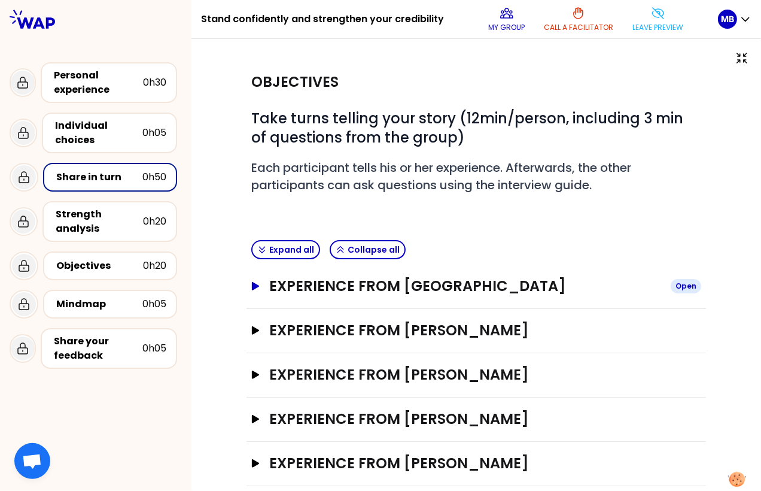
click at [276, 279] on h3 "Experience from Marine Bourgeaud" at bounding box center [465, 285] width 392 height 19
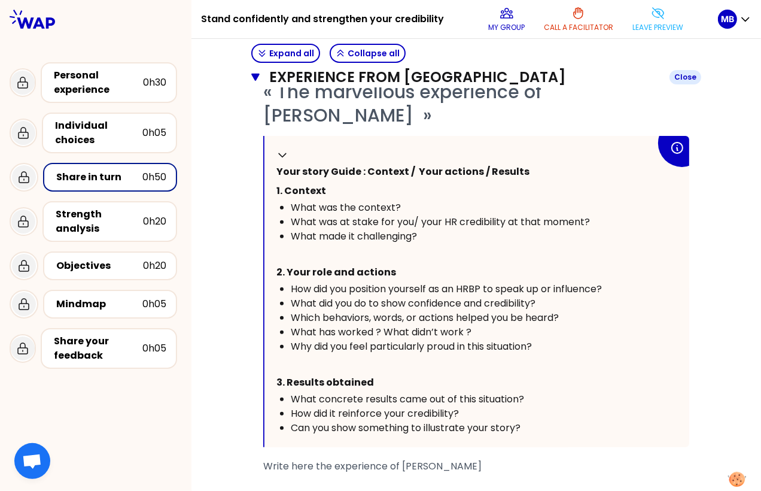
scroll to position [316, 0]
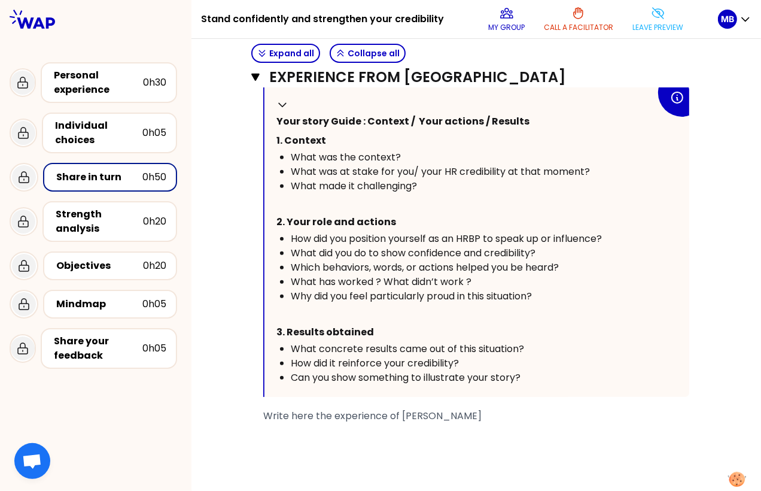
click at [297, 195] on p "﻿" at bounding box center [465, 202] width 379 height 19
click at [287, 424] on div "﻿" at bounding box center [476, 430] width 426 height 14
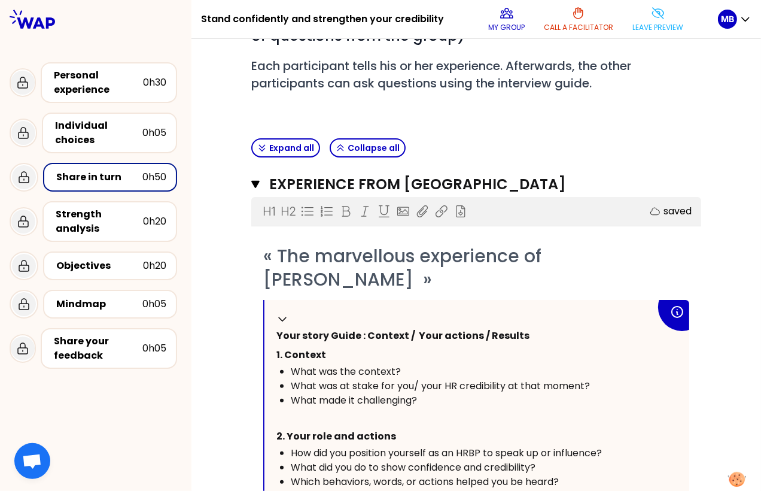
scroll to position [0, 0]
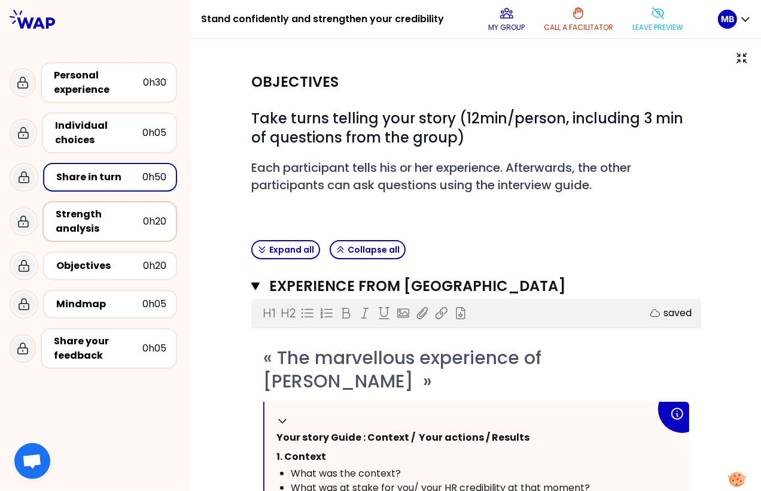
click at [69, 213] on div "Strength analysis" at bounding box center [99, 221] width 87 height 29
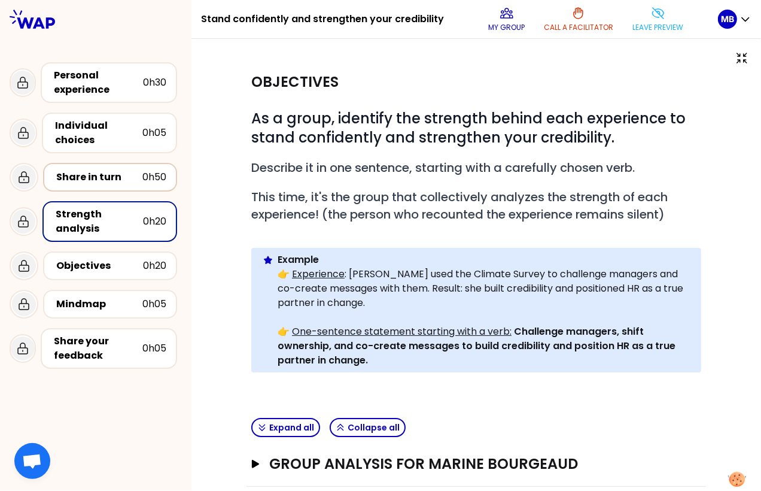
click at [83, 172] on div "Share in turn" at bounding box center [99, 177] width 86 height 14
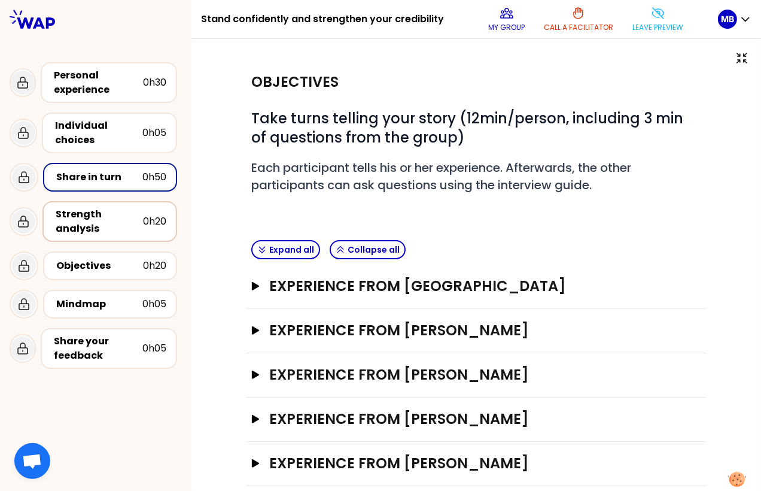
click at [92, 216] on div "Strength analysis" at bounding box center [99, 221] width 87 height 29
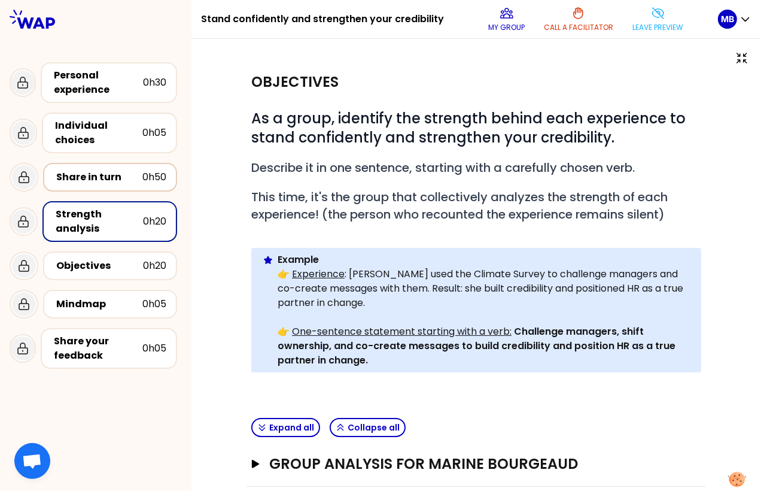
click at [118, 179] on div "Share in turn" at bounding box center [99, 177] width 86 height 14
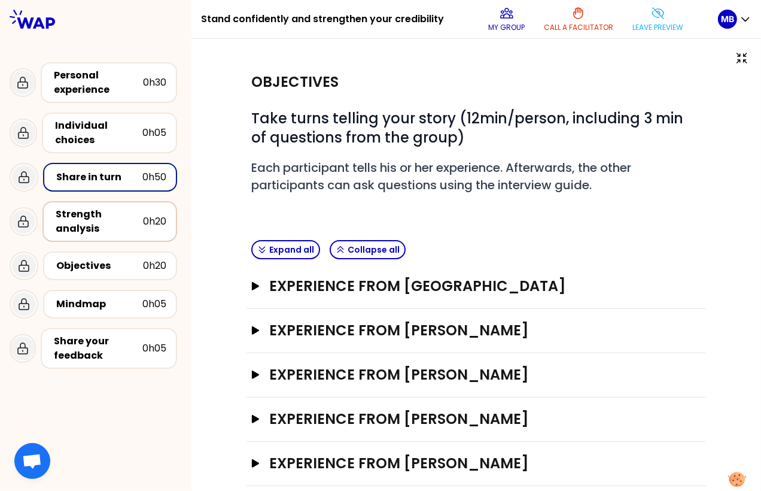
click at [96, 212] on div "Strength analysis" at bounding box center [99, 221] width 87 height 29
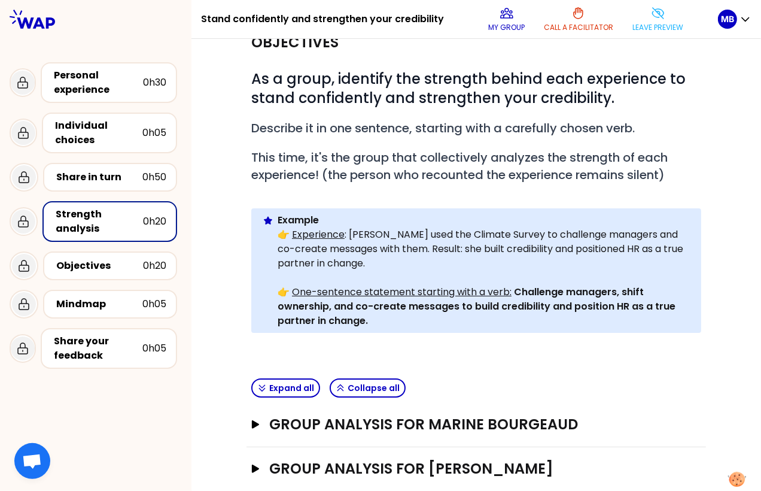
scroll to position [8, 0]
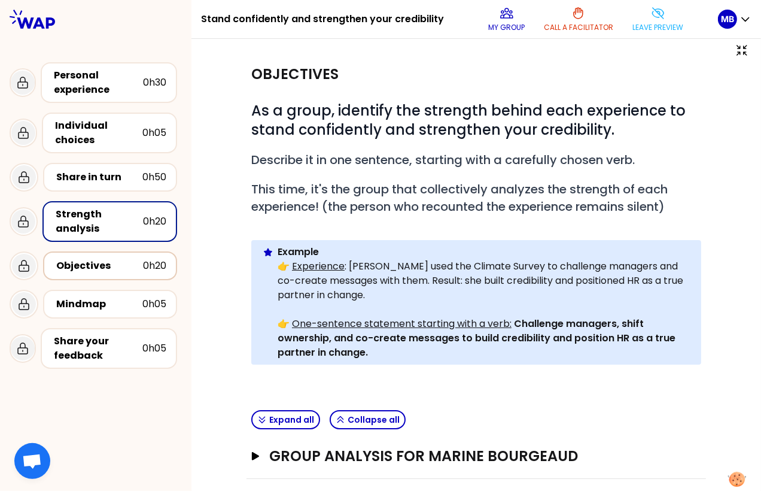
click at [121, 267] on div "Objectives" at bounding box center [99, 265] width 87 height 14
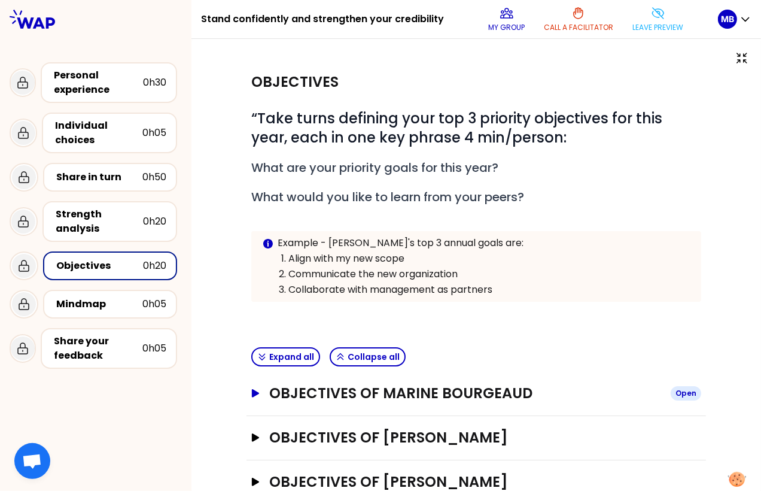
click at [276, 392] on h3 "Objectives of Marine Bourgeaud" at bounding box center [465, 392] width 392 height 19
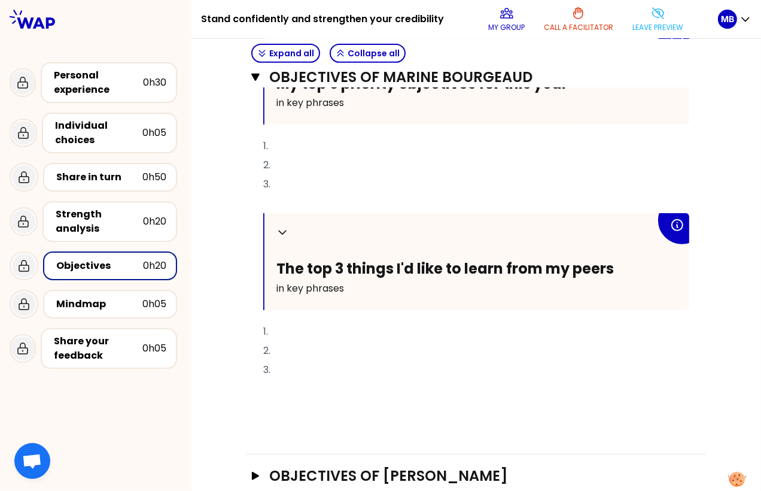
scroll to position [449, 0]
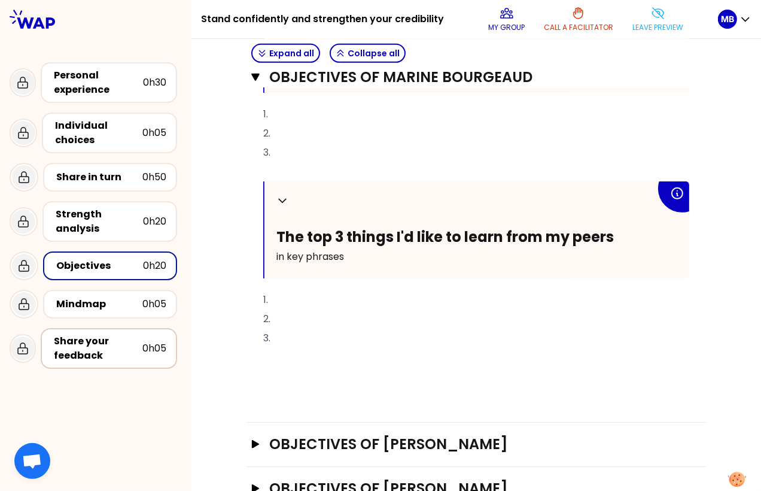
click at [118, 357] on div "Share your feedback" at bounding box center [98, 348] width 89 height 29
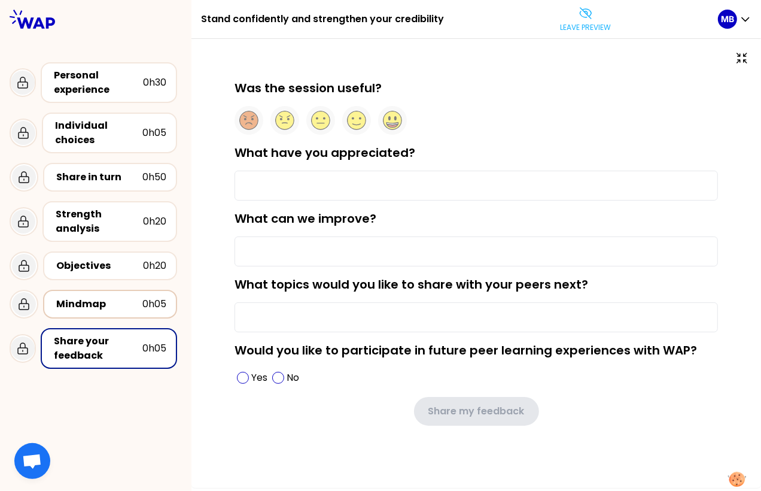
click at [104, 290] on div "Mindmap 0h05" at bounding box center [110, 304] width 134 height 29
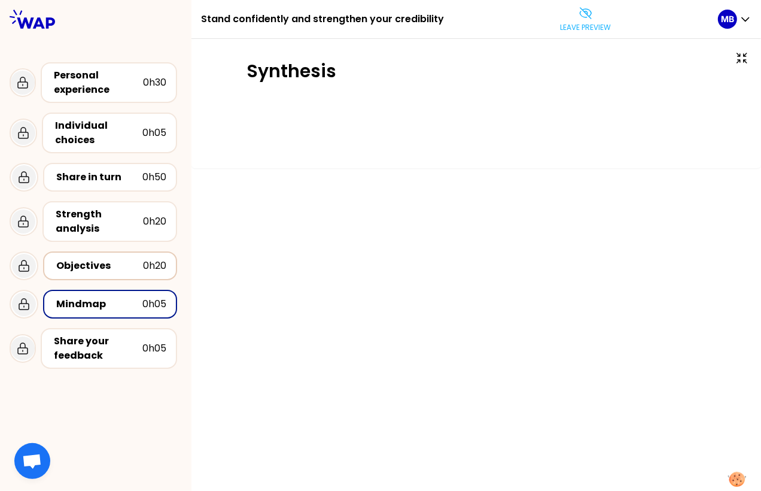
click at [104, 267] on div "Objectives" at bounding box center [99, 265] width 87 height 14
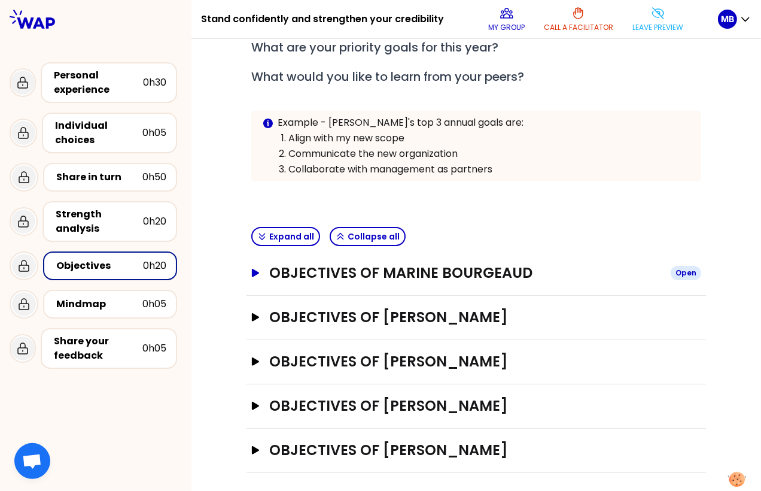
click at [343, 275] on h3 "Objectives of Marine Bourgeaud" at bounding box center [465, 272] width 392 height 19
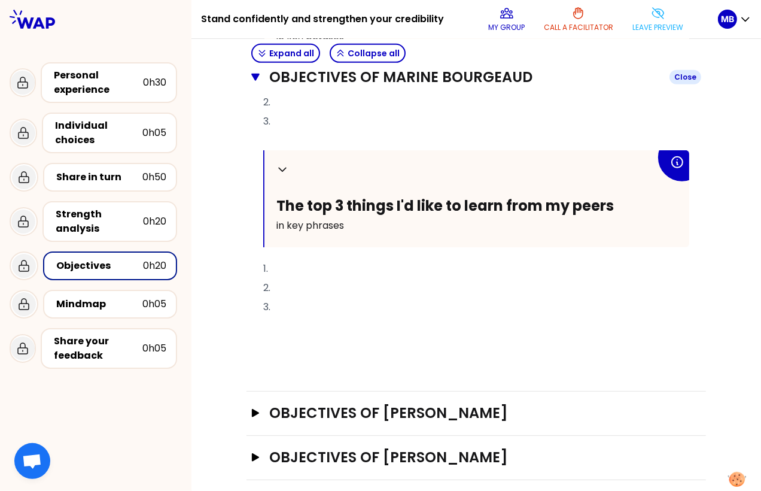
scroll to position [557, 0]
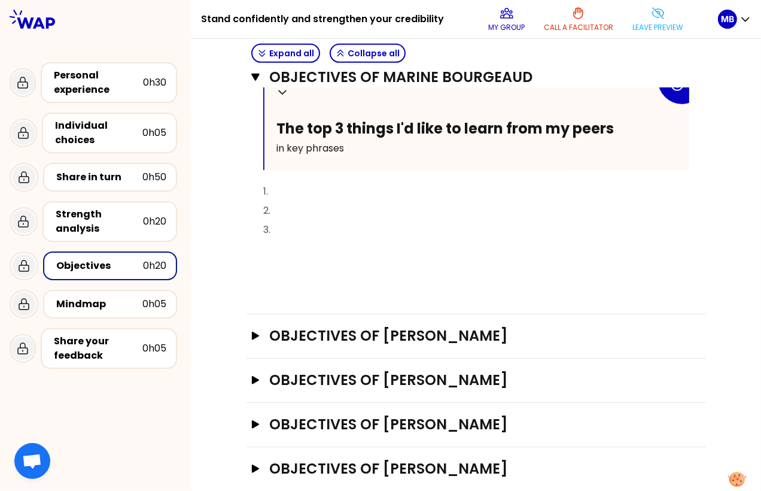
click at [287, 278] on div "﻿" at bounding box center [476, 285] width 426 height 14
click at [637, 27] on p "Leave preview" at bounding box center [657, 28] width 51 height 10
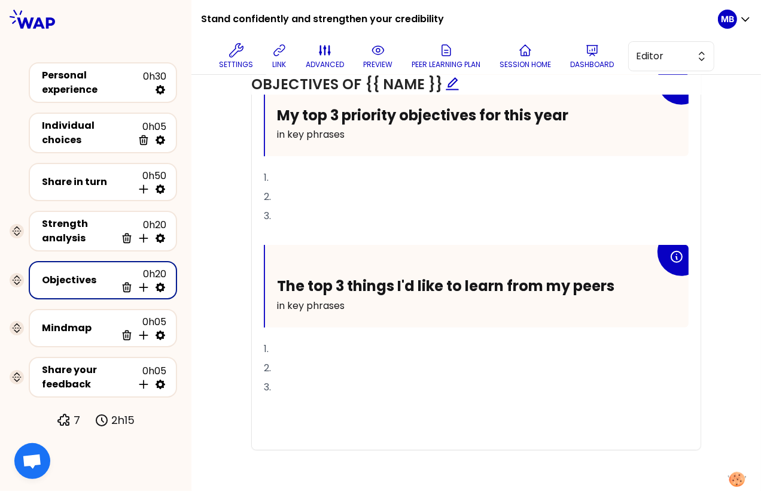
click at [266, 425] on p "﻿" at bounding box center [476, 425] width 425 height 19
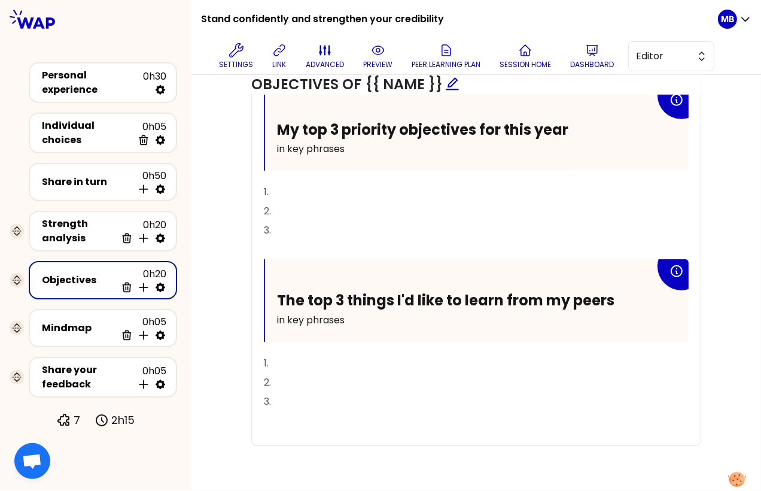
scroll to position [485, 0]
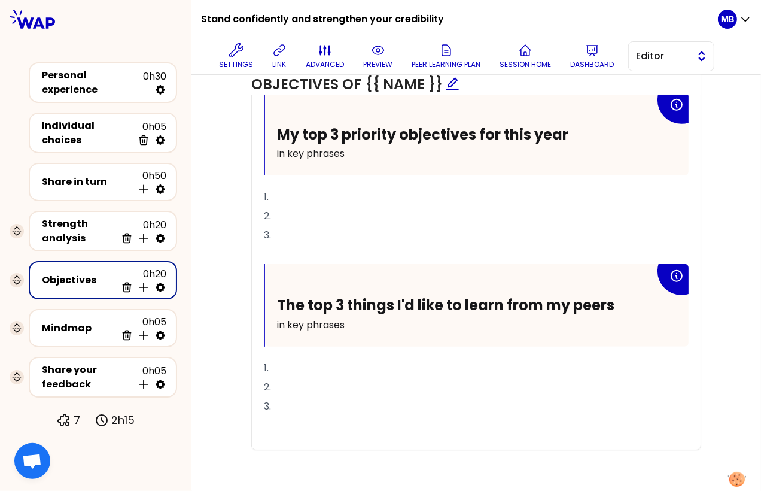
click at [637, 52] on span "Editor" at bounding box center [663, 56] width 54 height 14
click at [637, 108] on li "Facilitator" at bounding box center [671, 105] width 85 height 19
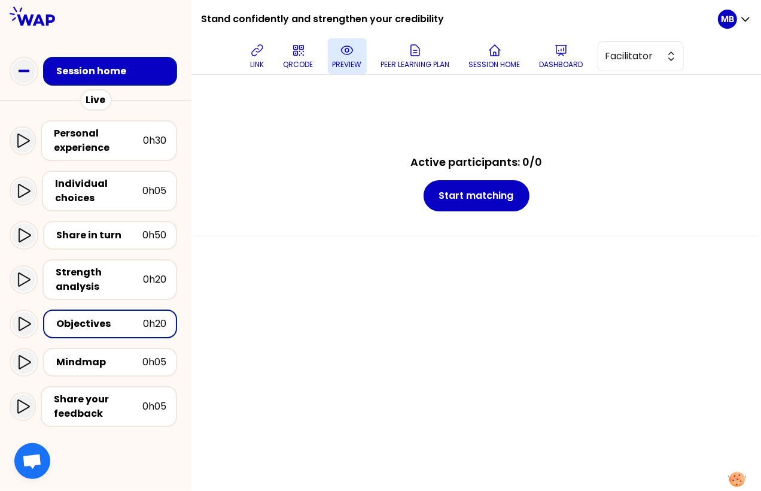
click at [359, 53] on button "preview" at bounding box center [347, 56] width 39 height 36
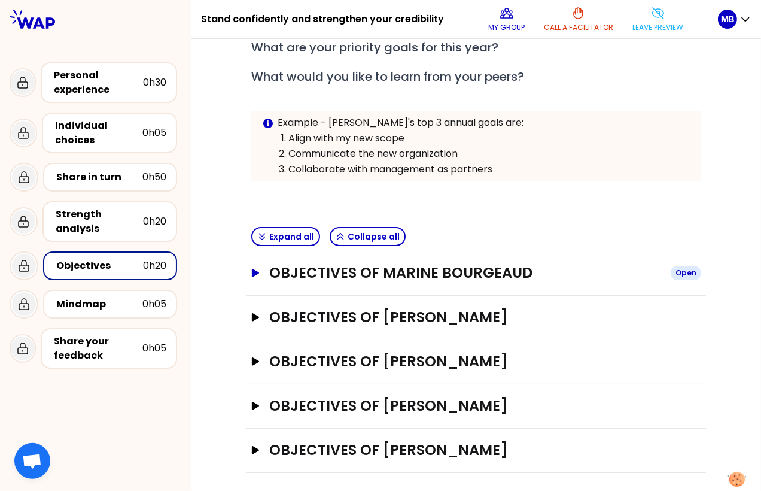
click at [336, 263] on h3 "Objectives of Marine Bourgeaud" at bounding box center [465, 272] width 392 height 19
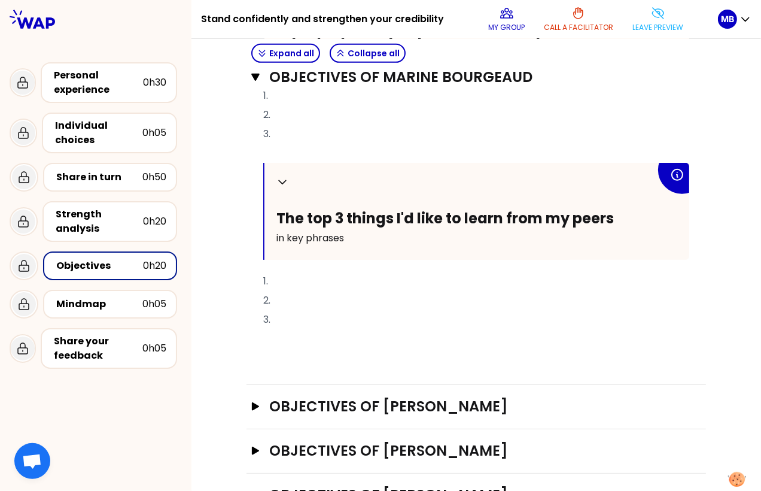
scroll to position [485, 0]
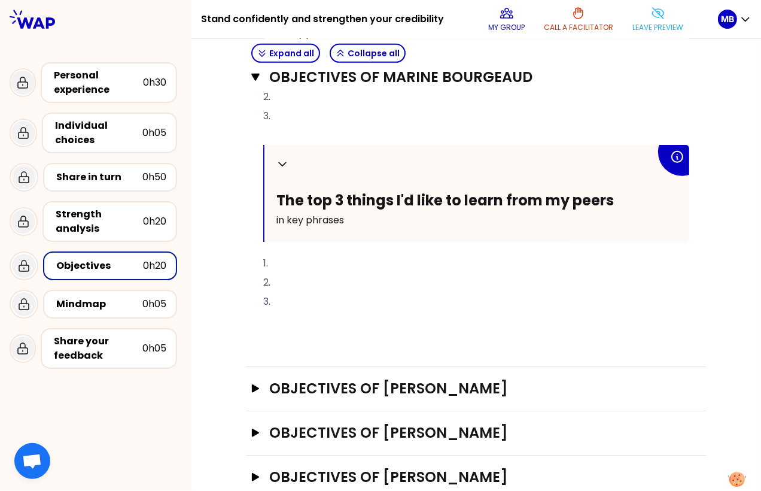
click at [274, 324] on p "﻿" at bounding box center [476, 320] width 426 height 19
click at [269, 346] on div "Objectives of Marine Bourgeaud Close H1 H2 Export saved Collapse My top 3 prior…" at bounding box center [475, 126] width 459 height 480
click at [264, 380] on button "Objectives of Natasha Open" at bounding box center [476, 388] width 450 height 19
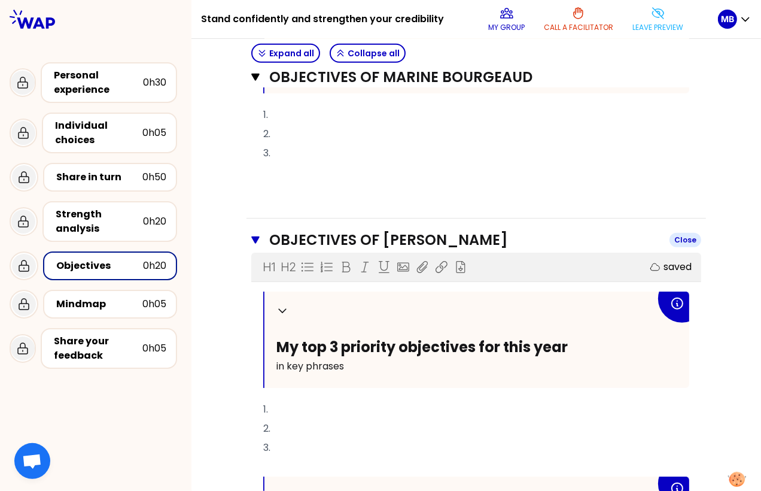
scroll to position [482, 0]
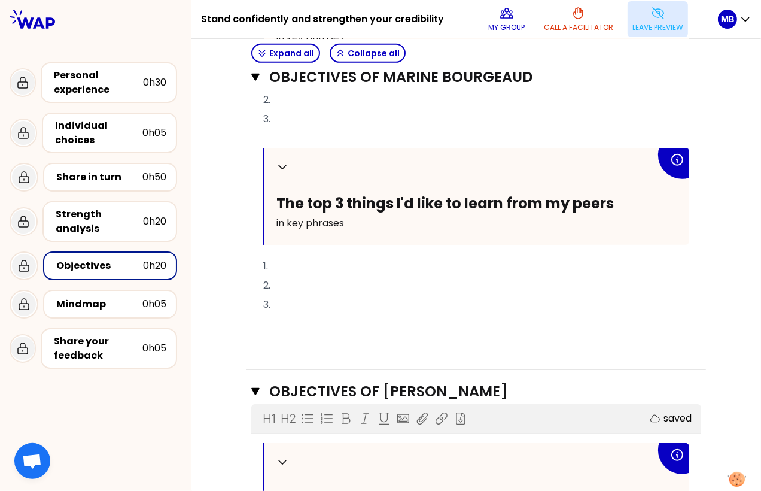
click at [637, 29] on p "Leave preview" at bounding box center [657, 28] width 51 height 10
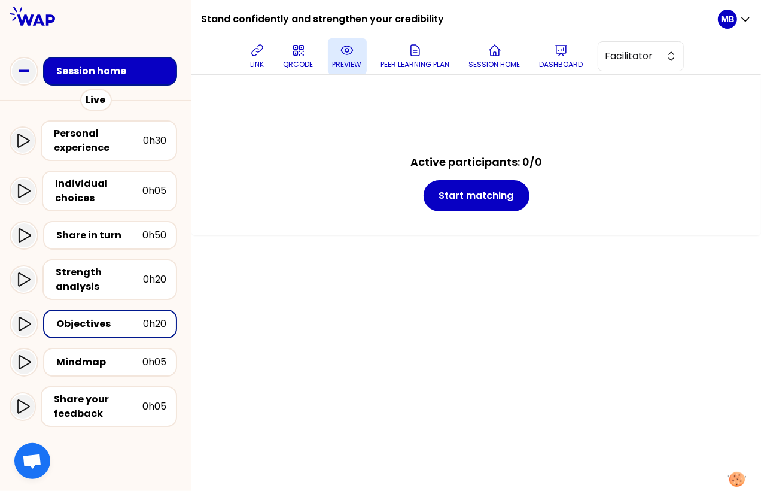
click at [350, 63] on p "preview" at bounding box center [347, 65] width 29 height 10
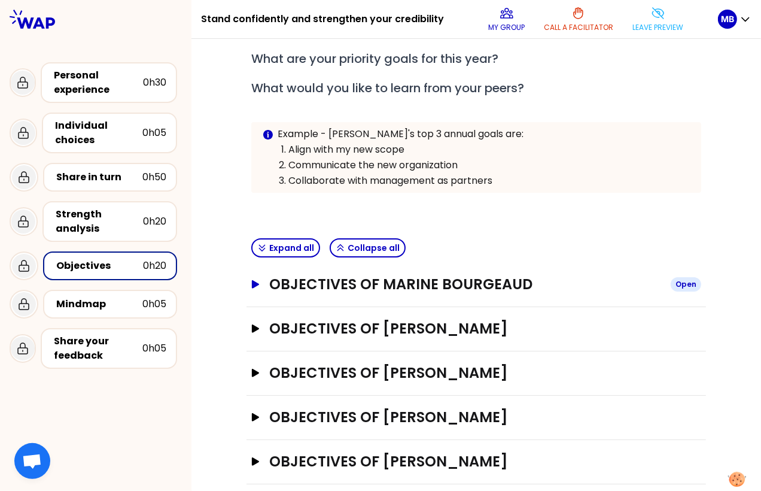
click at [341, 290] on h3 "Objectives of Marine Bourgeaud" at bounding box center [465, 284] width 392 height 19
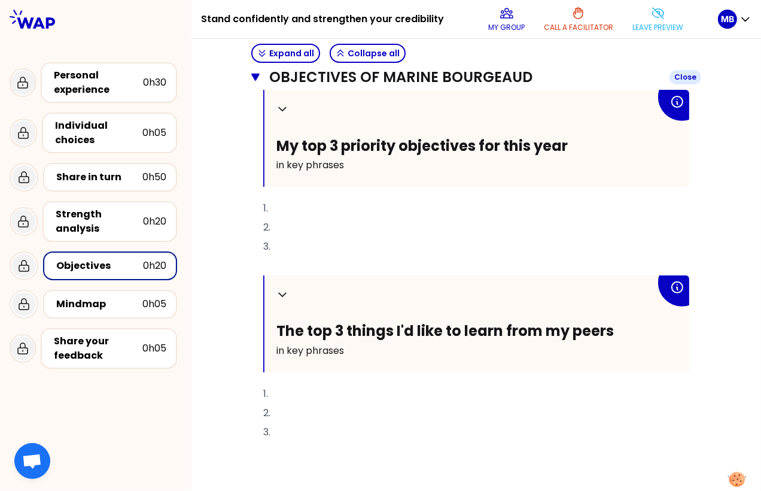
scroll to position [415, 0]
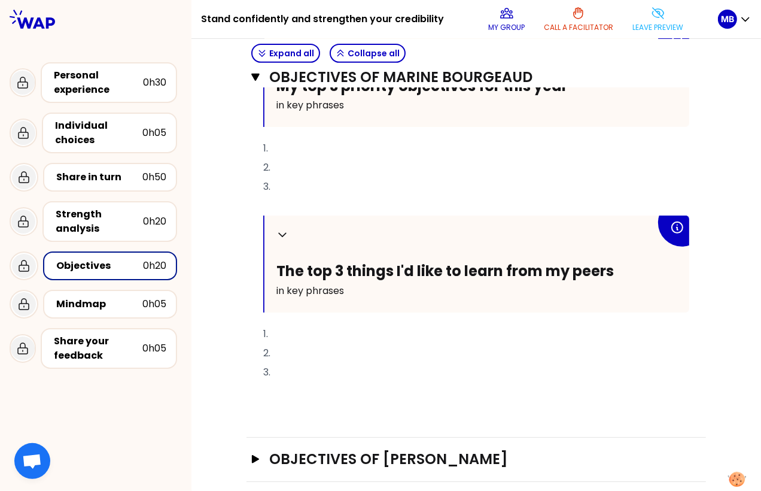
click at [295, 191] on p "3." at bounding box center [476, 186] width 426 height 19
click at [278, 413] on div "Objectives of Marine Bourgeaud Close H1 H2 Export saved Collapse My top 3 prior…" at bounding box center [475, 197] width 459 height 480
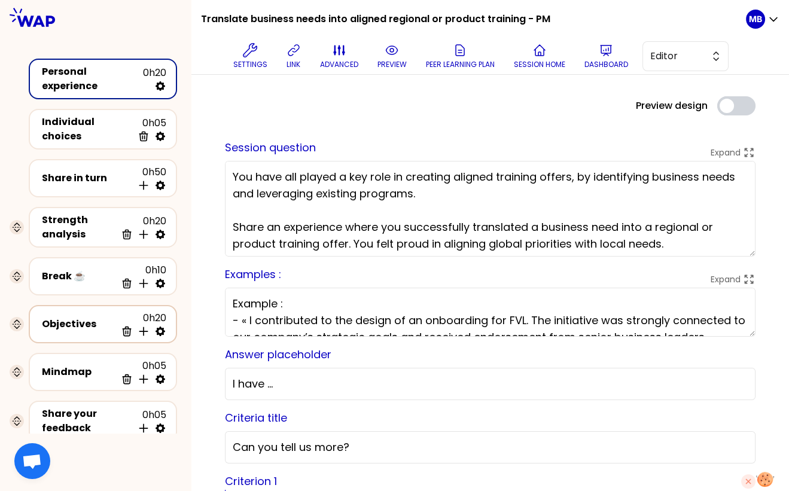
click at [103, 317] on div "Objectives" at bounding box center [79, 324] width 74 height 14
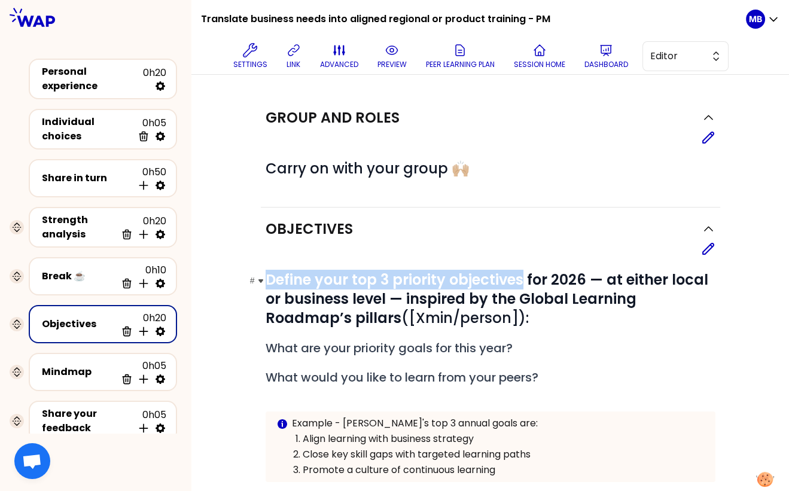
drag, startPoint x: 268, startPoint y: 278, endPoint x: 521, endPoint y: 275, distance: 253.1
click at [521, 275] on strong "Define your top 3 priority objectives for 2026 — at either local or business le…" at bounding box center [489, 299] width 446 height 58
copy strong "Define your top 3 priority objectives"
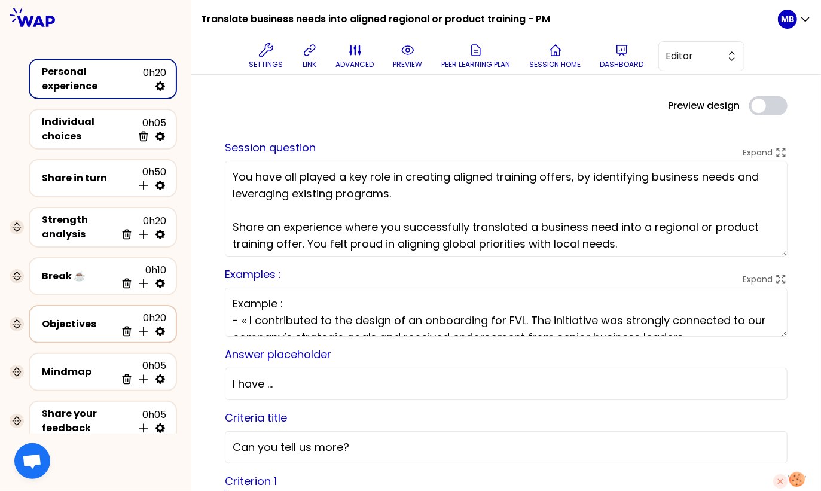
click at [92, 311] on div "Objectives 0h20 Delete Insert activity below" at bounding box center [102, 324] width 127 height 26
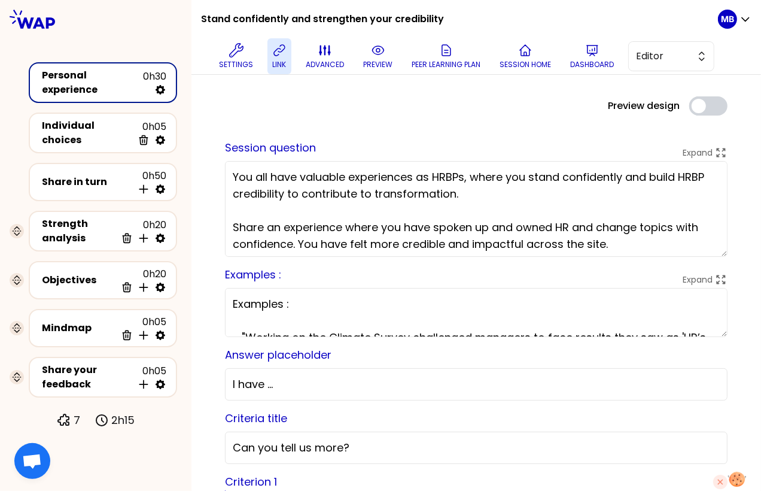
click at [268, 49] on button "link" at bounding box center [279, 56] width 24 height 36
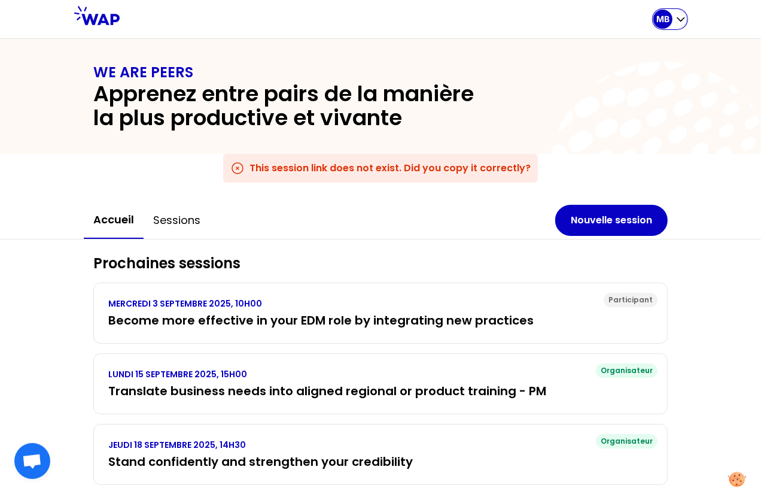
click at [669, 23] on p "MB" at bounding box center [662, 19] width 13 height 12
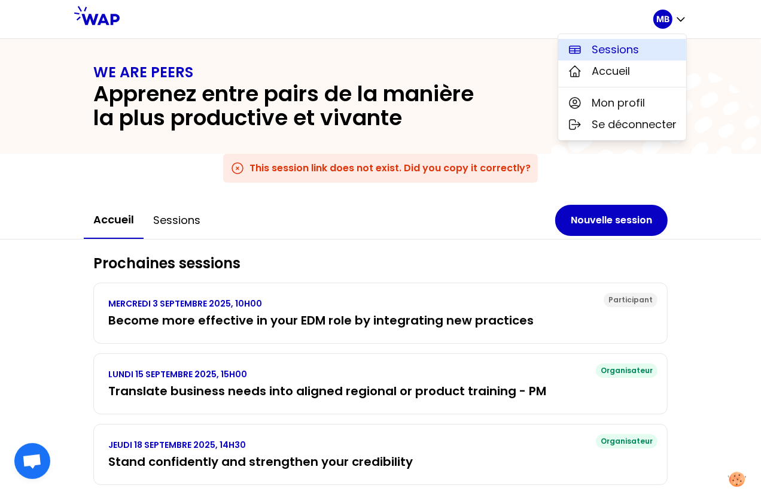
click at [626, 55] on span "Sessions" at bounding box center [615, 49] width 47 height 17
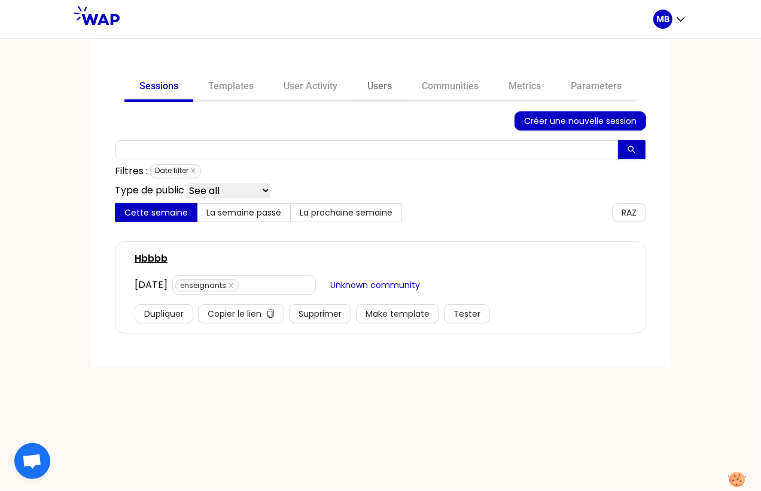
click at [379, 89] on link "Users" at bounding box center [379, 87] width 54 height 29
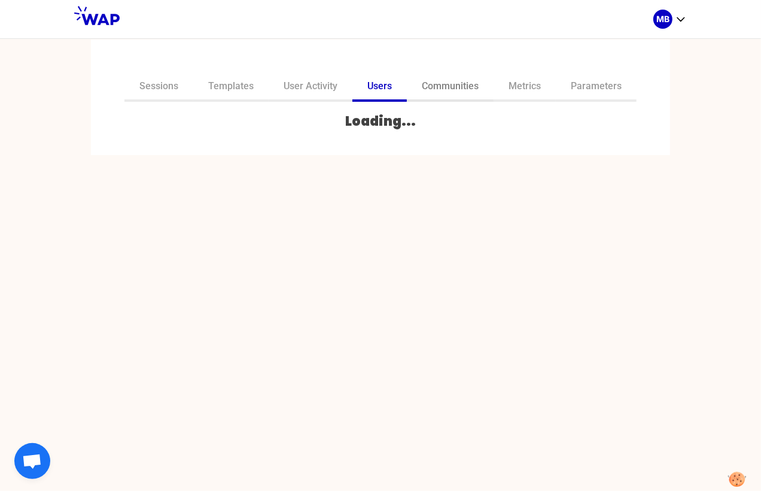
click at [424, 87] on link "Communities" at bounding box center [450, 87] width 87 height 29
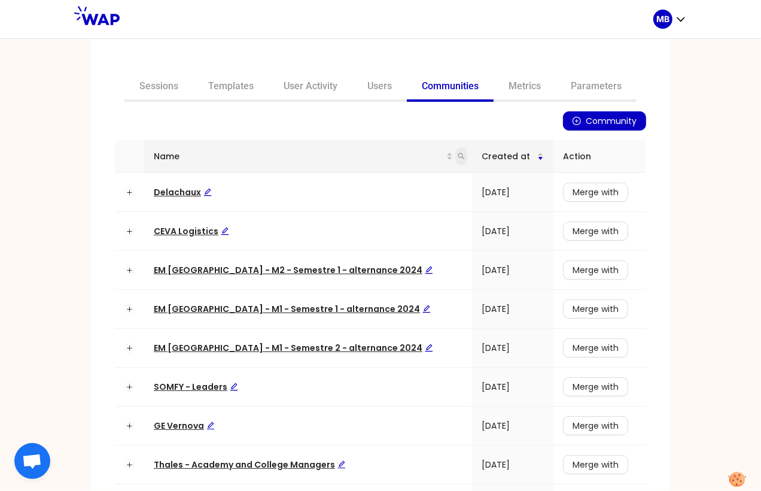
click at [455, 154] on span at bounding box center [461, 156] width 12 height 18
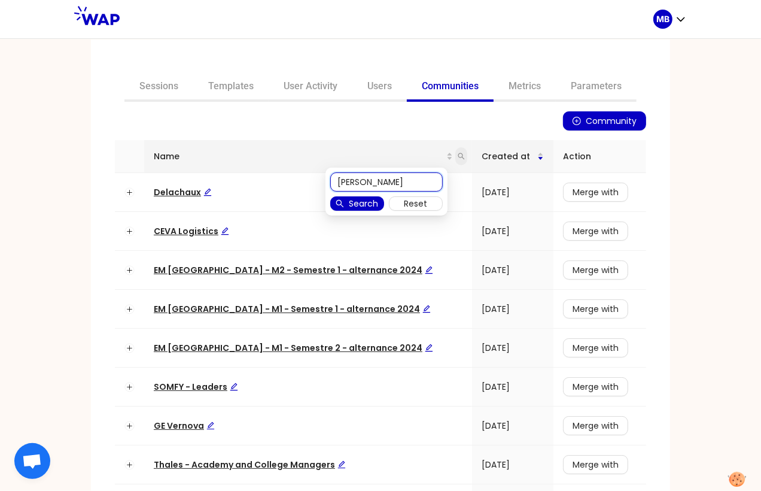
type input "isabelle"
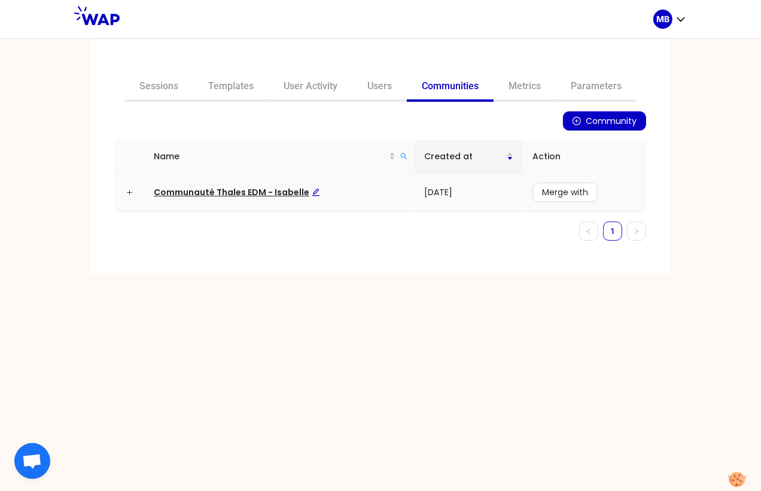
click at [288, 196] on span "Communauté Thales EDM - Isabelle" at bounding box center [237, 192] width 166 height 12
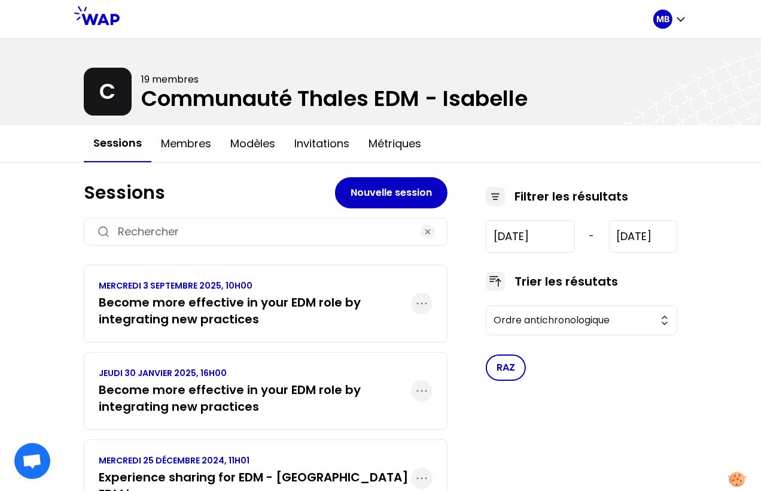
click at [321, 307] on h3 "Become more effective in your EDM role by integrating new practices" at bounding box center [255, 310] width 312 height 33
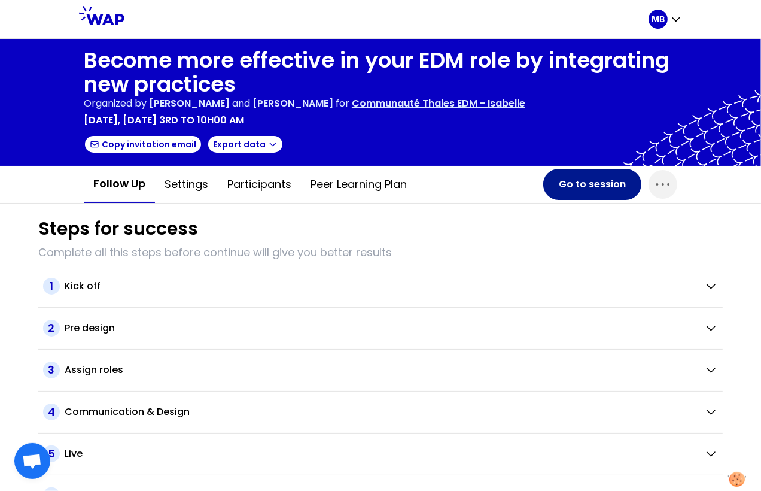
click at [587, 184] on button "Go to session" at bounding box center [592, 184] width 98 height 31
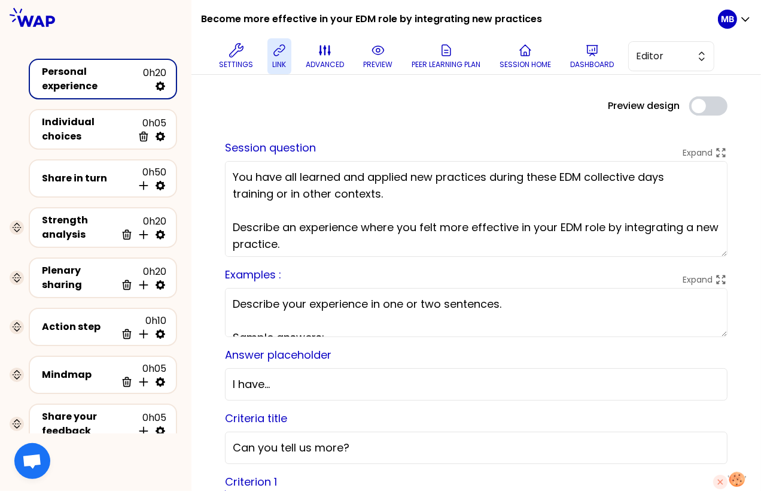
click at [270, 42] on button "link" at bounding box center [279, 56] width 24 height 36
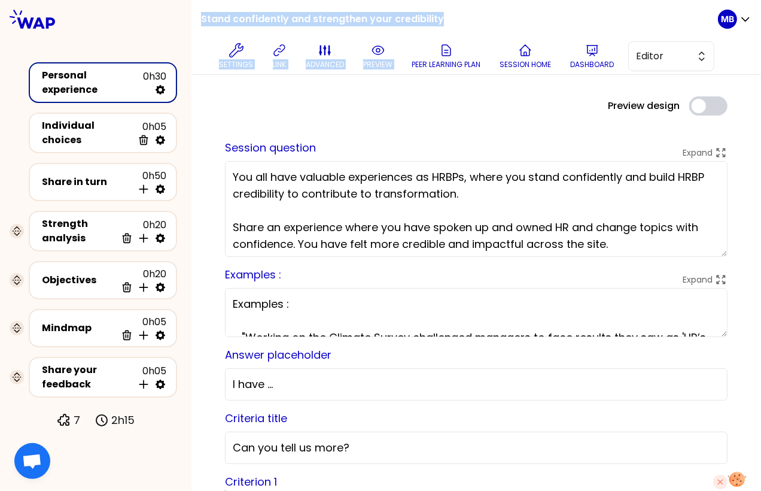
drag, startPoint x: 202, startPoint y: 17, endPoint x: 490, endPoint y: 16, distance: 288.3
click at [490, 16] on div "Stand confidently and strengthen your credibility Settings link advanced previe…" at bounding box center [459, 37] width 517 height 74
copy div "Stand confidently and strengthen your credibility Settings link advanced preview"
click at [208, 12] on h1 "Stand confidently and strengthen your credibility" at bounding box center [322, 19] width 243 height 38
drag, startPoint x: 201, startPoint y: 17, endPoint x: 446, endPoint y: 13, distance: 244.7
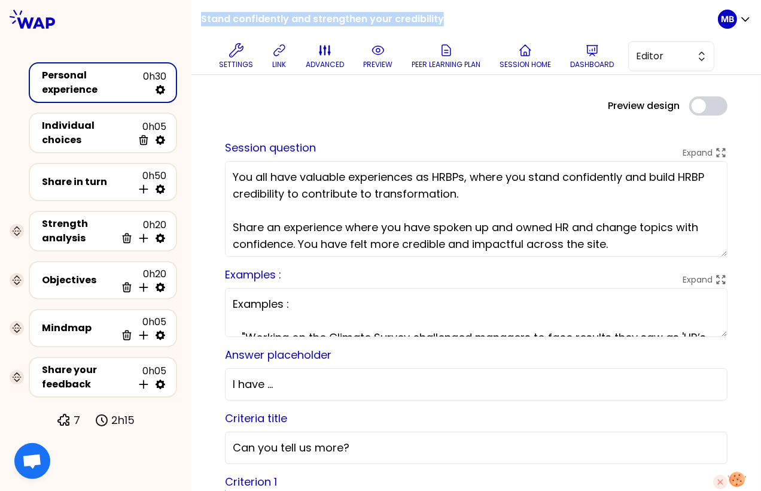
click at [446, 13] on div "Stand confidently and strengthen your credibility Settings link advanced previe…" at bounding box center [459, 37] width 517 height 74
copy h1 "Stand confidently and strengthen your credibility"
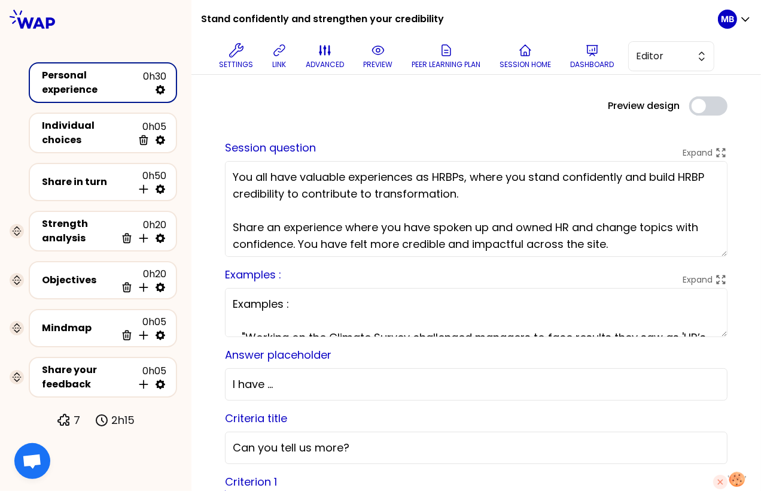
click at [482, 20] on div "Stand confidently and strengthen your credibility Settings link advanced previe…" at bounding box center [459, 37] width 517 height 74
click at [592, 60] on p "Dashboard" at bounding box center [592, 65] width 44 height 10
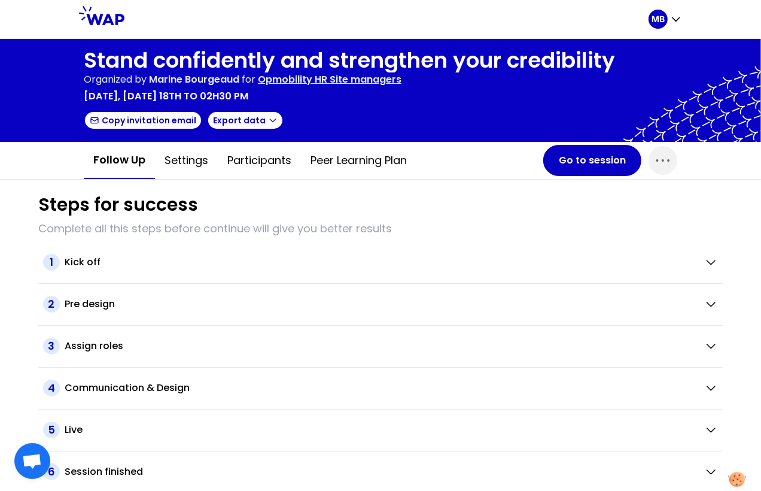
click at [324, 82] on p "Opmobility HR Site managers" at bounding box center [330, 79] width 144 height 14
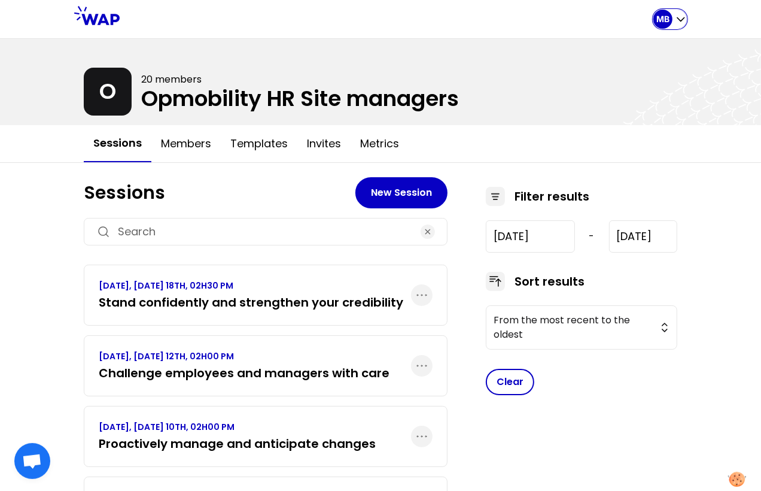
click at [662, 12] on div "MB" at bounding box center [662, 19] width 19 height 19
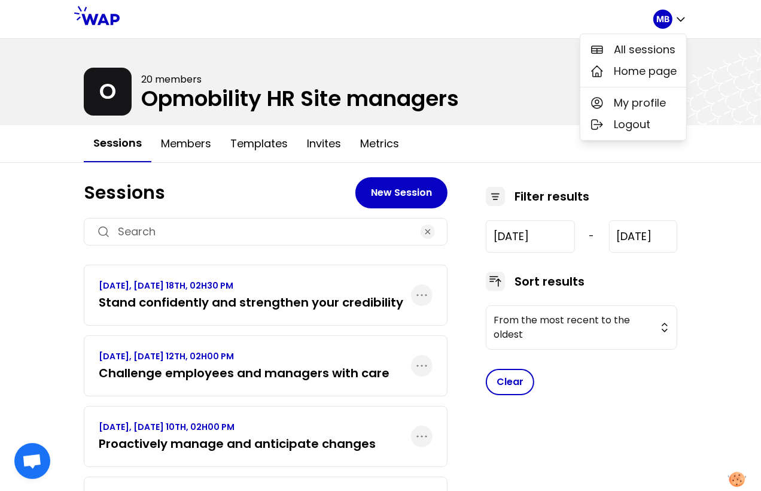
click at [643, 37] on div "All sessions Home page" at bounding box center [633, 60] width 106 height 53
click at [637, 47] on span "All sessions" at bounding box center [645, 49] width 62 height 17
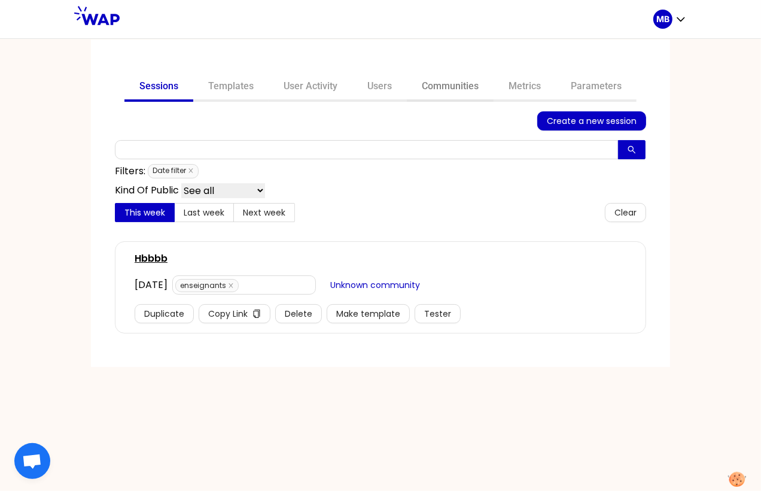
click at [430, 81] on link "Communities" at bounding box center [450, 87] width 87 height 29
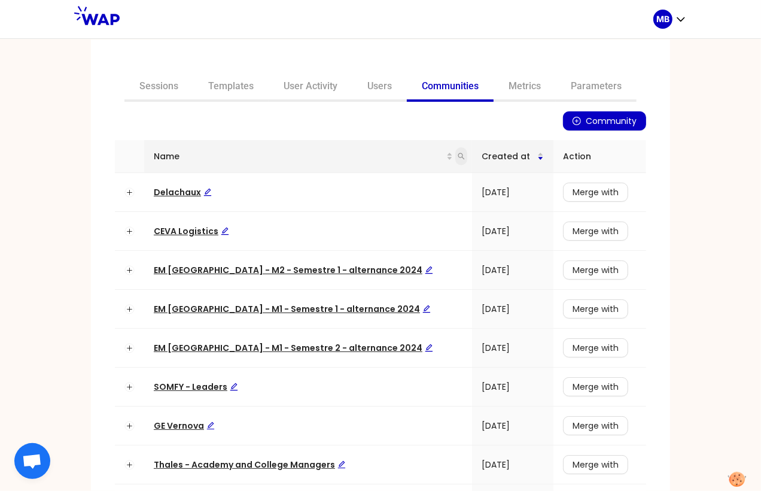
click at [455, 156] on span at bounding box center [461, 156] width 12 height 18
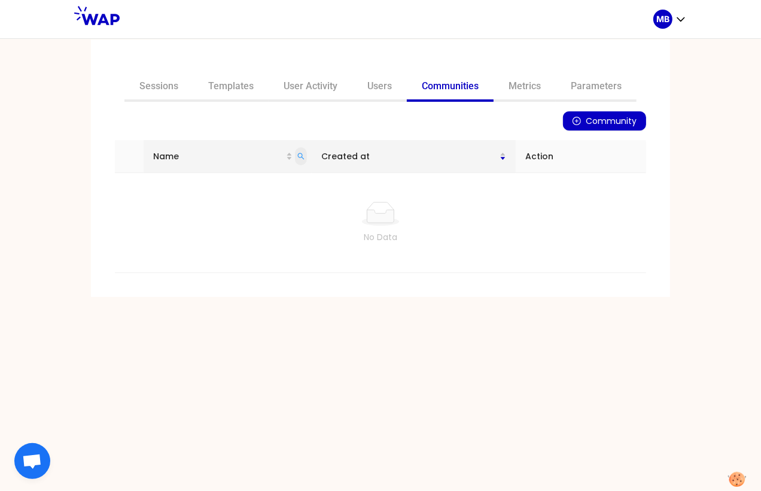
click at [304, 153] on icon "search" at bounding box center [300, 156] width 7 height 7
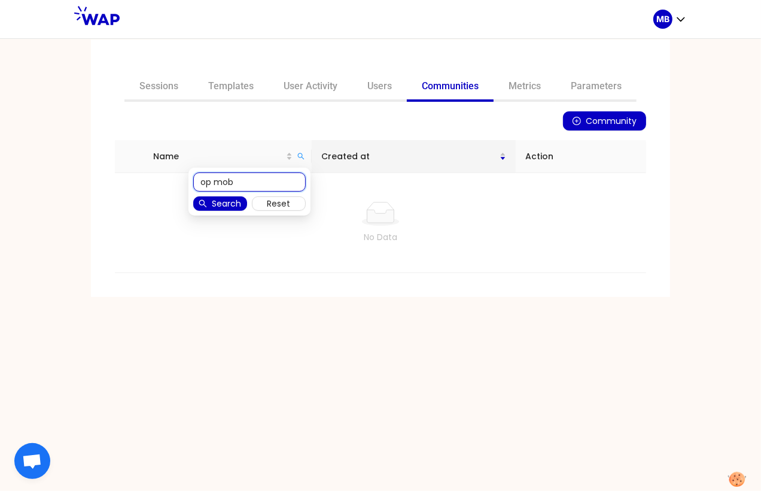
click at [237, 184] on input "op mob" at bounding box center [249, 181] width 112 height 19
type input "op"
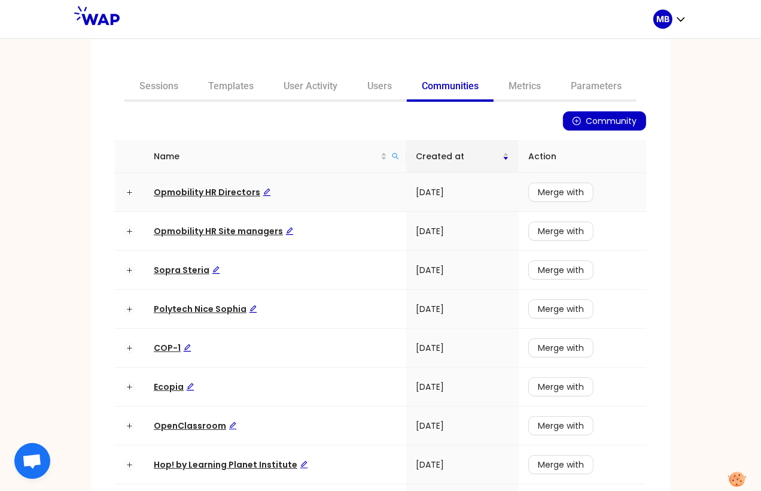
click at [230, 187] on span "Opmobility HR Directors" at bounding box center [212, 192] width 117 height 12
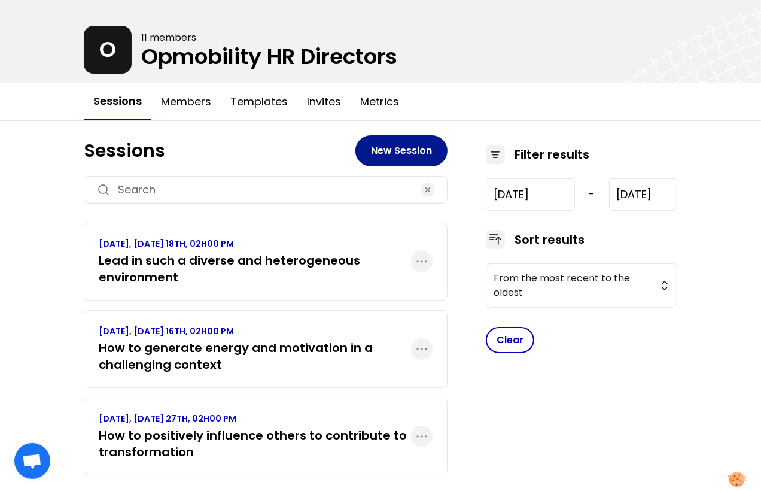
scroll to position [42, 0]
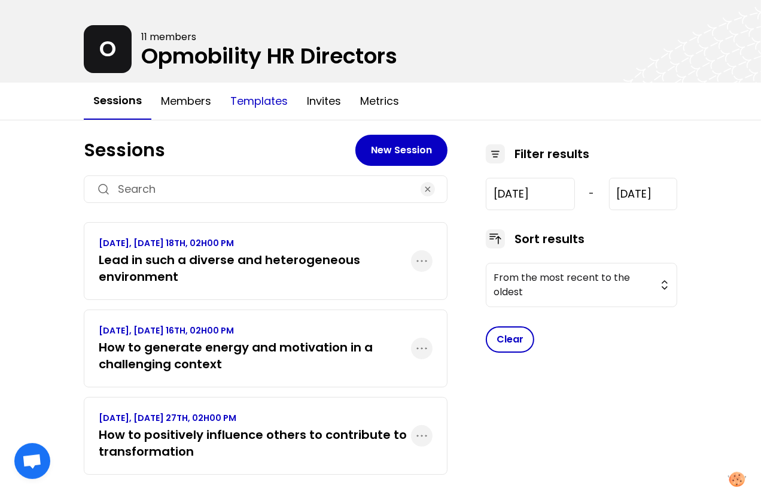
click at [246, 101] on button "Templates" at bounding box center [259, 101] width 77 height 36
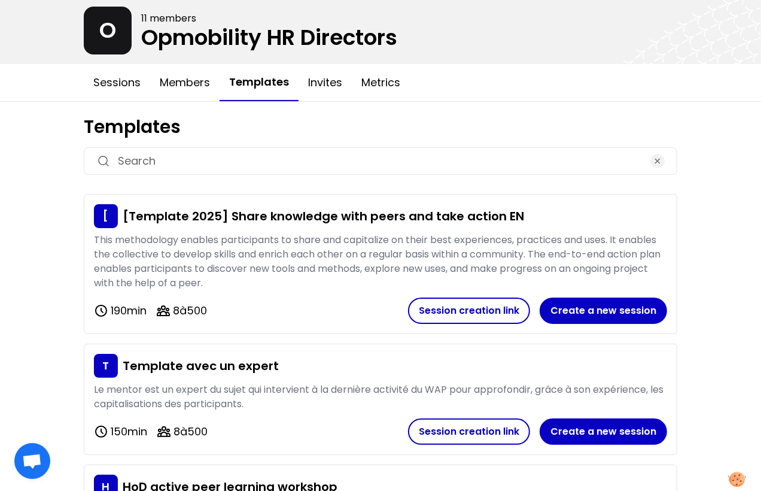
scroll to position [62, 0]
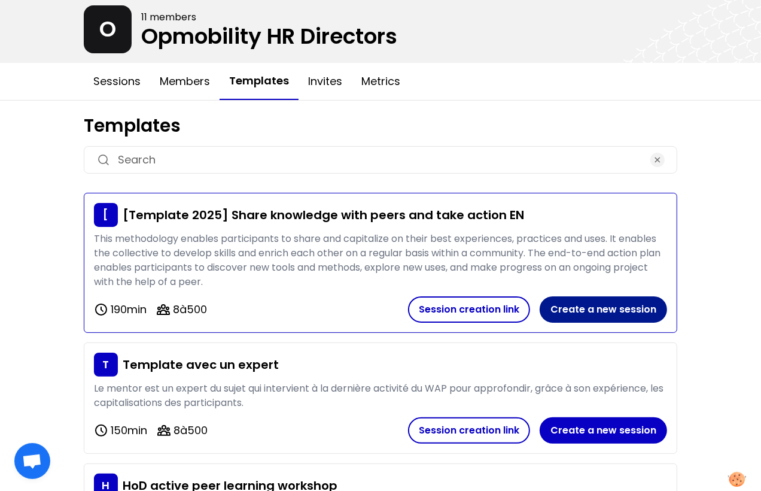
click at [571, 313] on button "Create a new session" at bounding box center [603, 309] width 127 height 26
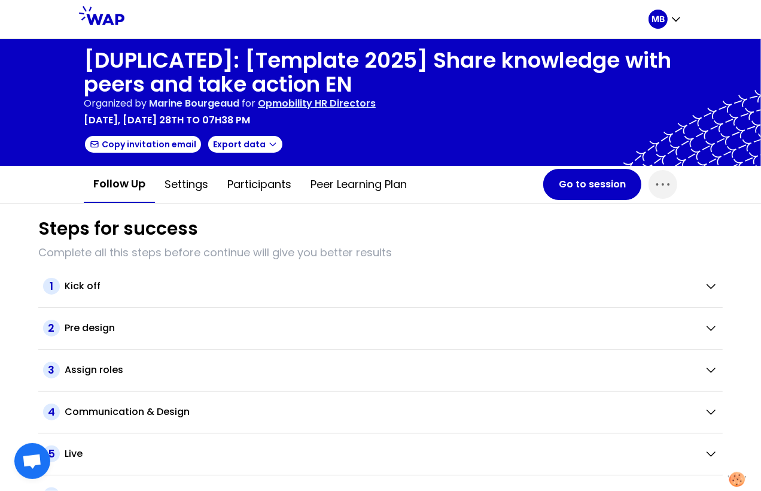
click at [59, 270] on div "1 Kick off" at bounding box center [380, 287] width 684 height 42
click at [73, 285] on h2 "Kick off" at bounding box center [83, 286] width 36 height 14
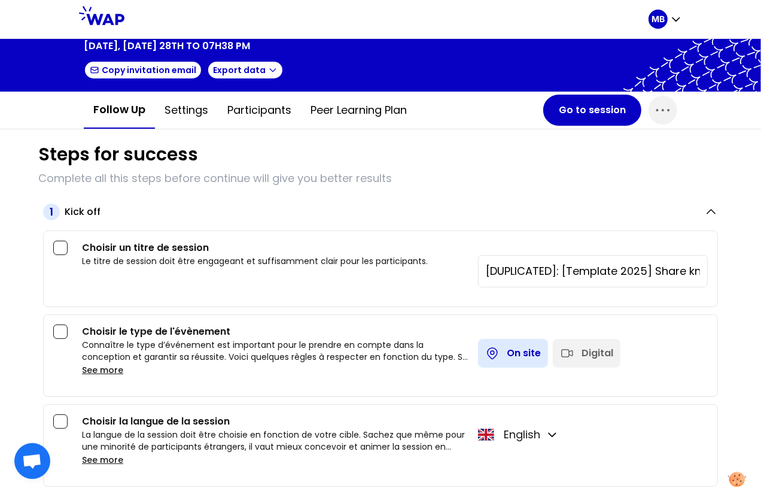
scroll to position [86, 0]
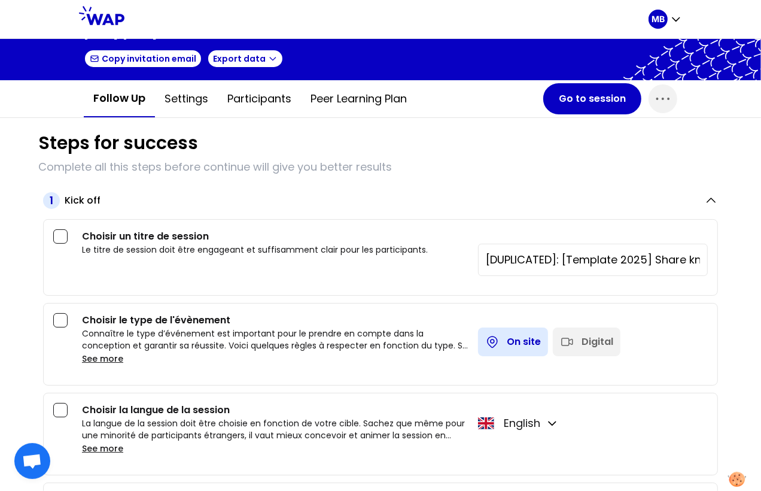
click at [534, 258] on input "[DUPLICATED]: [Template 2025] Share knowledge with peers and take action EN" at bounding box center [593, 259] width 214 height 17
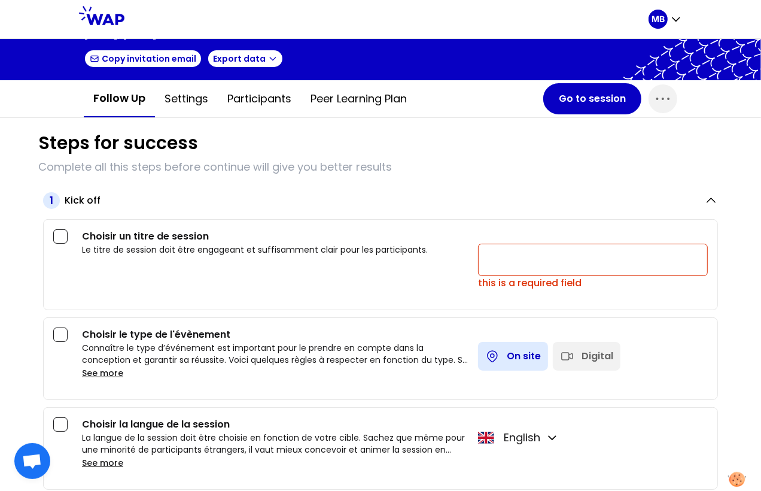
paste input "Ability to navigate ambiguity and still get things done in a transforming envir…"
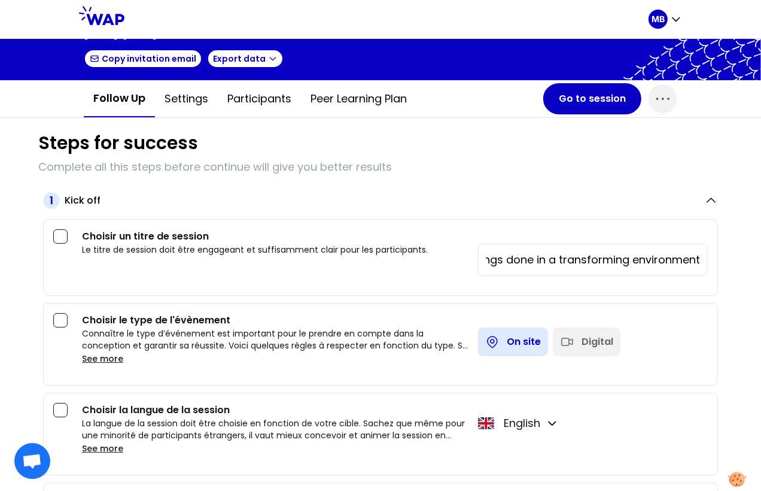
scroll to position [0, 0]
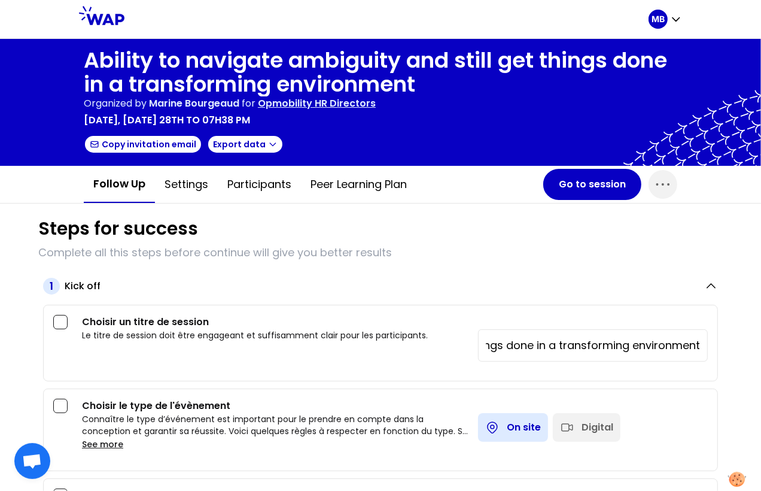
type input "Ability to navigate ambiguity and still get things done in a transforming envir…"
click at [595, 437] on div "Digital" at bounding box center [587, 427] width 68 height 29
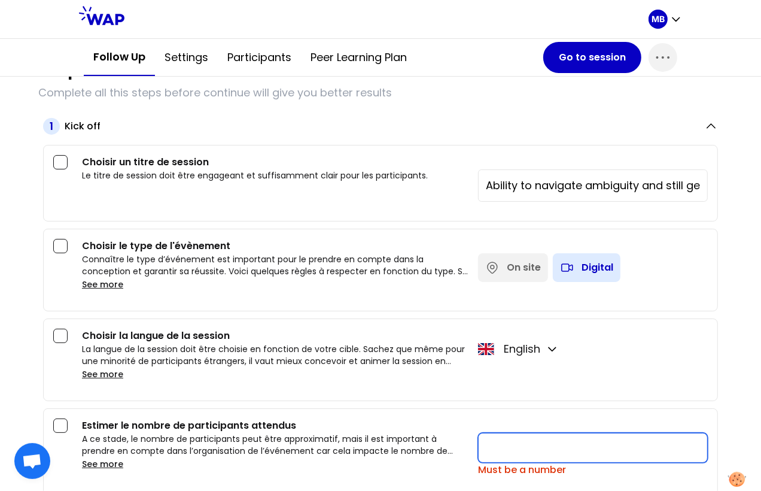
click at [500, 441] on input "number" at bounding box center [593, 447] width 230 height 30
type input "20"
click at [432, 374] on div "La langue de la session doit être choisie en fonction de votre cible. Sachez qu…" at bounding box center [275, 362] width 386 height 38
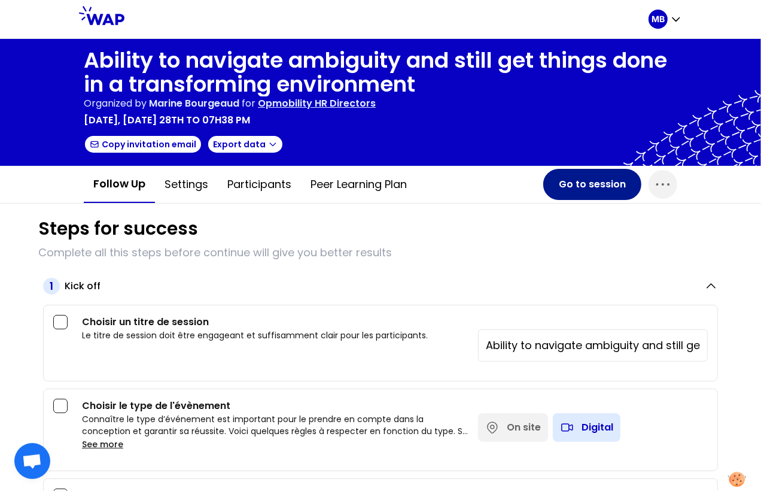
click at [560, 184] on button "Go to session" at bounding box center [592, 184] width 98 height 31
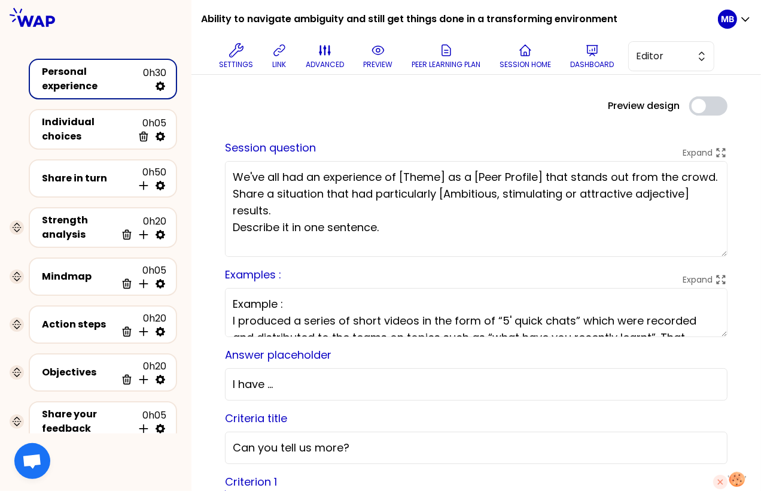
click at [264, 59] on div "Settings link advanced preview Peer learning plan Session home Dashboard Editor" at bounding box center [464, 56] width 507 height 36
click at [275, 53] on icon at bounding box center [279, 50] width 14 height 14
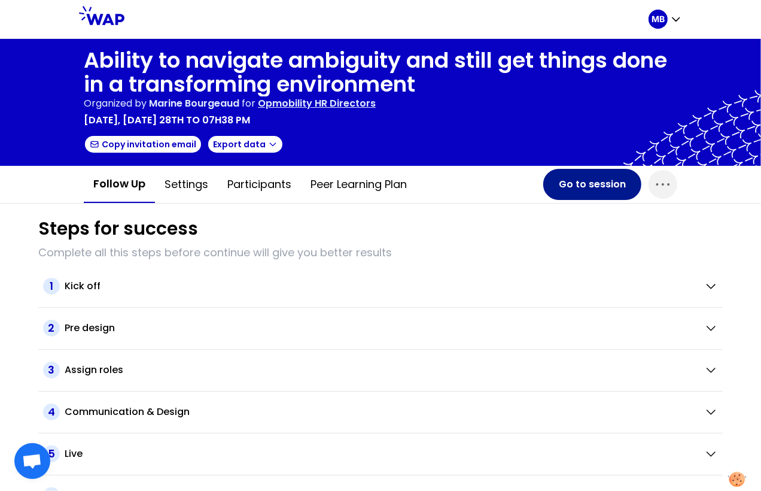
click at [580, 189] on button "Go to session" at bounding box center [592, 184] width 98 height 31
